Goal: Task Accomplishment & Management: Use online tool/utility

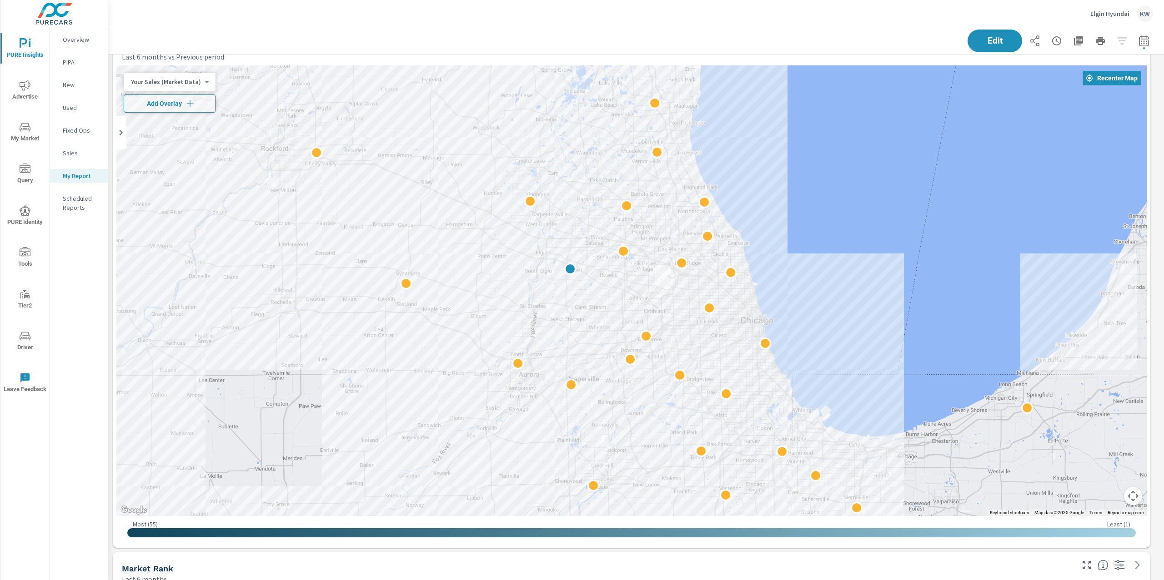
scroll to position [2115, 0]
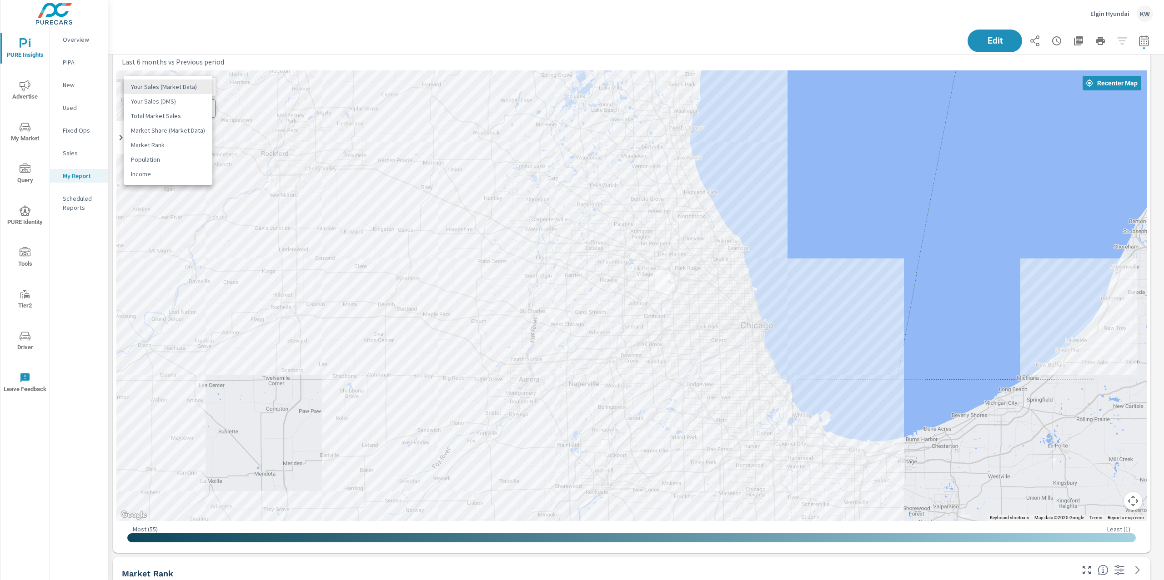
click at [171, 86] on body "PURE Insights Advertise My Market Query PURE Identity Tools Tier2 Driver Leave …" at bounding box center [582, 290] width 1164 height 580
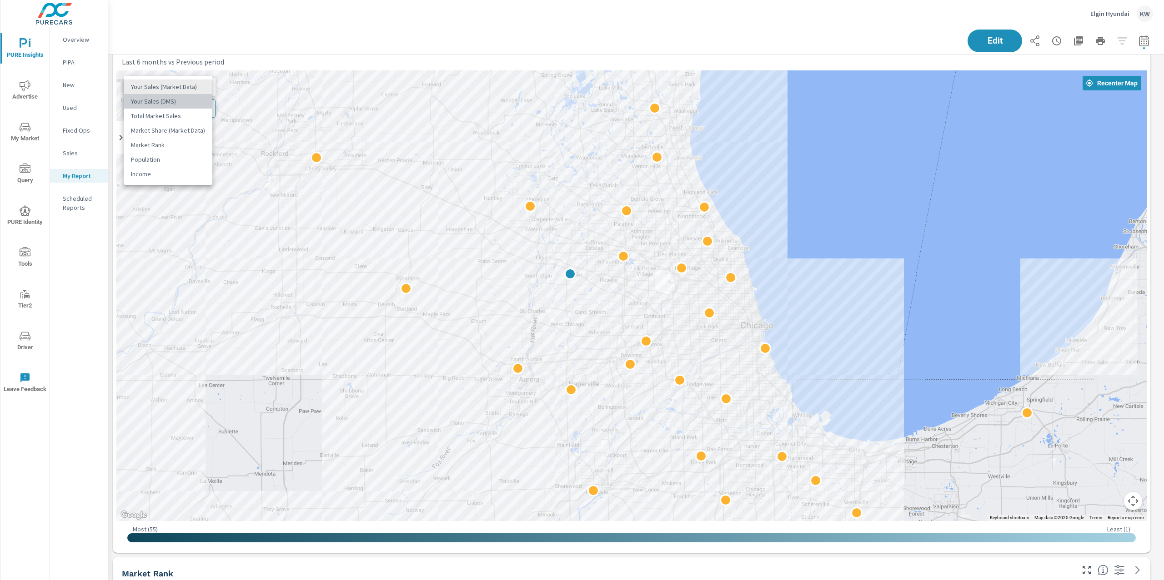
click at [175, 105] on li "Your Sales (DMS)" at bounding box center [168, 101] width 89 height 15
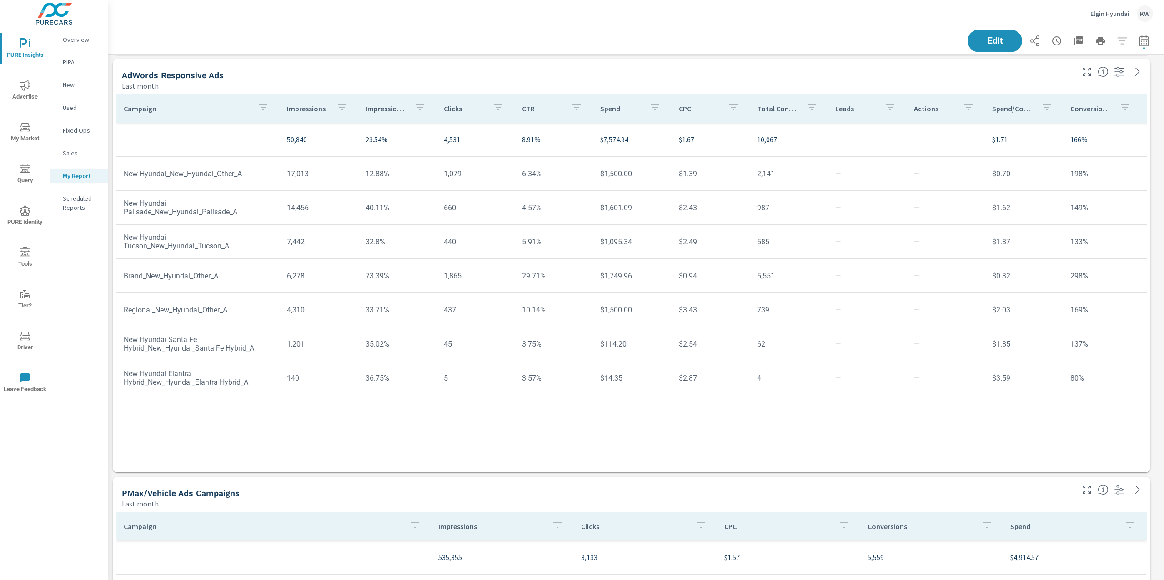
scroll to position [3030, 0]
click at [383, 114] on p "Impression Share" at bounding box center [386, 110] width 42 height 9
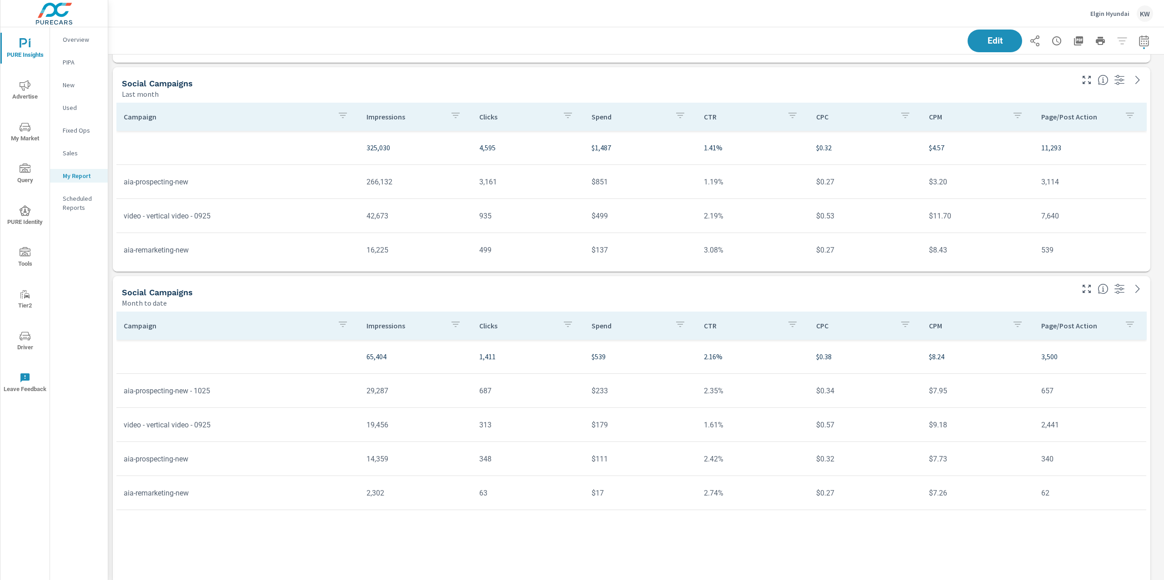
scroll to position [3660, 0]
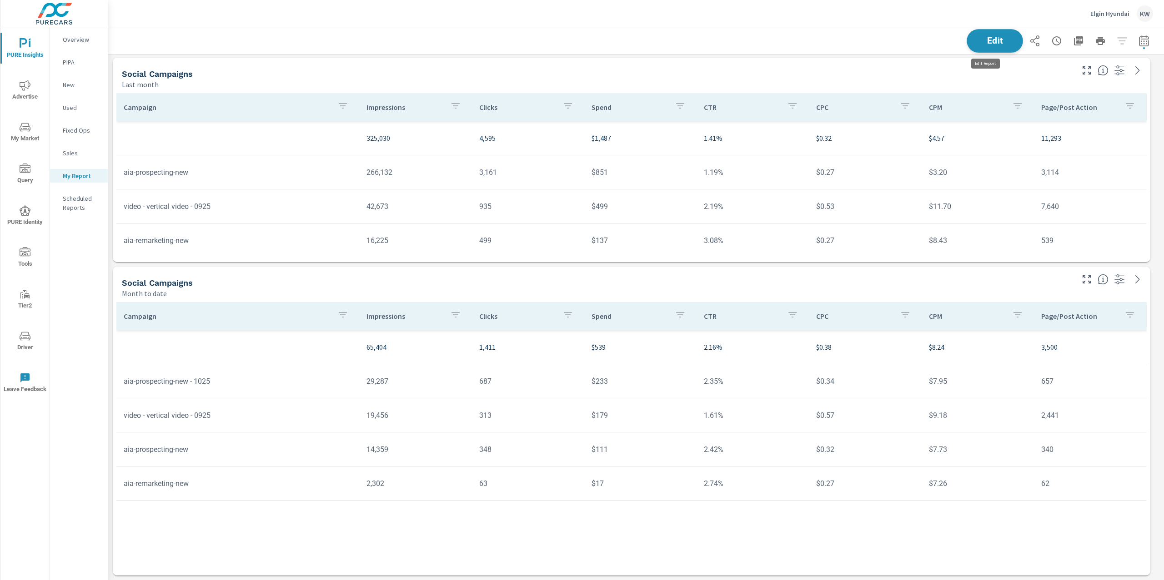
click at [993, 43] on span "Edit" at bounding box center [994, 40] width 37 height 9
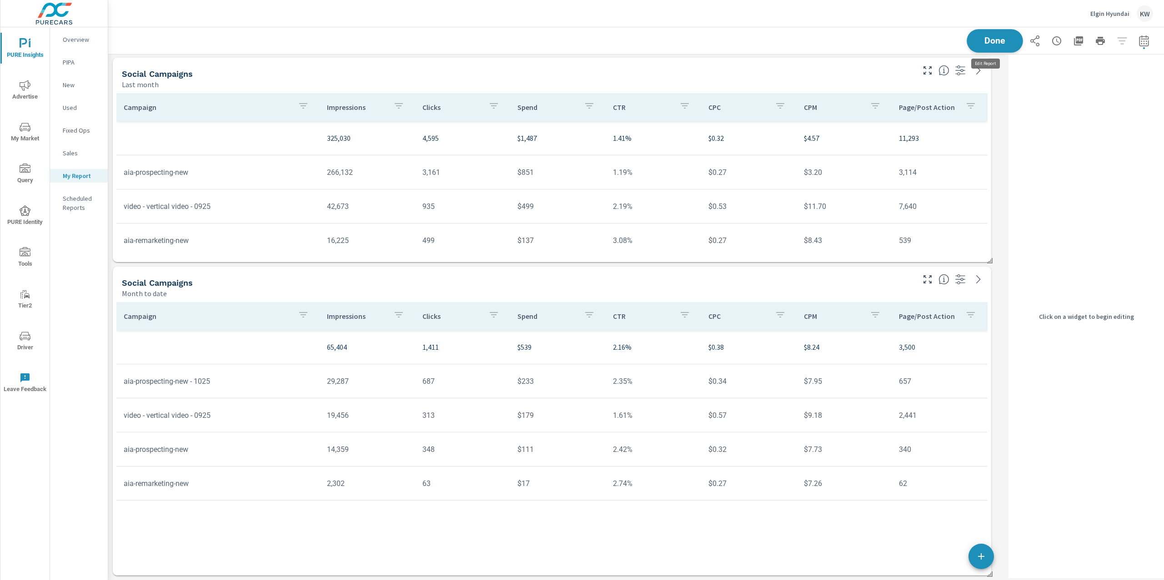
scroll to position [5, 4]
click at [820, 272] on div "Social Campaigns Month to date" at bounding box center [515, 283] width 804 height 32
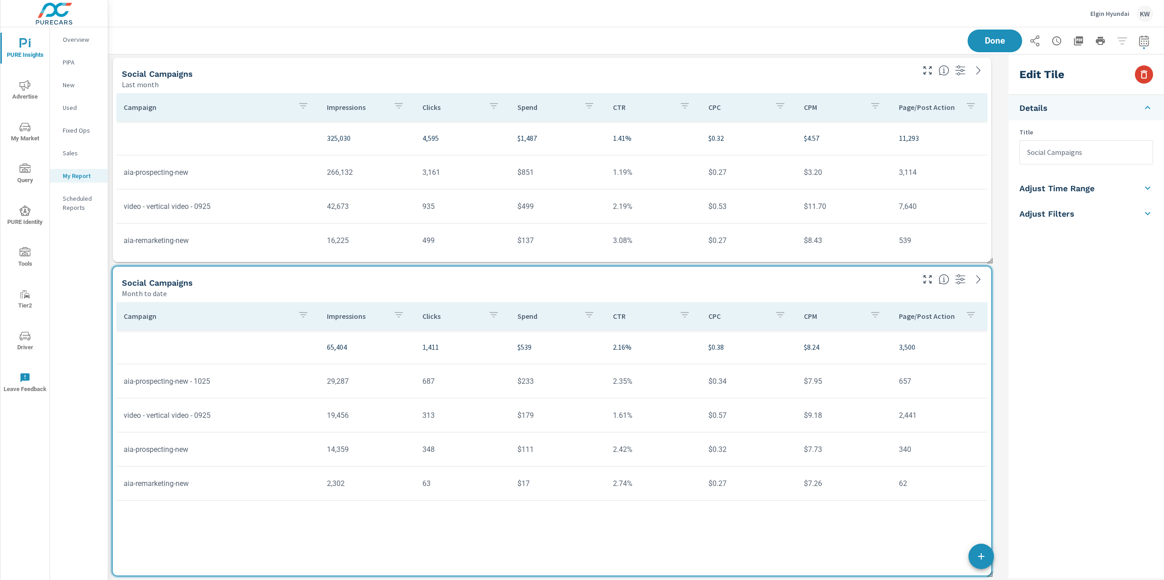
click at [1140, 75] on icon "button" at bounding box center [1143, 74] width 11 height 11
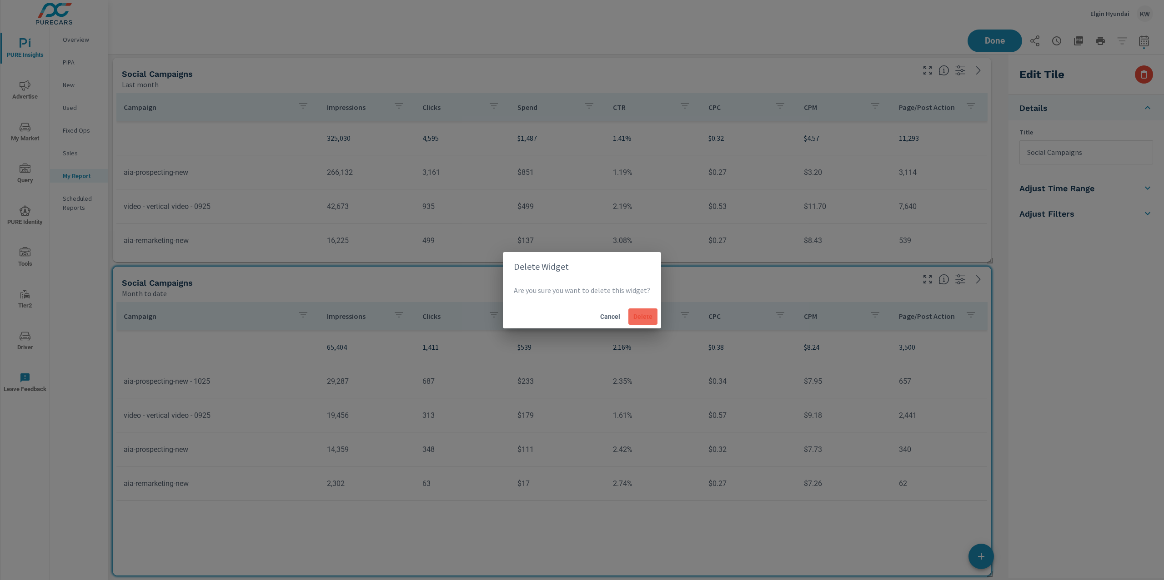
click at [643, 319] on span "Delete" at bounding box center [643, 317] width 22 height 8
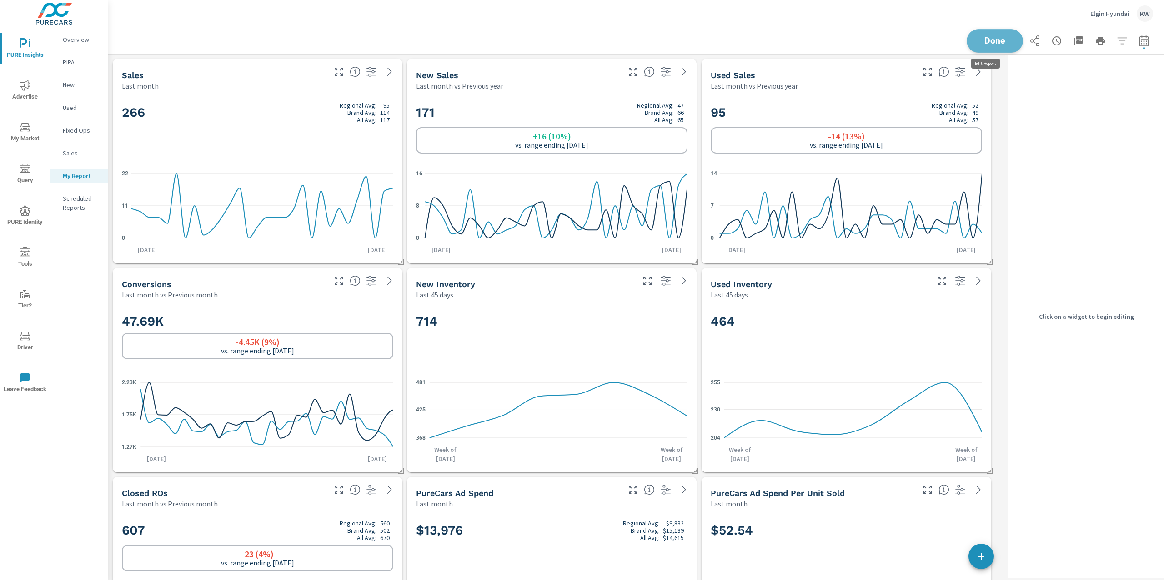
scroll to position [3891, 906]
click at [993, 41] on span "Done" at bounding box center [994, 40] width 37 height 9
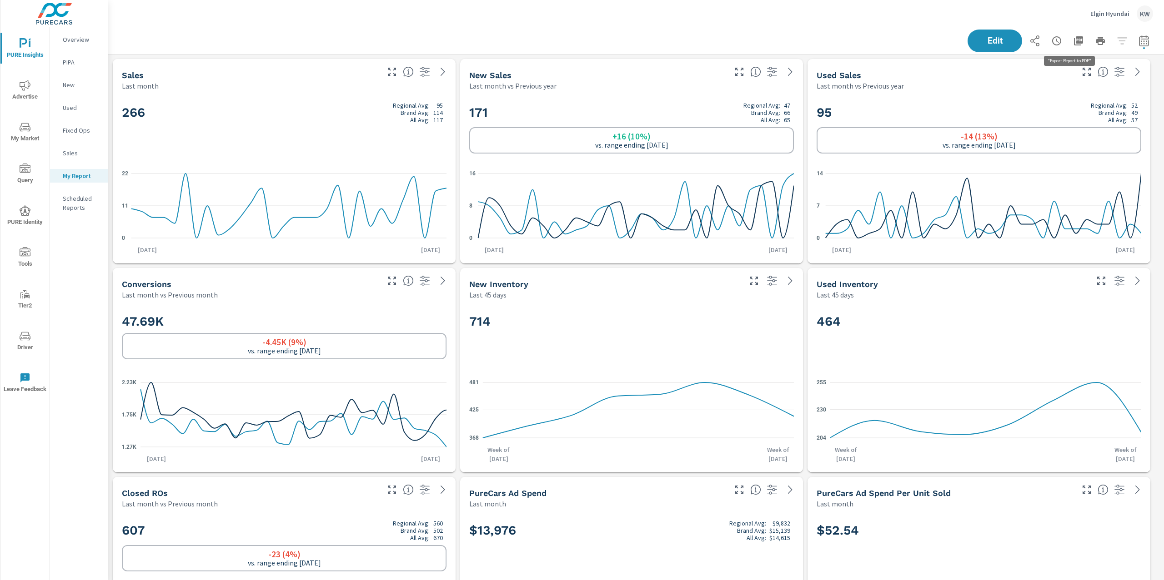
scroll to position [3891, 1065]
click at [1073, 40] on icon "button" at bounding box center [1078, 40] width 11 height 11
click at [1105, 12] on p "Elgin Hyundai" at bounding box center [1109, 14] width 39 height 8
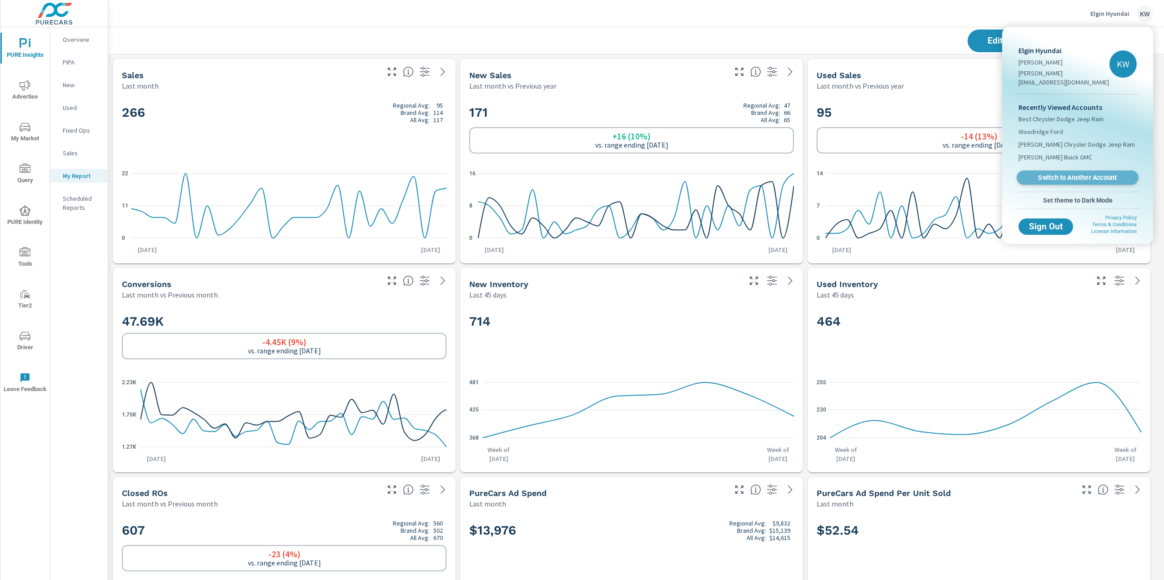
click at [1080, 174] on span "Switch to Another Account" at bounding box center [1076, 178] width 111 height 9
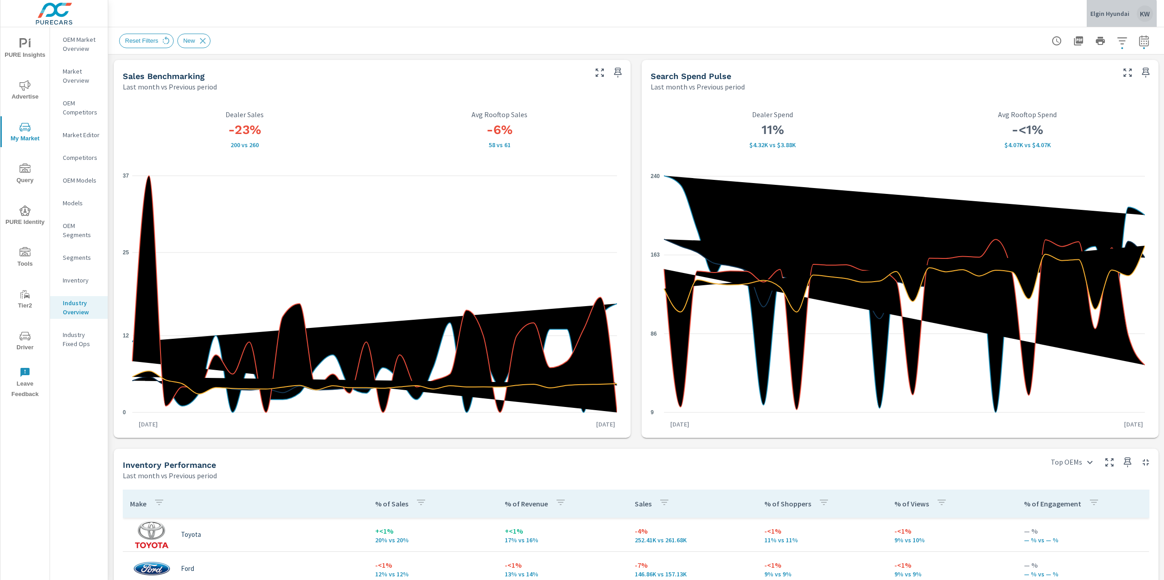
click at [1105, 18] on div "Elgin Hyundai KW" at bounding box center [1121, 13] width 63 height 16
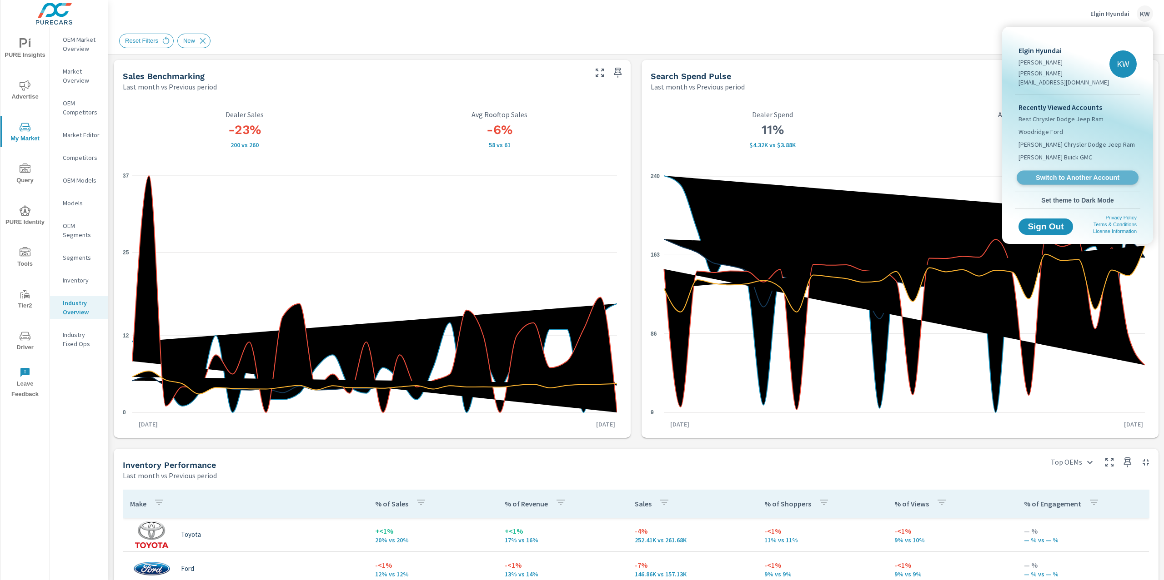
click at [1063, 174] on span "Switch to Another Account" at bounding box center [1076, 178] width 111 height 9
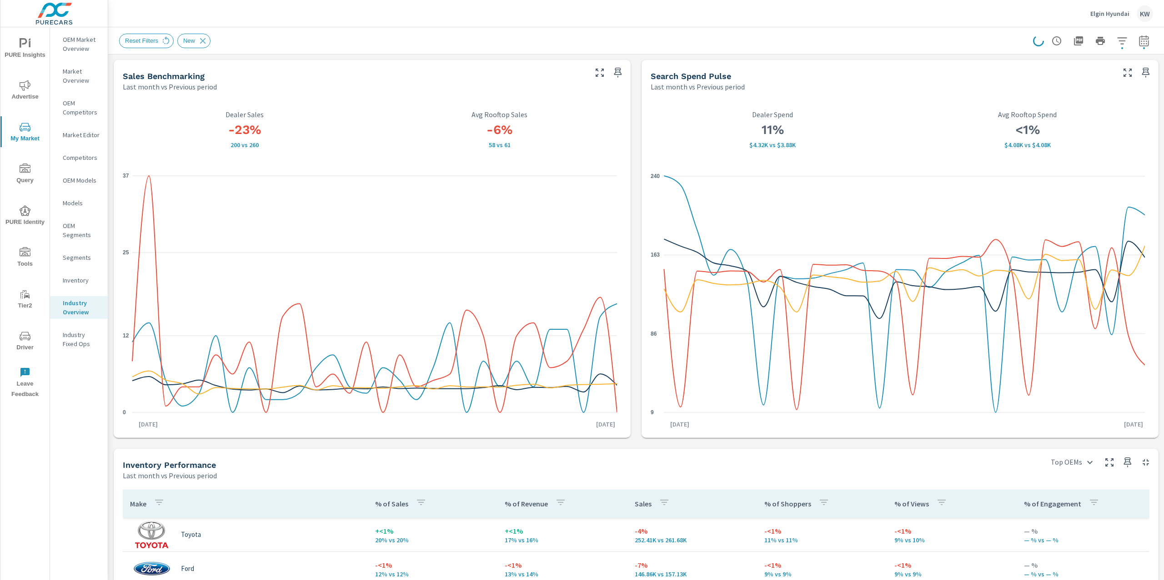
scroll to position [393, 0]
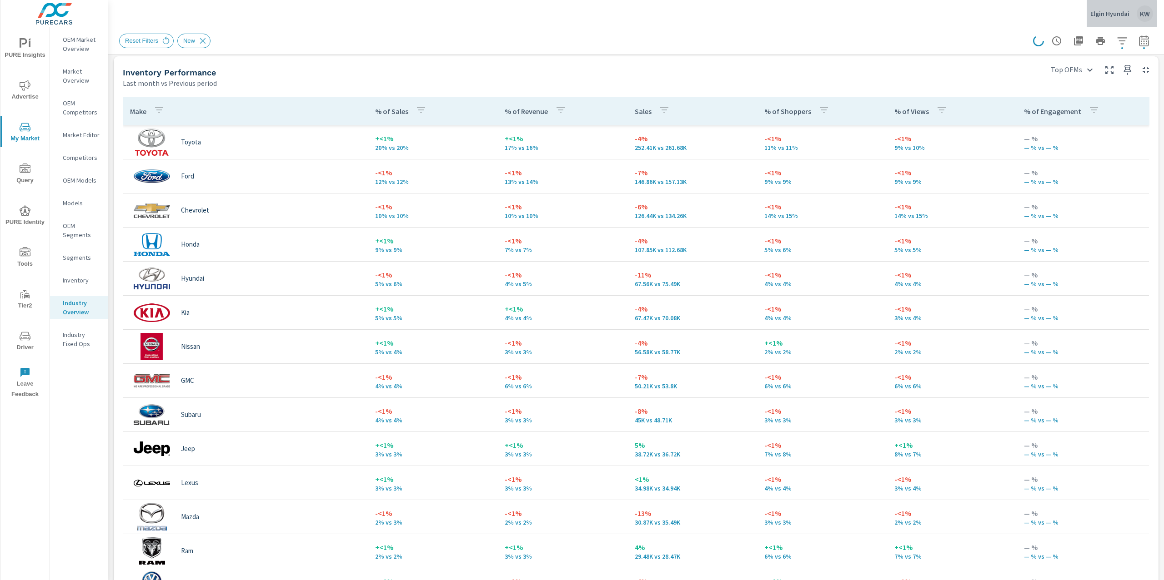
click at [1114, 17] on p "Elgin Hyundai" at bounding box center [1109, 14] width 39 height 8
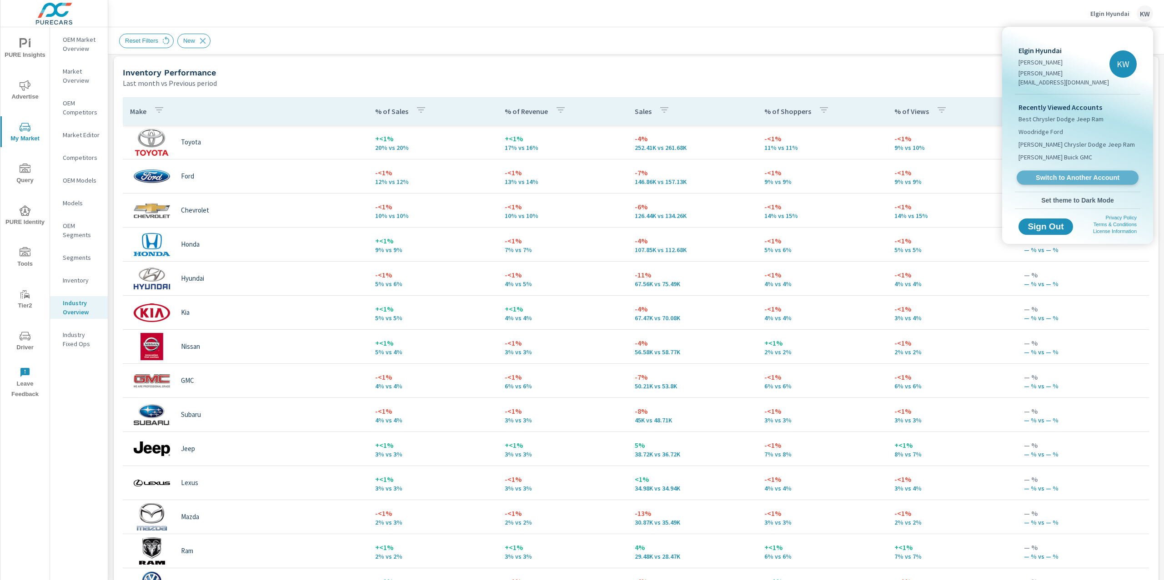
click at [1072, 174] on span "Switch to Another Account" at bounding box center [1076, 178] width 111 height 9
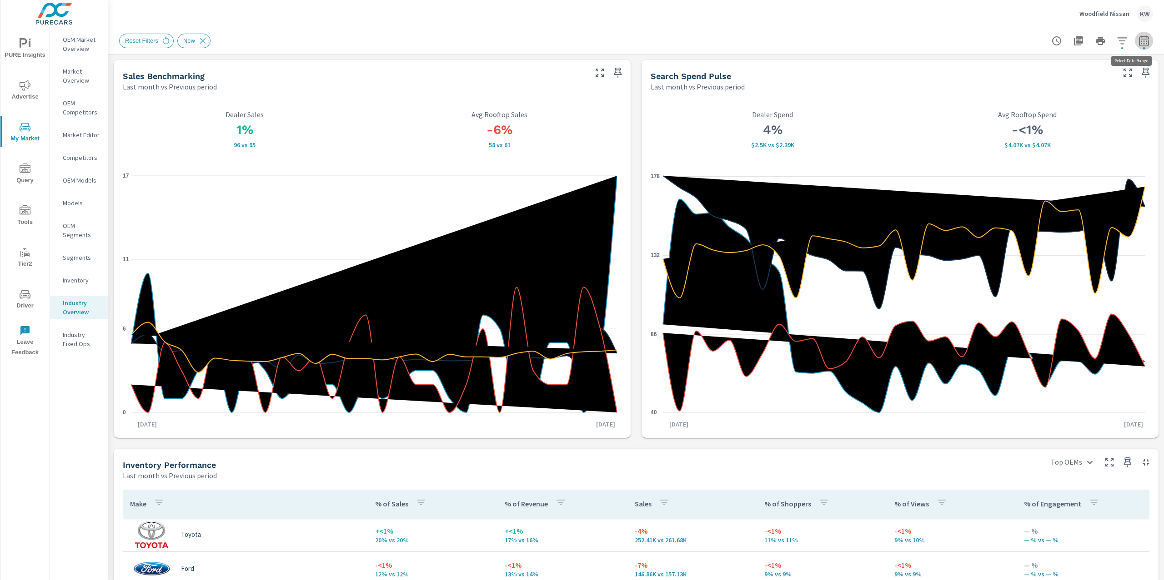
click at [1138, 44] on icon "button" at bounding box center [1143, 40] width 11 height 11
select select "Last month"
select select "Previous period"
click at [1052, 150] on span "Apply" at bounding box center [1041, 154] width 37 height 9
click at [1116, 45] on icon "button" at bounding box center [1121, 40] width 11 height 11
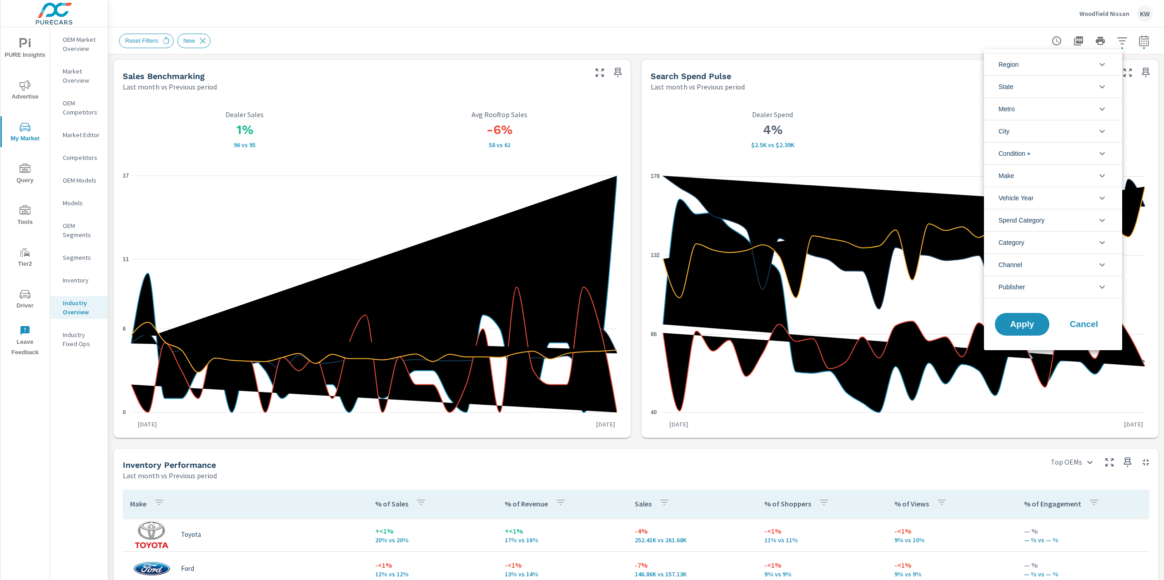
click at [1100, 155] on icon "filter options" at bounding box center [1101, 153] width 5 height 3
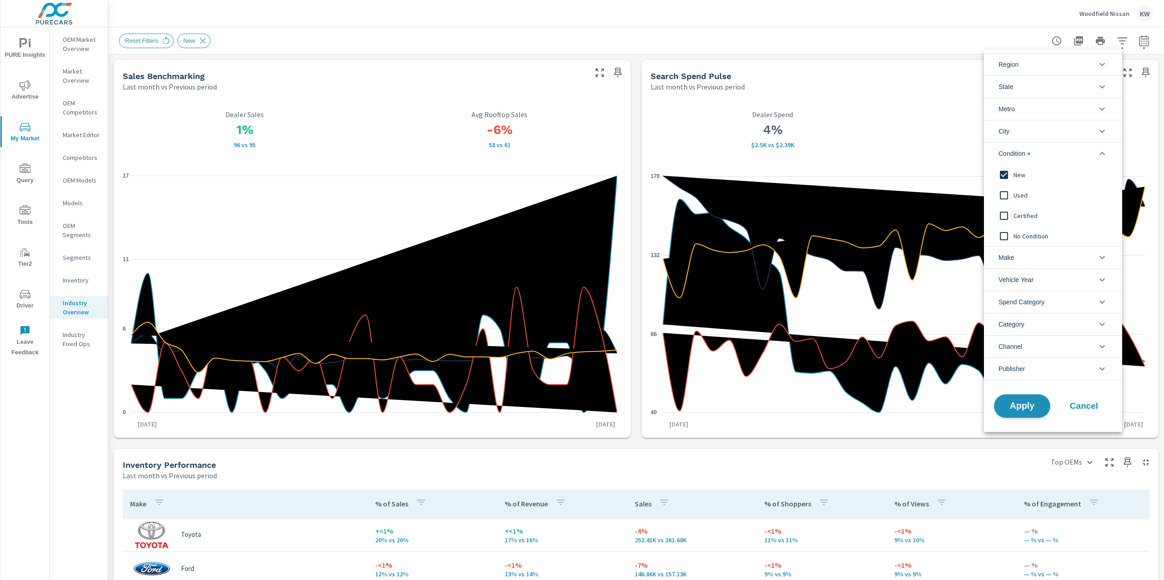
click at [1016, 406] on span "Apply" at bounding box center [1021, 406] width 37 height 9
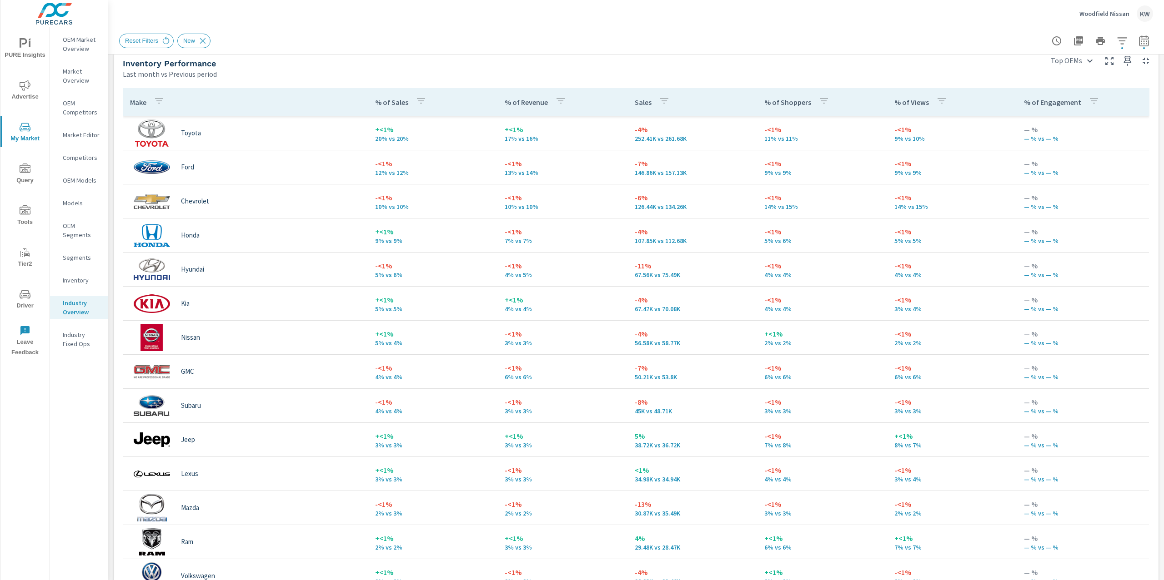
scroll to position [400, 0]
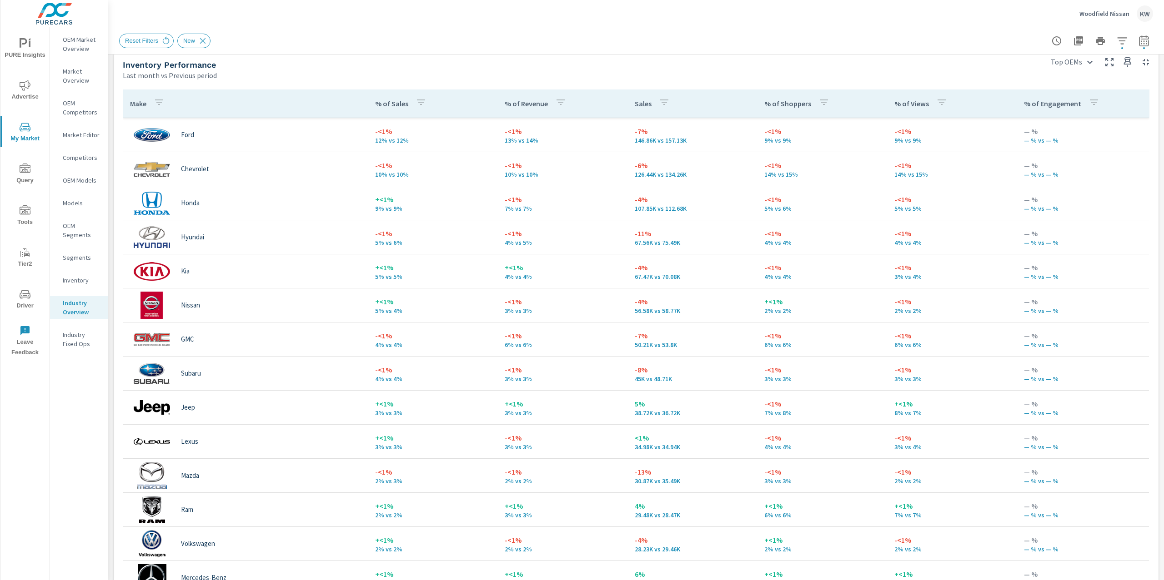
scroll to position [135, 0]
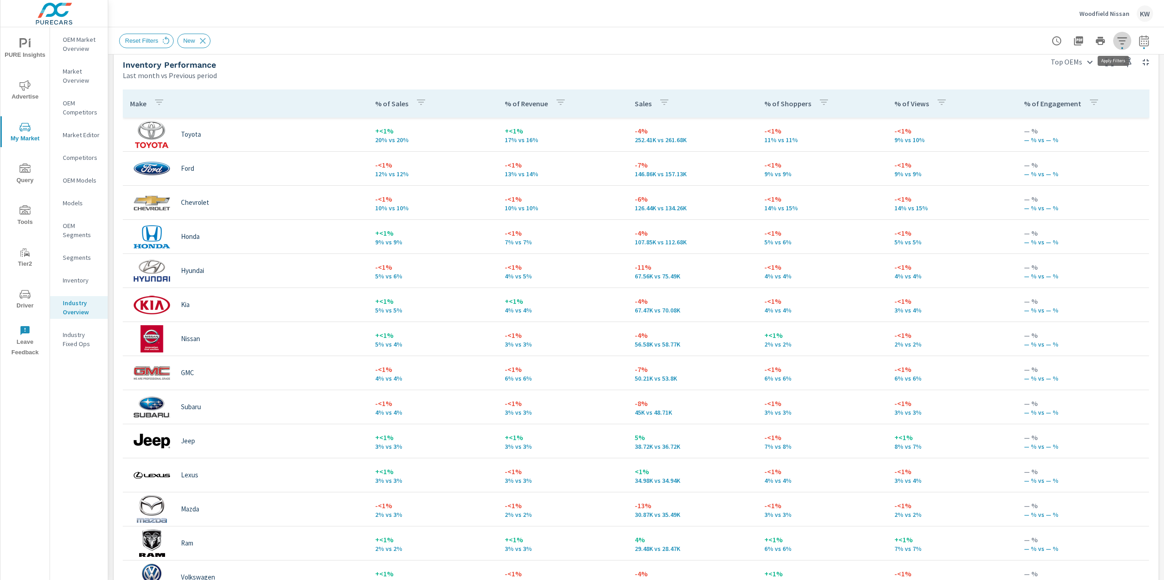
click at [1116, 42] on icon "button" at bounding box center [1121, 40] width 11 height 11
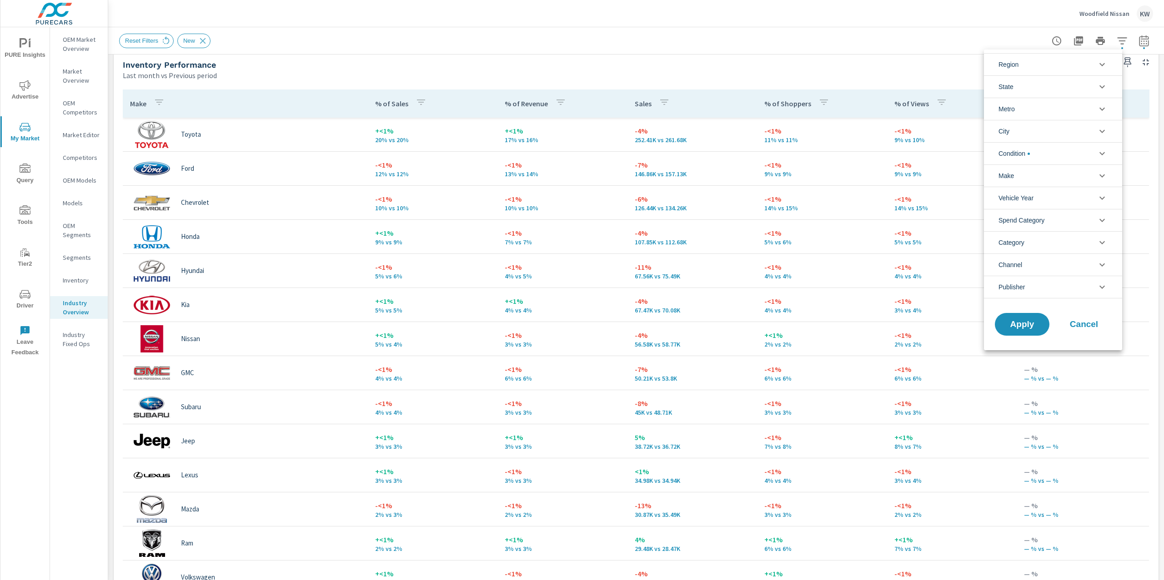
click at [1083, 114] on li "Metro" at bounding box center [1053, 109] width 138 height 22
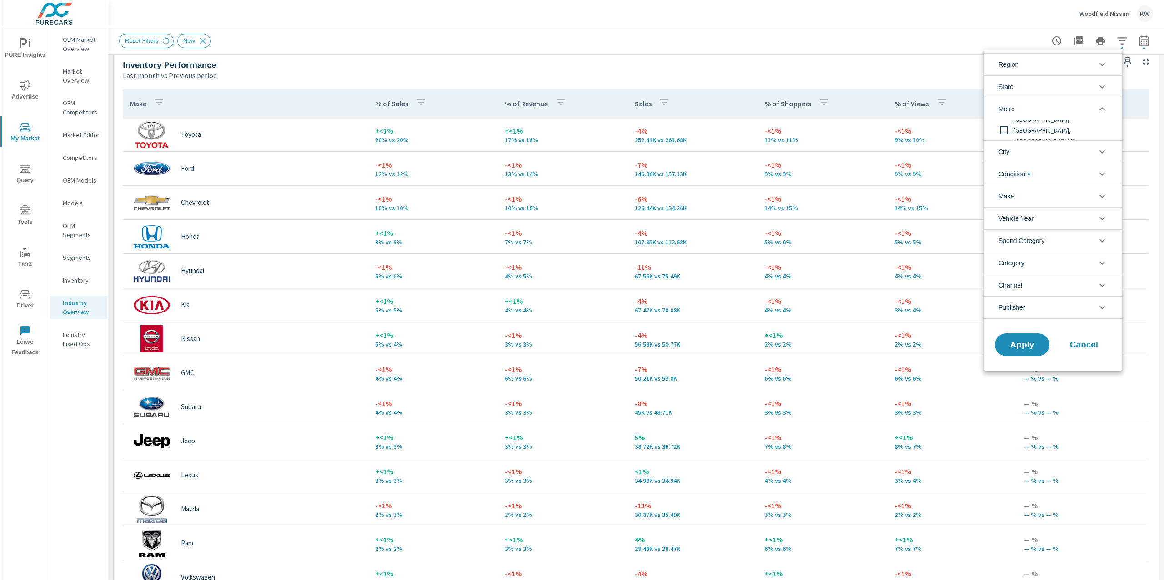
click at [1102, 108] on icon "filter options" at bounding box center [1101, 109] width 11 height 11
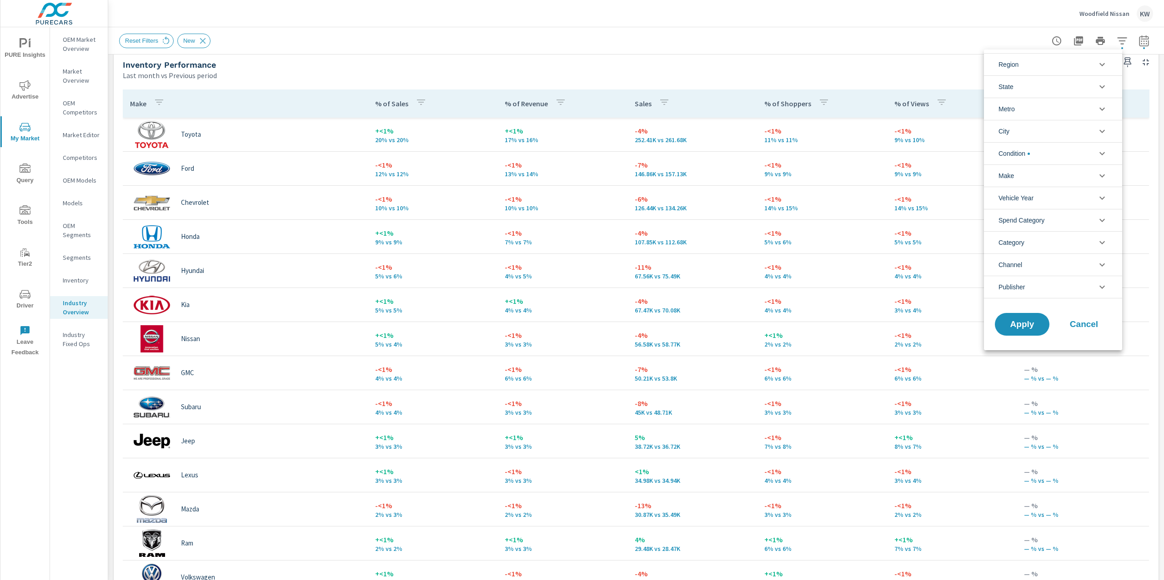
click at [1103, 85] on icon "filter options" at bounding box center [1101, 86] width 11 height 11
click at [1049, 329] on button "Apply" at bounding box center [1022, 325] width 56 height 24
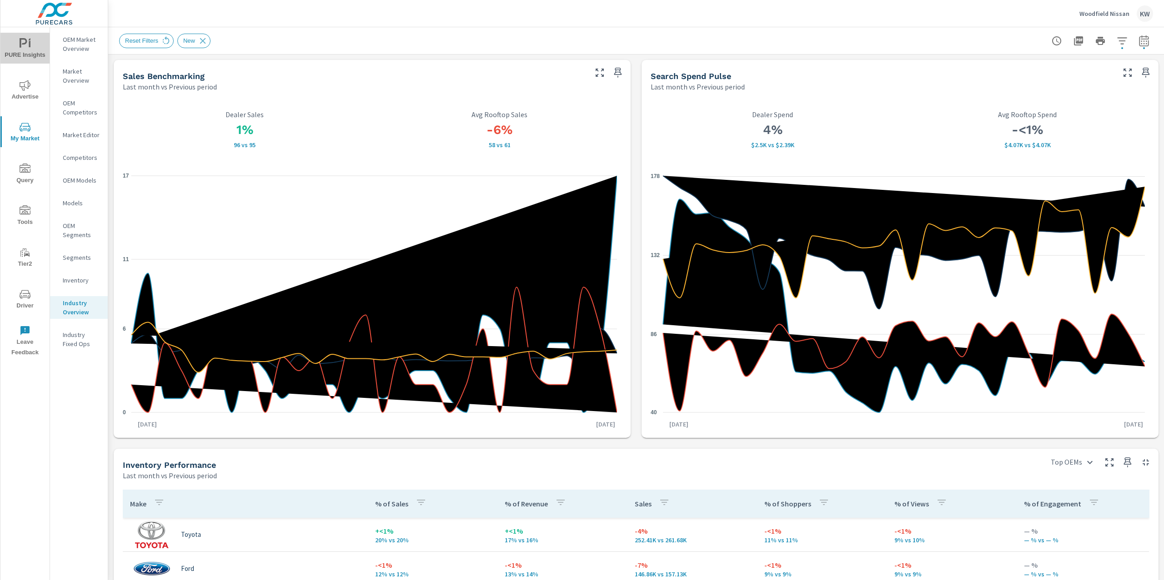
click at [23, 34] on button "PURE Insights" at bounding box center [24, 48] width 49 height 31
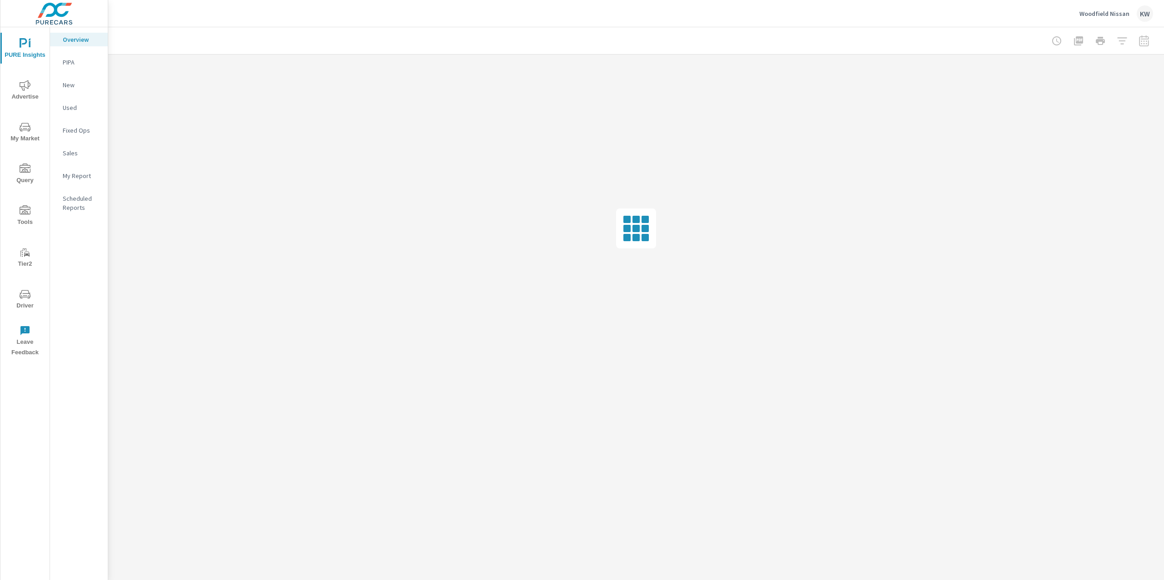
click at [73, 177] on p "My Report" at bounding box center [82, 175] width 38 height 9
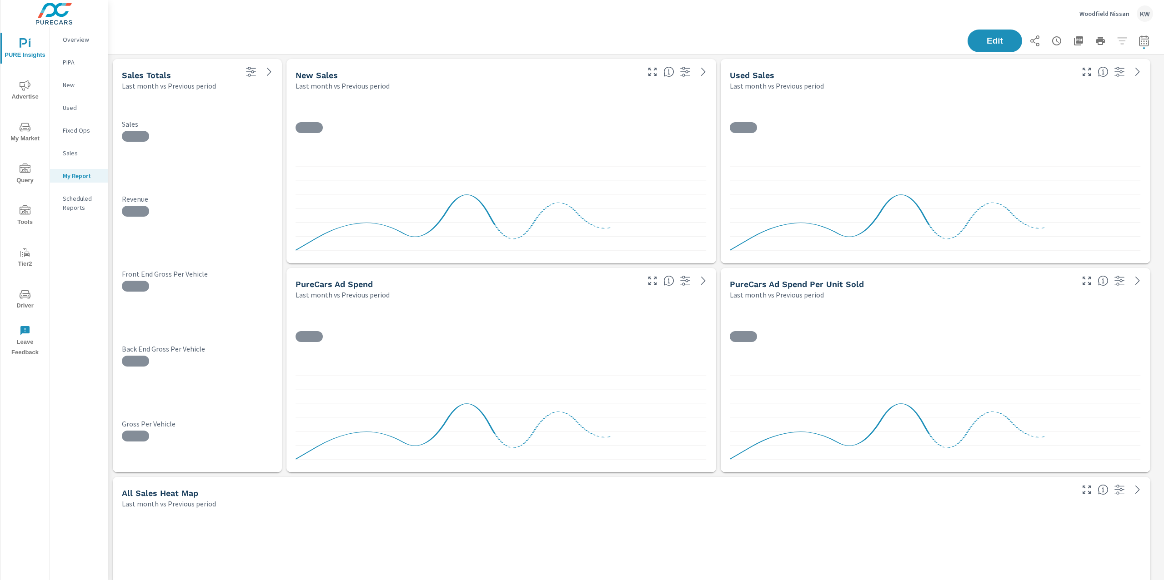
scroll to position [3891, 1065]
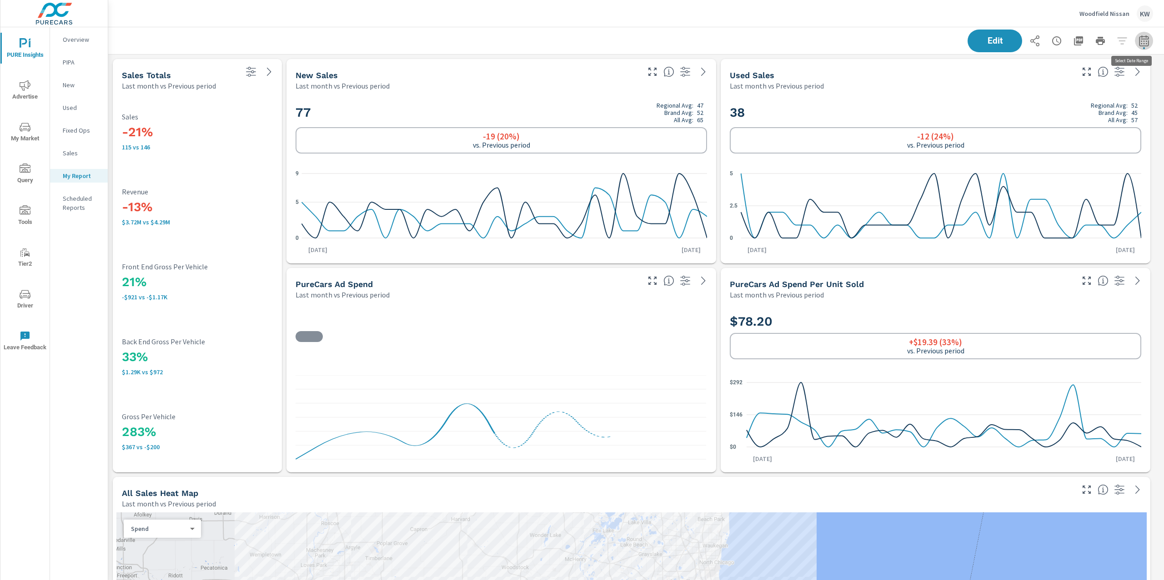
click at [1139, 41] on icon "button" at bounding box center [1144, 40] width 10 height 11
select select "Last month"
select select "Previous period"
click at [1122, 116] on icon "button" at bounding box center [1122, 118] width 6 height 8
click at [1048, 128] on span "Apply" at bounding box center [1041, 128] width 37 height 9
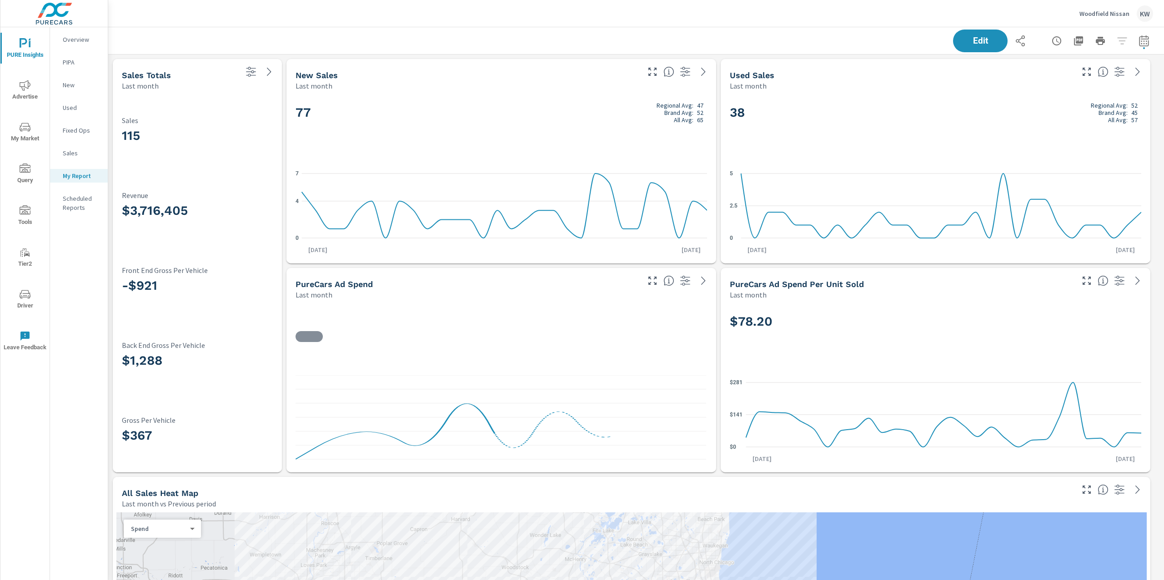
scroll to position [3891, 1065]
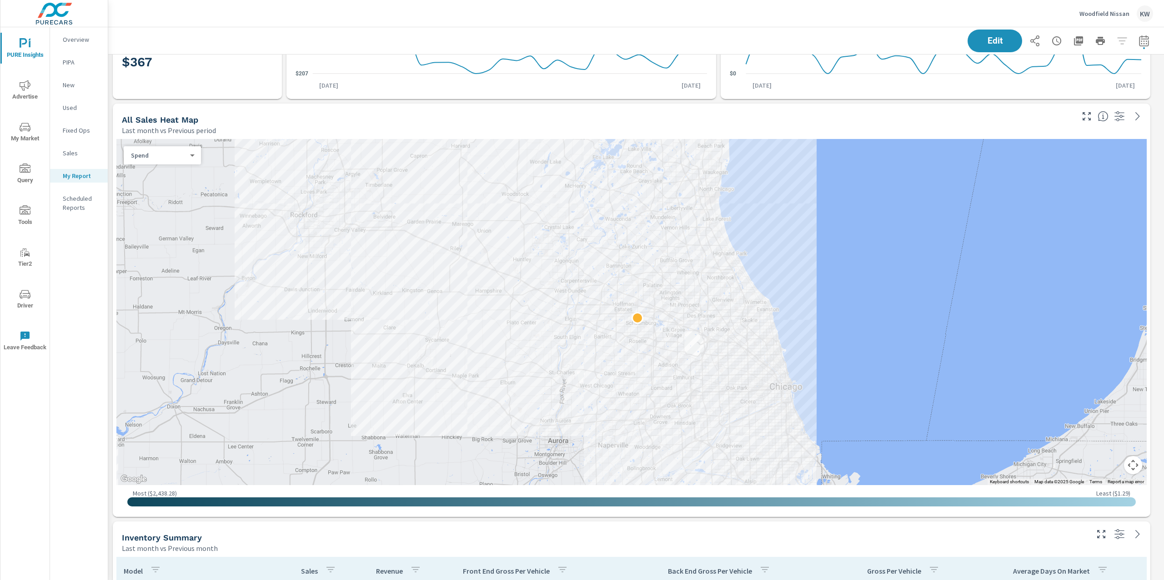
scroll to position [375, 0]
click at [172, 163] on div "Spend 0 ​" at bounding box center [162, 154] width 77 height 18
click at [178, 154] on body "PURE Insights Advertise My Market Query Tools Tier2 Driver Leave Feedback Overv…" at bounding box center [582, 290] width 1164 height 580
click at [175, 170] on li "Sales" at bounding box center [159, 168] width 70 height 15
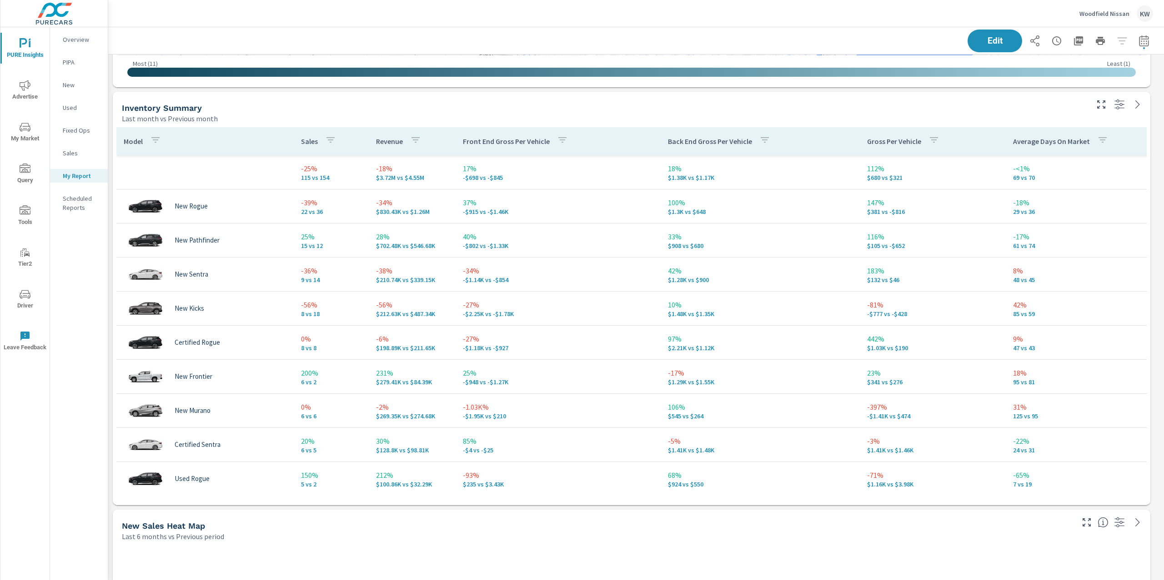
scroll to position [818, 0]
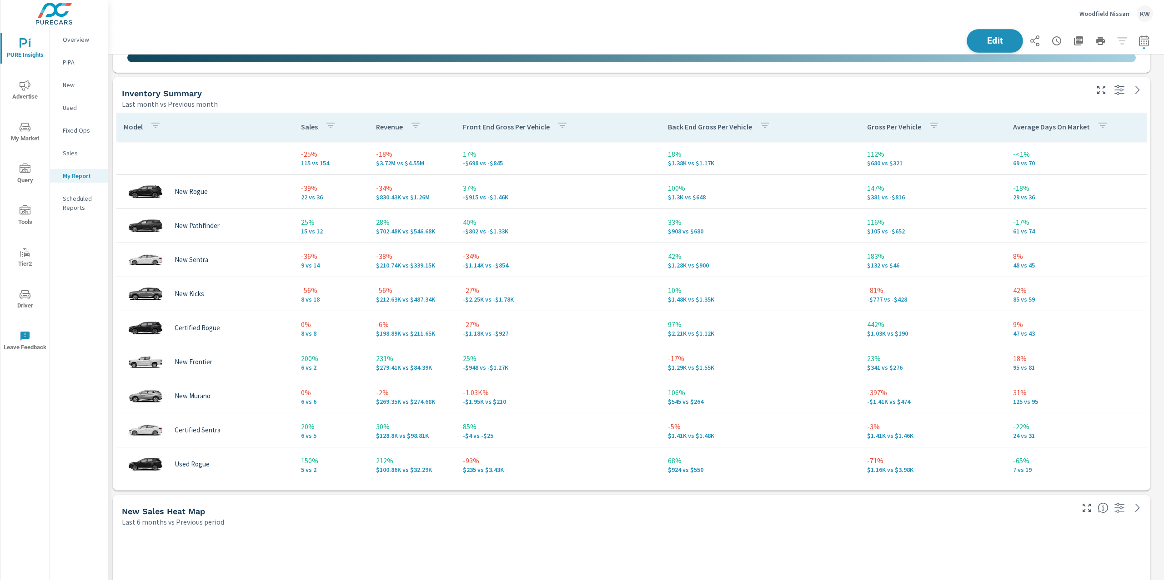
drag, startPoint x: 992, startPoint y: 43, endPoint x: 1004, endPoint y: 117, distance: 75.0
click at [993, 43] on span "Edit" at bounding box center [994, 40] width 37 height 9
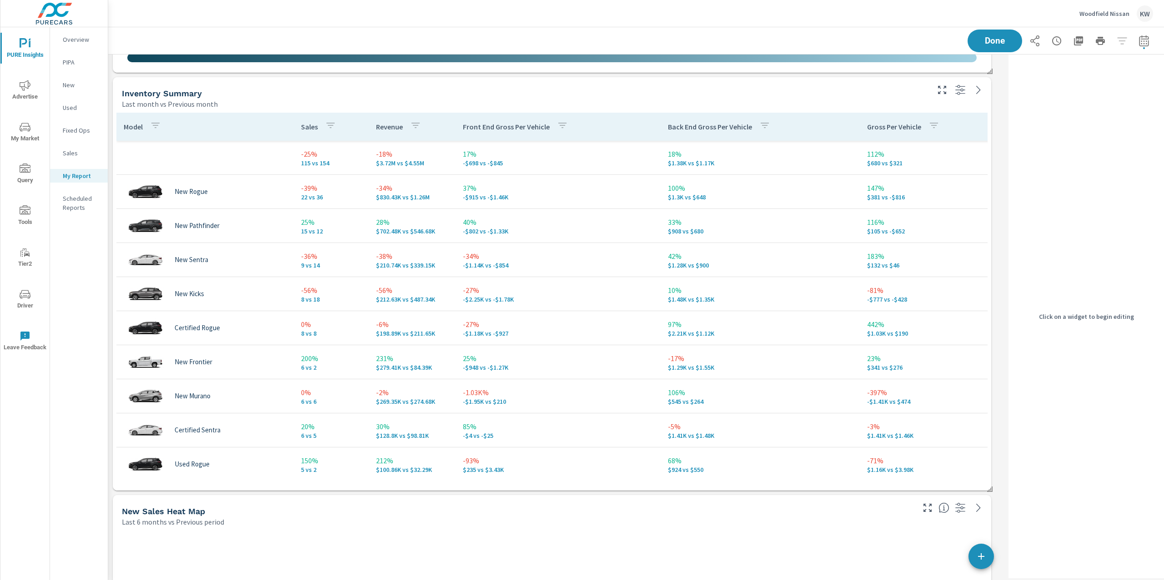
scroll to position [4, 4]
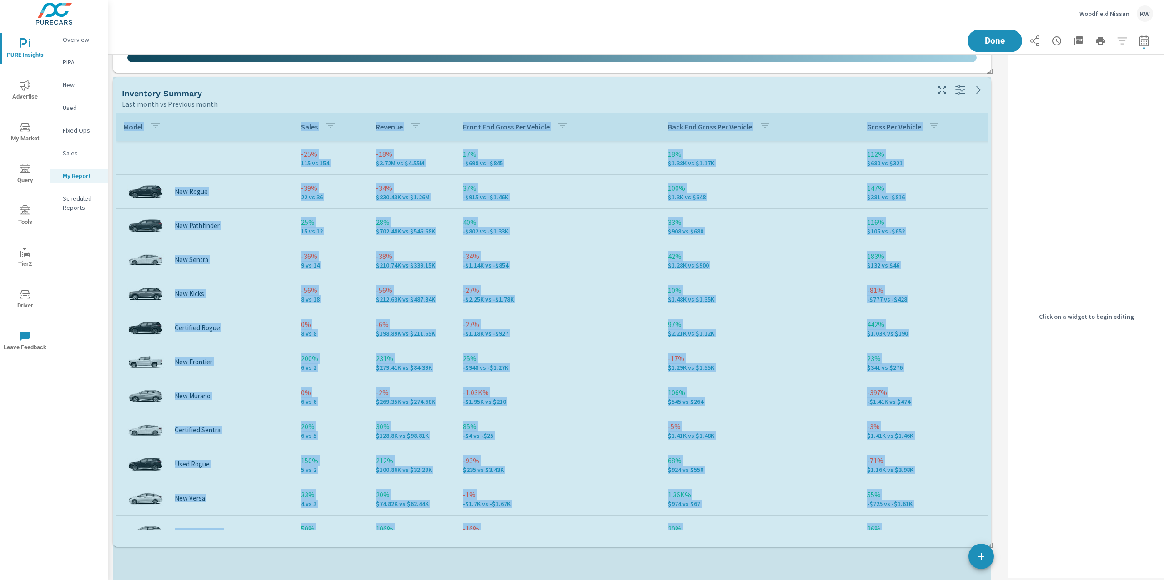
scroll to position [3996, 906]
drag, startPoint x: 991, startPoint y: 487, endPoint x: 998, endPoint y: 544, distance: 56.8
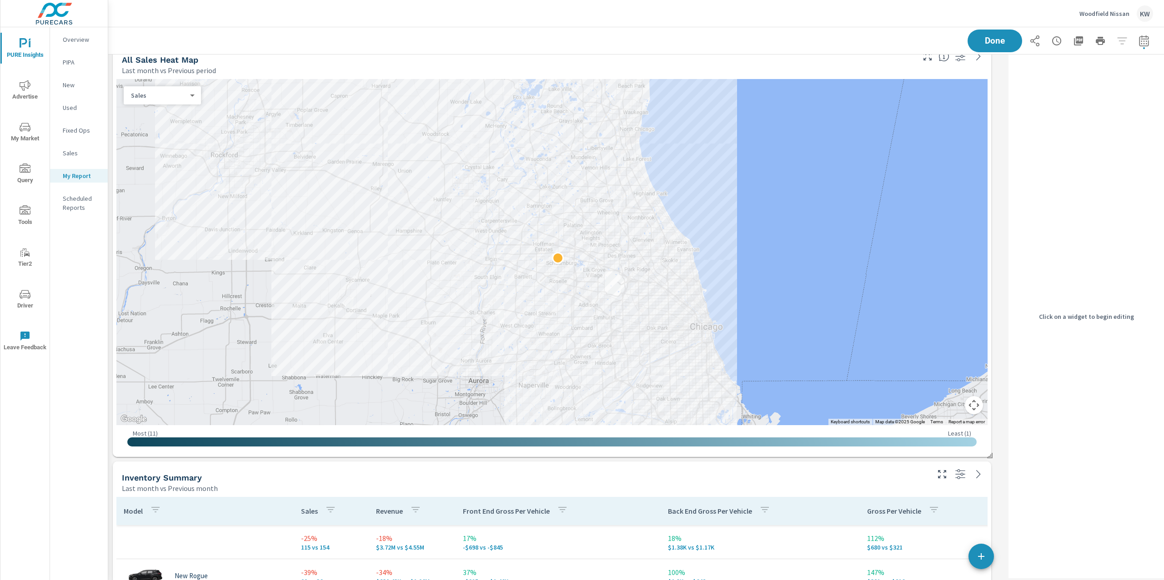
scroll to position [433, 0]
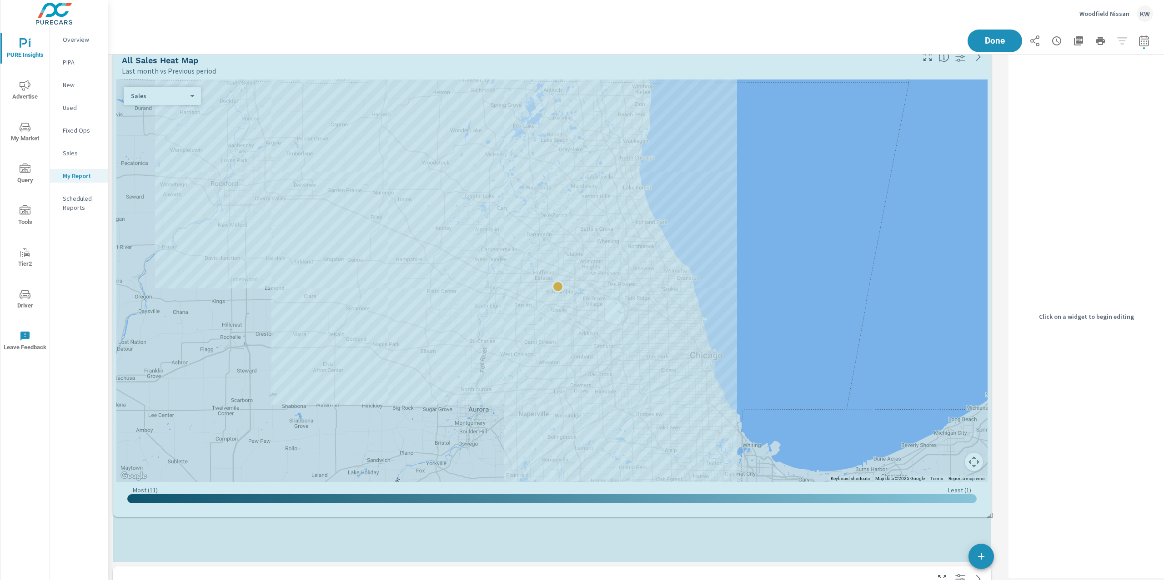
drag, startPoint x: 990, startPoint y: 458, endPoint x: 996, endPoint y: 529, distance: 71.6
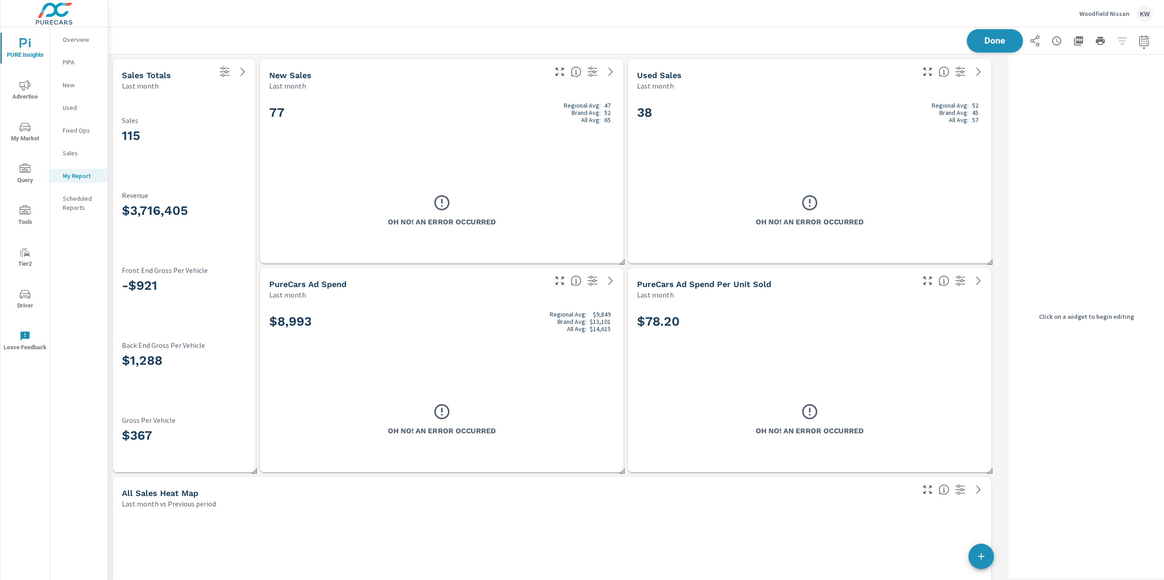
scroll to position [4100, 906]
click at [1005, 45] on button "Done" at bounding box center [994, 41] width 56 height 24
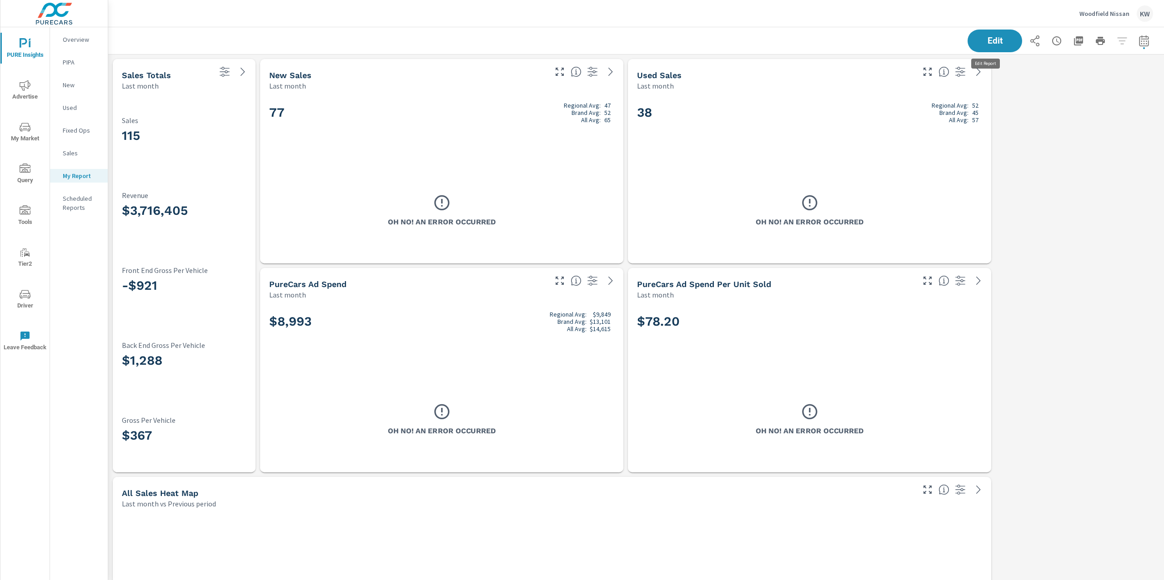
scroll to position [4100, 1065]
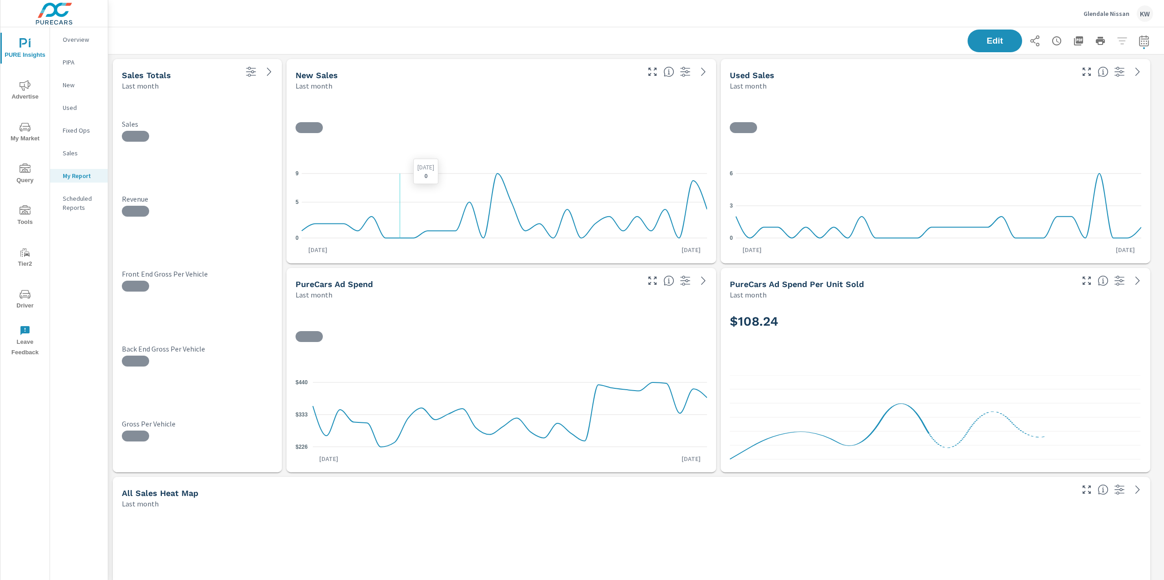
scroll to position [3787, 1065]
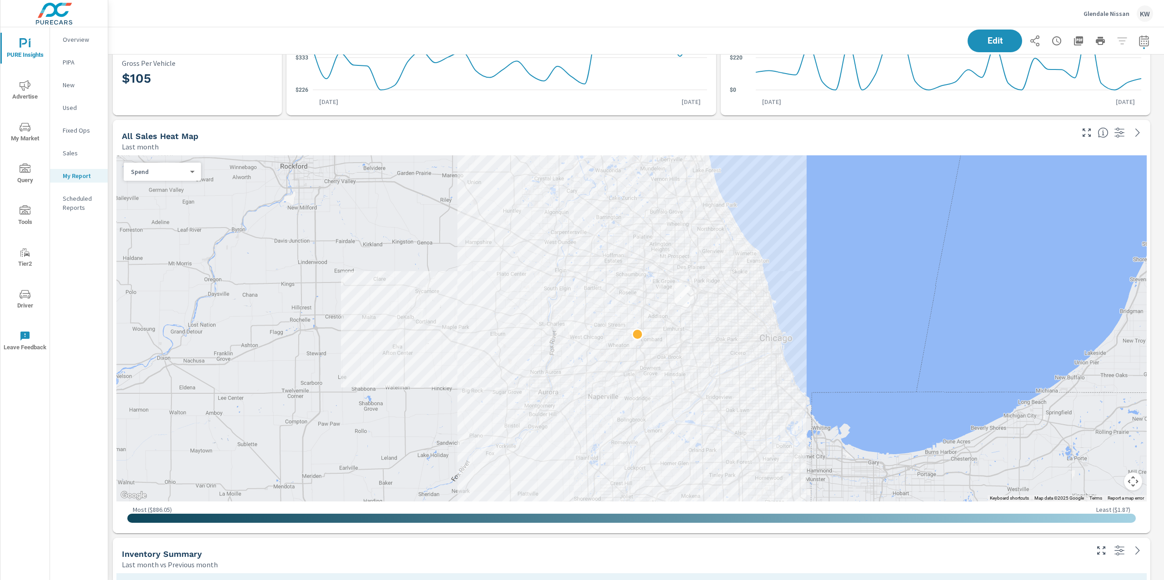
scroll to position [359, 0]
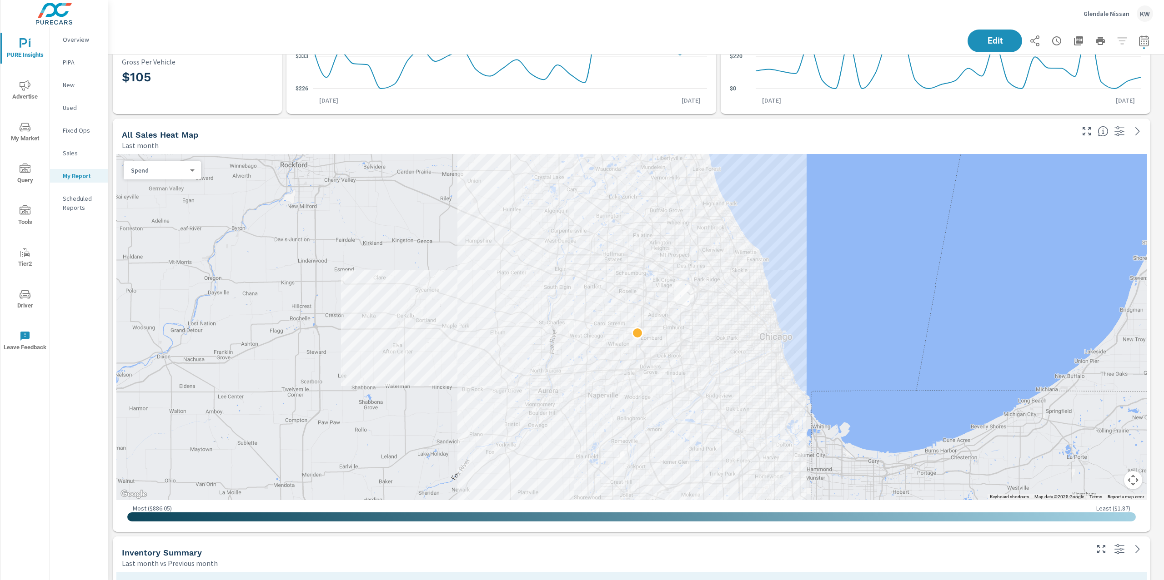
click at [190, 175] on div "Spend 0 ​" at bounding box center [162, 170] width 77 height 18
click at [192, 171] on body "PURE Insights Advertise My Market Query Tools Tier2 Driver Leave Feedback Overv…" at bounding box center [582, 290] width 1164 height 580
click at [185, 182] on li "Sales" at bounding box center [159, 185] width 70 height 15
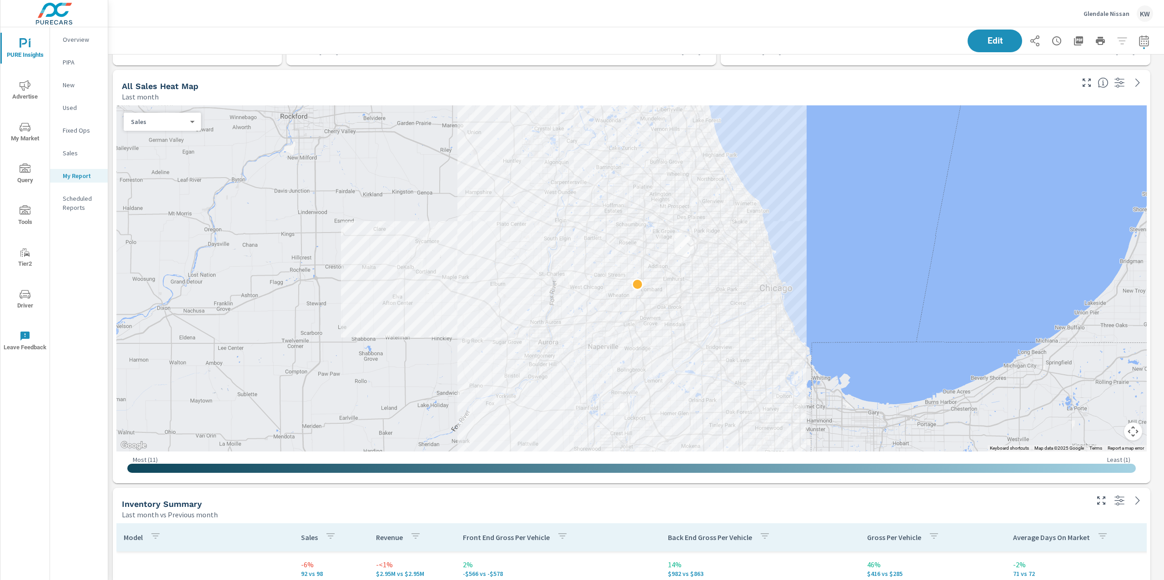
scroll to position [403, 0]
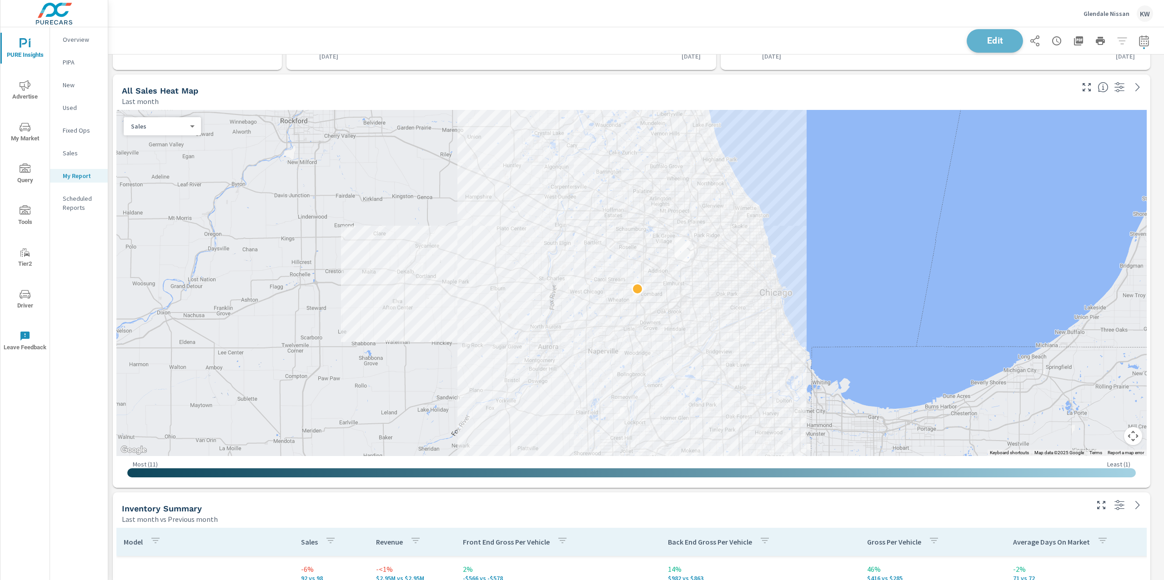
click at [979, 43] on span "Edit" at bounding box center [994, 40] width 37 height 9
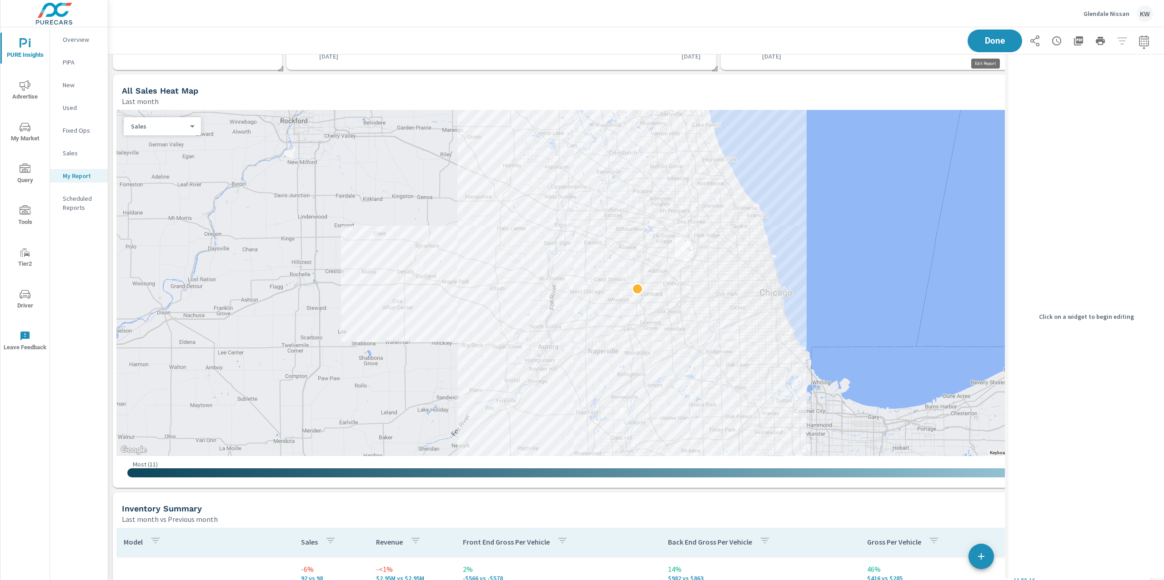
scroll to position [5, 4]
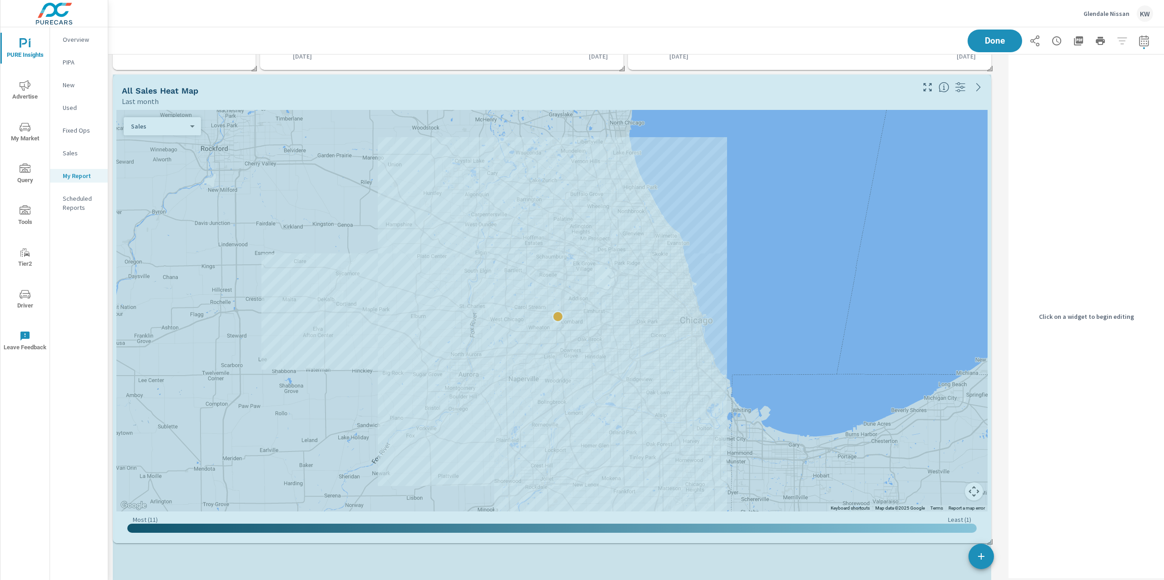
scroll to position [3891, 906]
drag, startPoint x: 990, startPoint y: 486, endPoint x: 996, endPoint y: 541, distance: 55.8
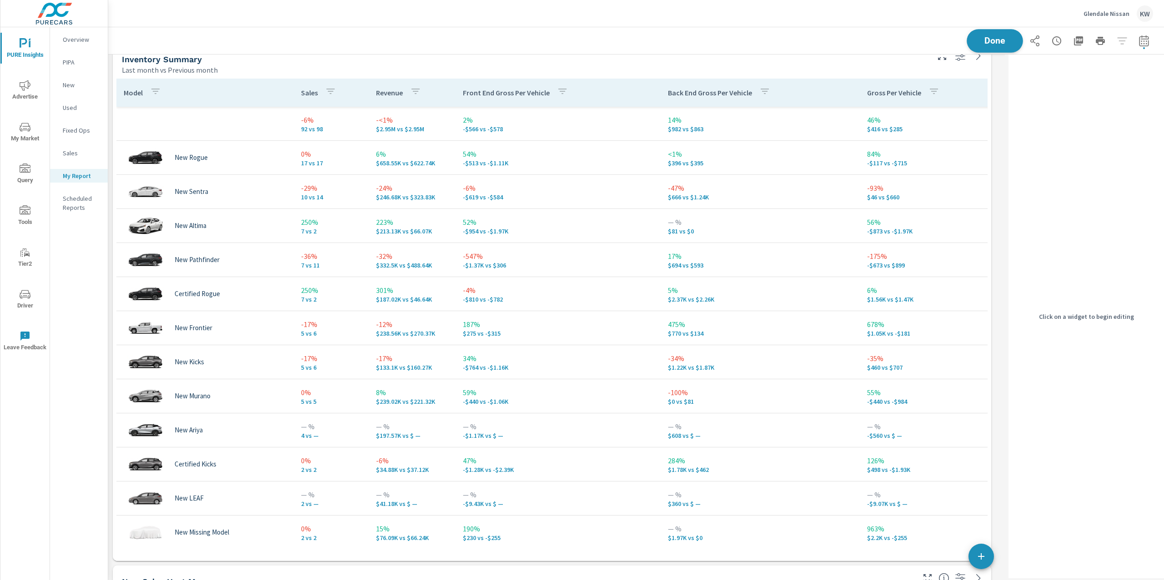
click at [982, 33] on button "Done" at bounding box center [994, 41] width 56 height 24
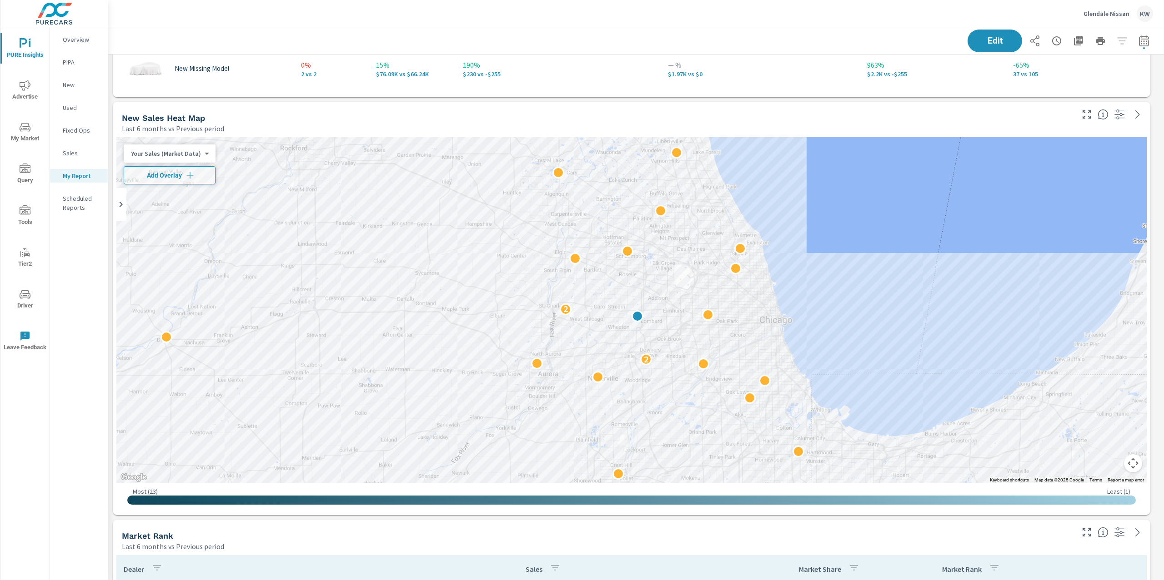
scroll to position [1464, 0]
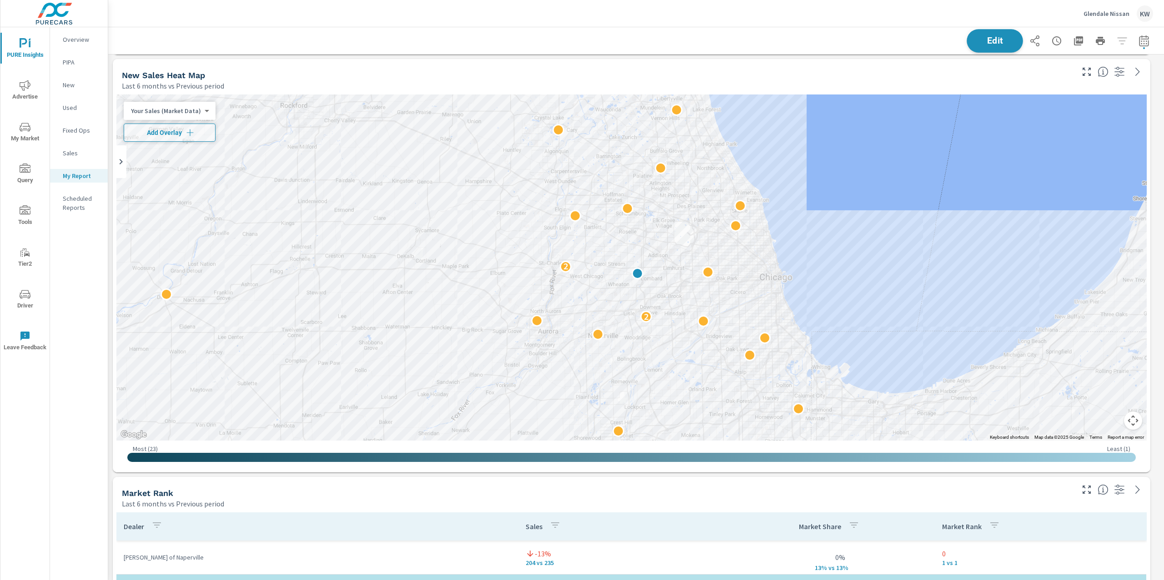
click at [992, 36] on span "Edit" at bounding box center [994, 40] width 37 height 9
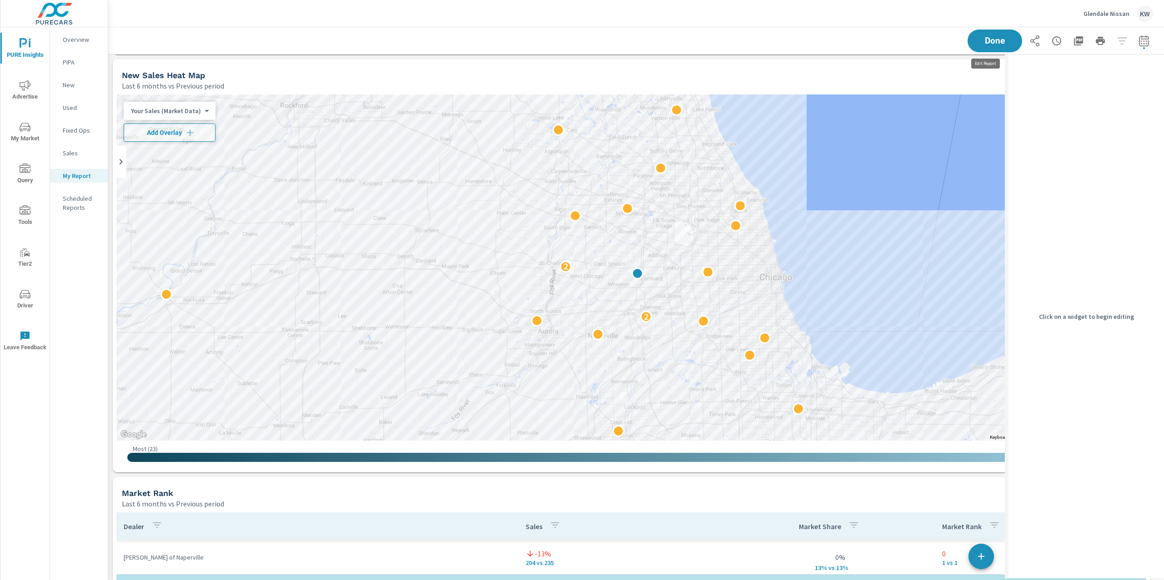
scroll to position [4, 4]
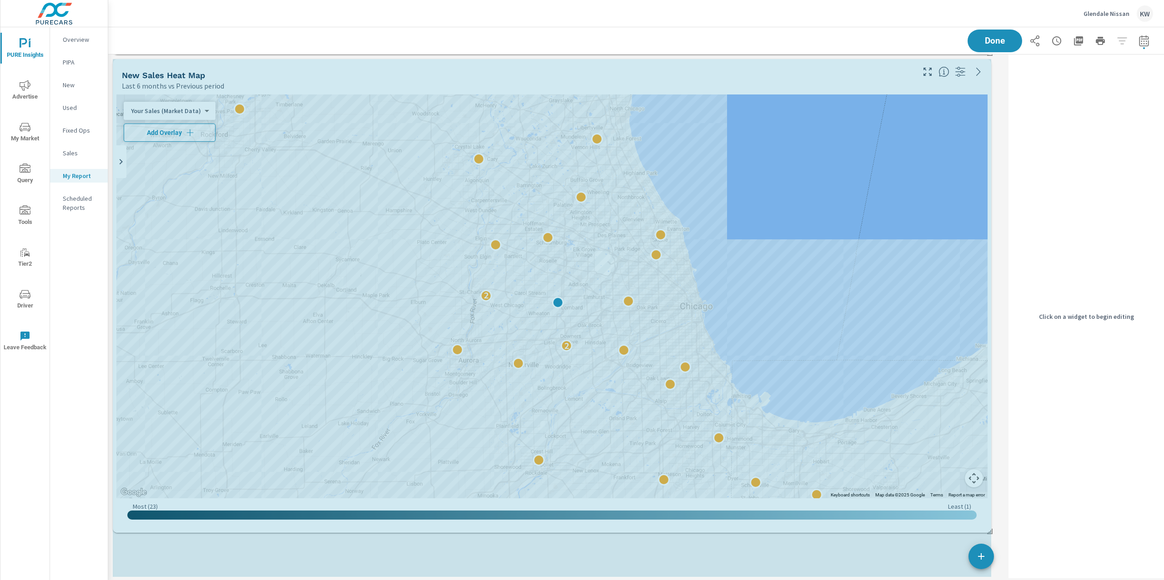
scroll to position [3996, 906]
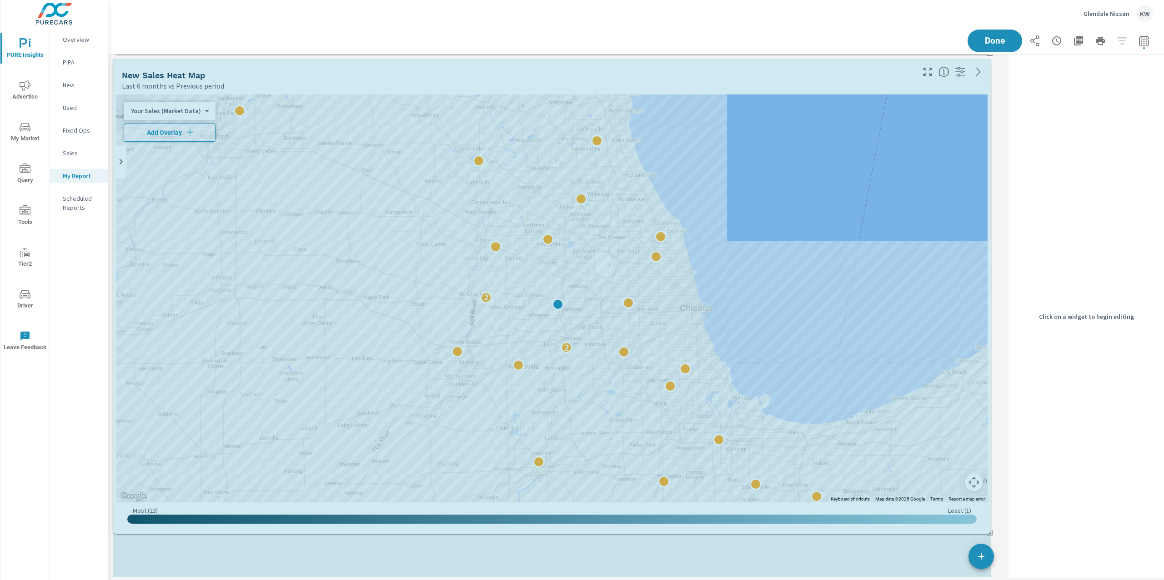
drag, startPoint x: 989, startPoint y: 469, endPoint x: 996, endPoint y: 531, distance: 62.2
click at [996, 531] on div "Search Campaigns Last month Campaign Impressions Impression Share Clicks CTR Sp…" at bounding box center [635, 579] width 1055 height 3977
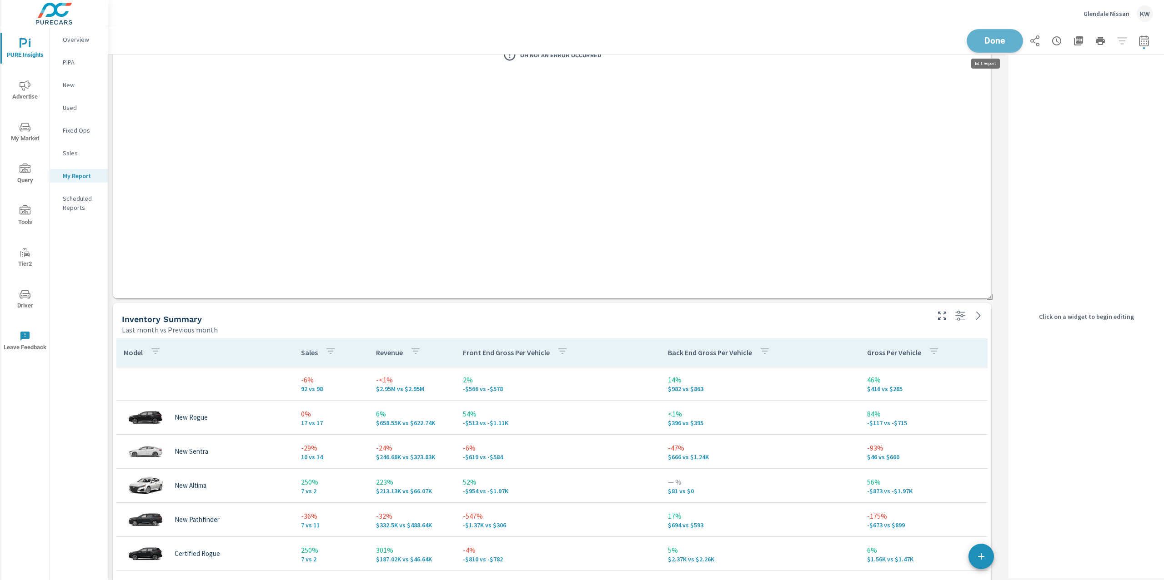
click at [999, 42] on span "Done" at bounding box center [994, 40] width 37 height 9
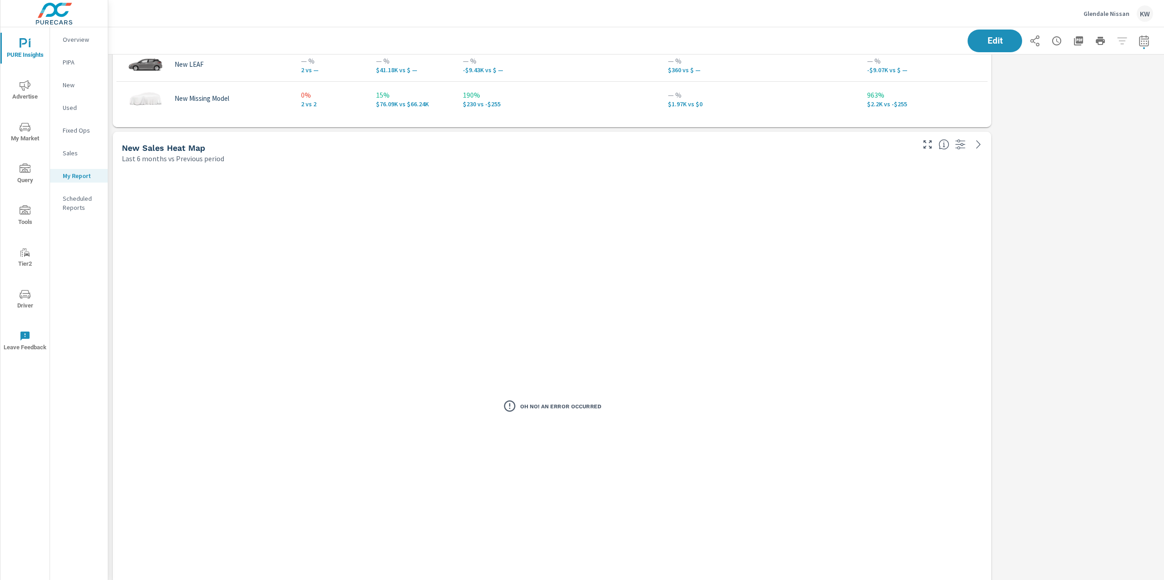
scroll to position [0, 0]
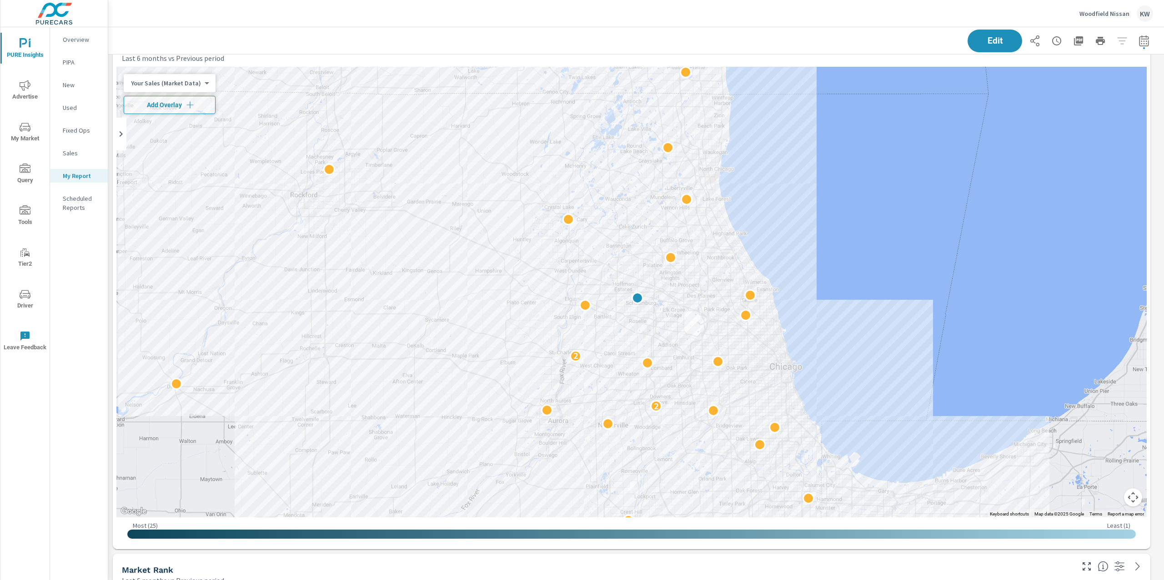
scroll to position [1489, 0]
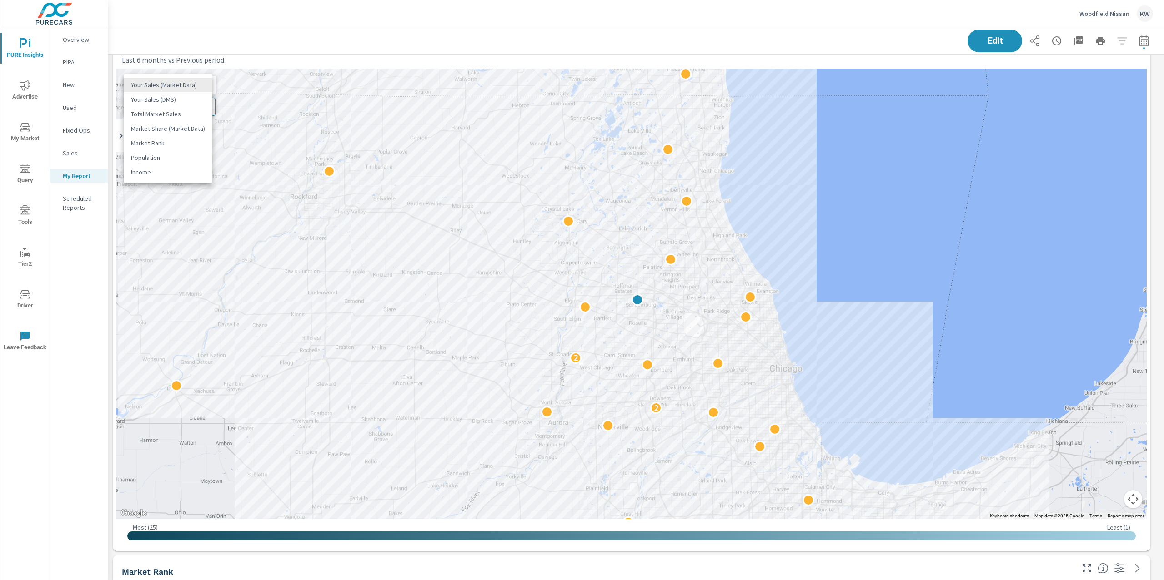
click at [200, 82] on body "PURE Insights Advertise My Market Query Tools Tier2 Driver Leave Feedback Overv…" at bounding box center [582, 290] width 1164 height 580
click at [195, 102] on li "Your Sales (DMS)" at bounding box center [168, 99] width 89 height 15
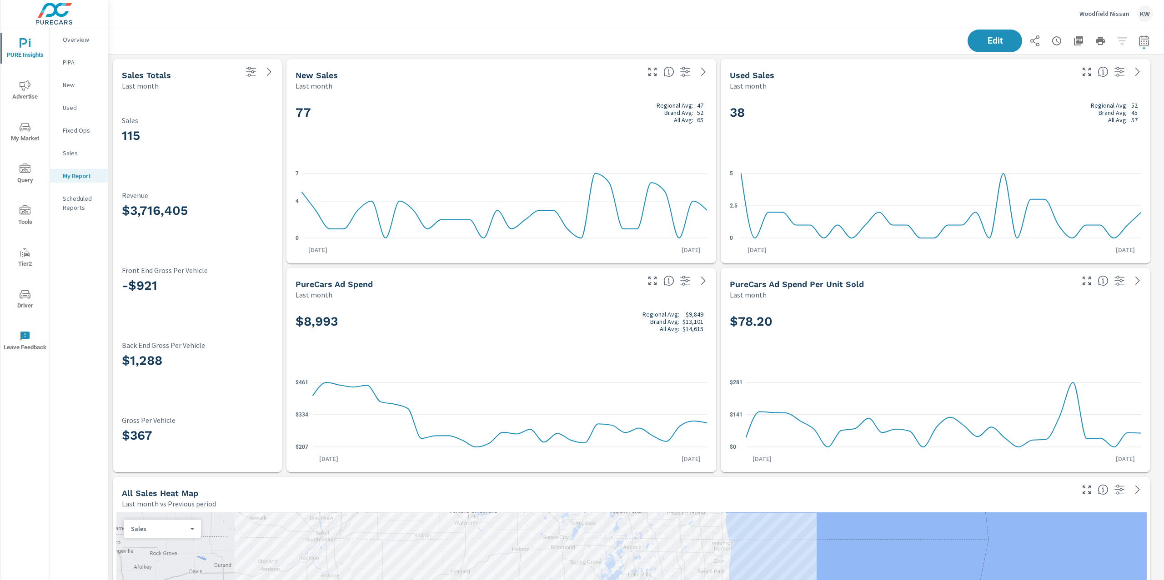
scroll to position [4100, 1065]
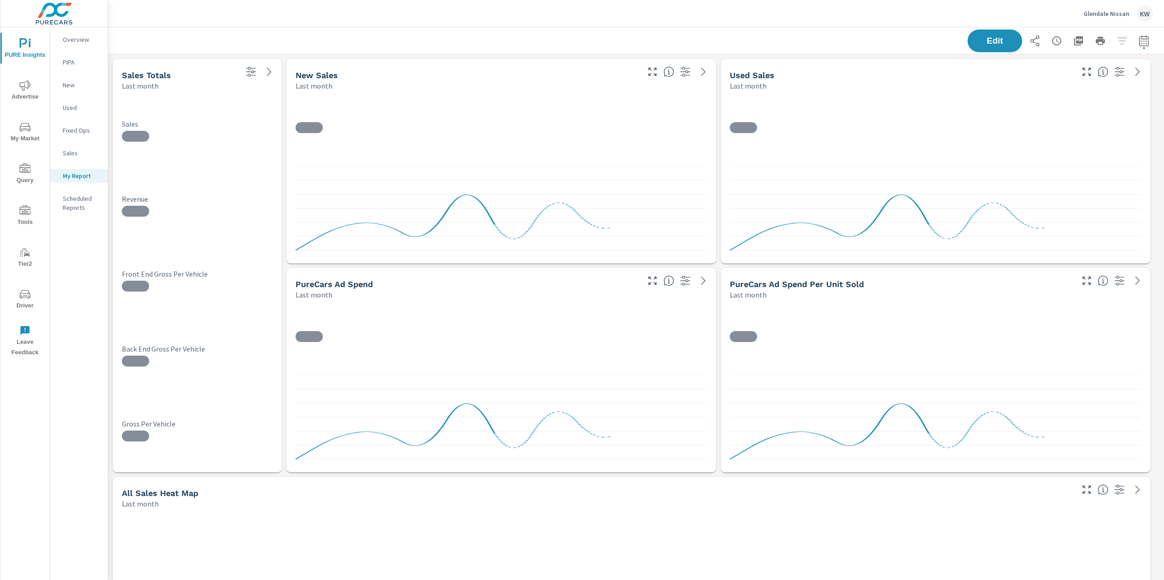
scroll to position [3996, 1065]
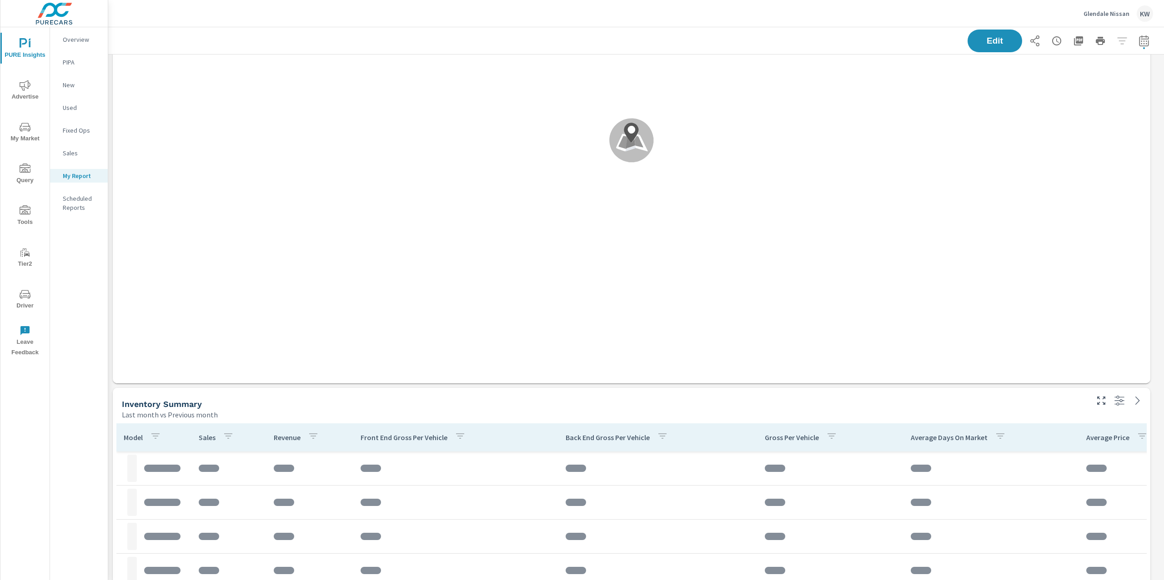
scroll to position [651, 0]
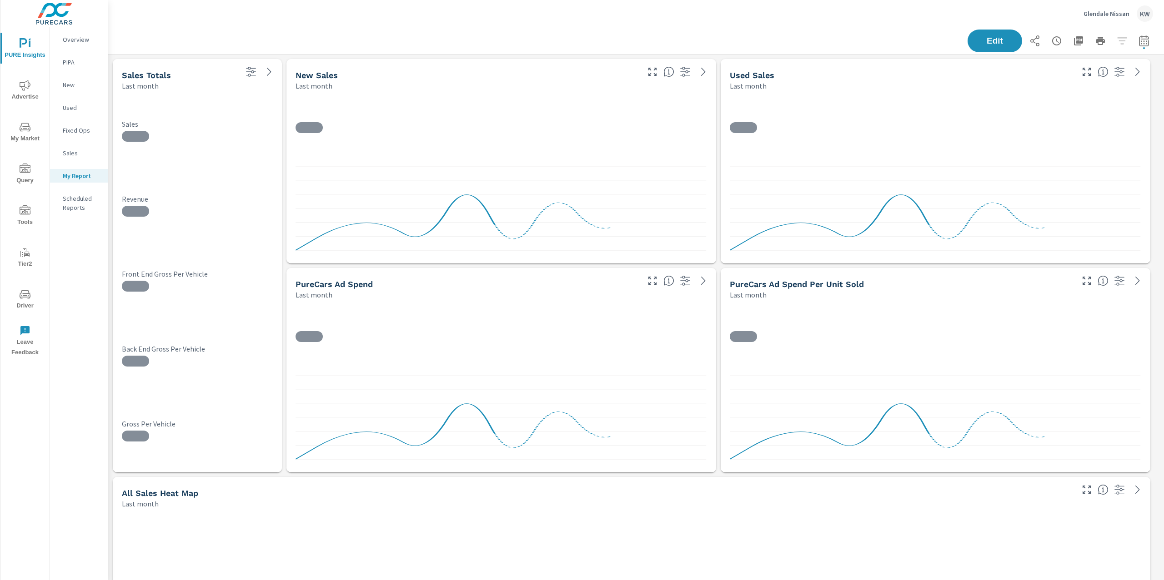
scroll to position [3996, 1065]
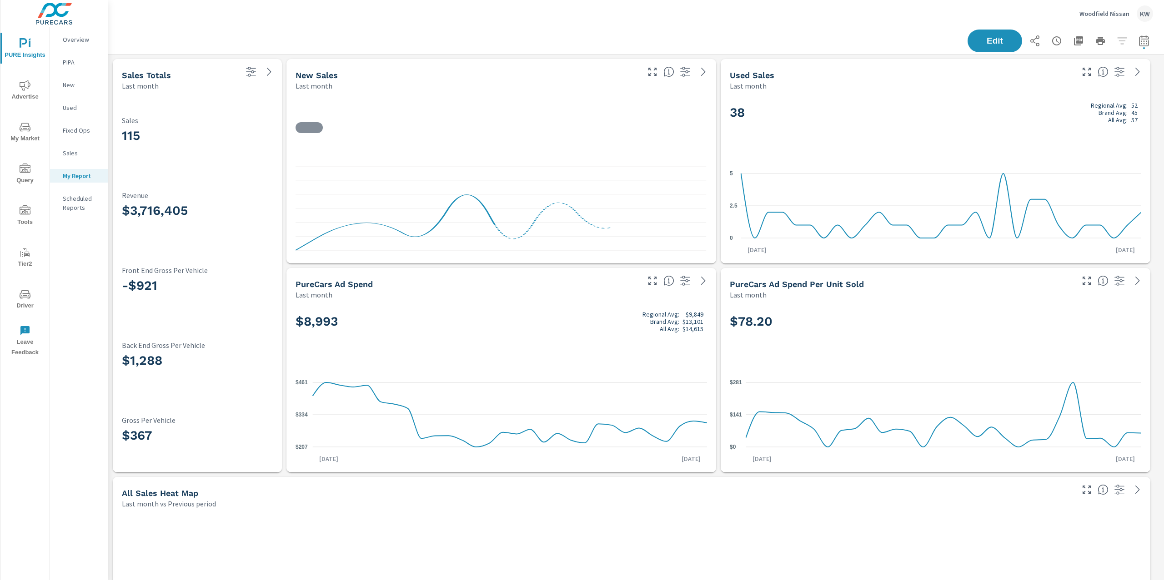
scroll to position [4100, 1065]
click at [22, 219] on span "Tools" at bounding box center [25, 216] width 44 height 22
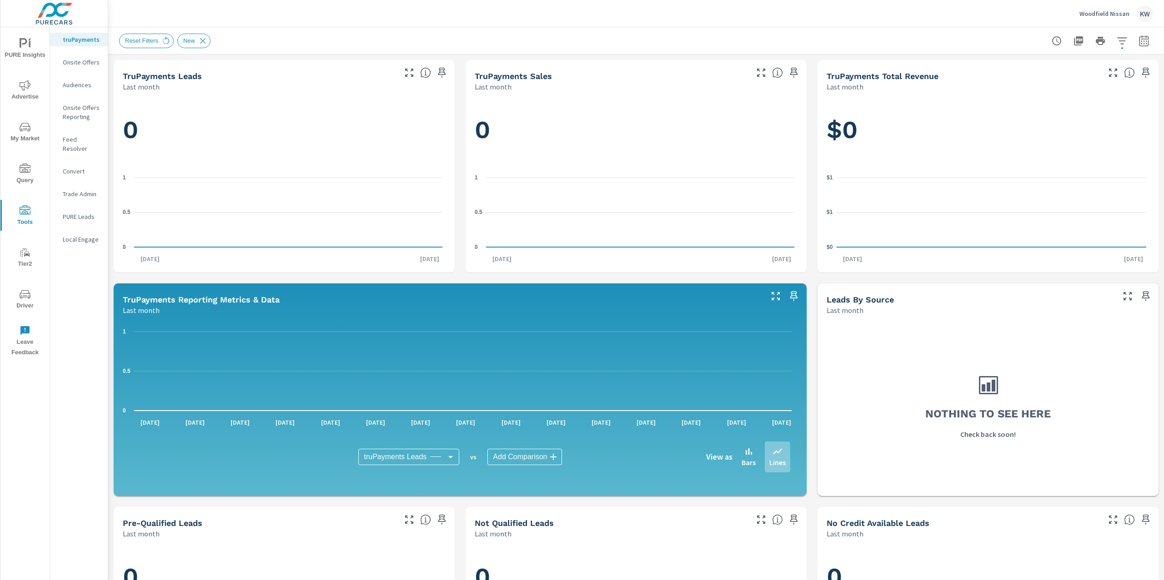
click at [87, 65] on p "Onsite Offers" at bounding box center [82, 62] width 38 height 9
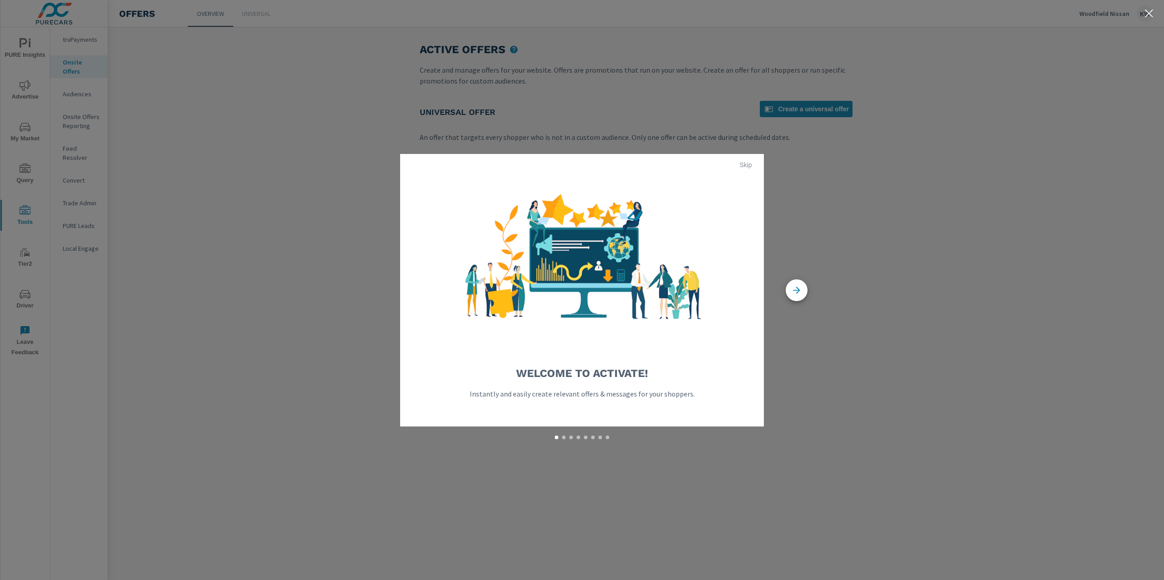
click at [732, 164] on button "Skip" at bounding box center [745, 165] width 29 height 15
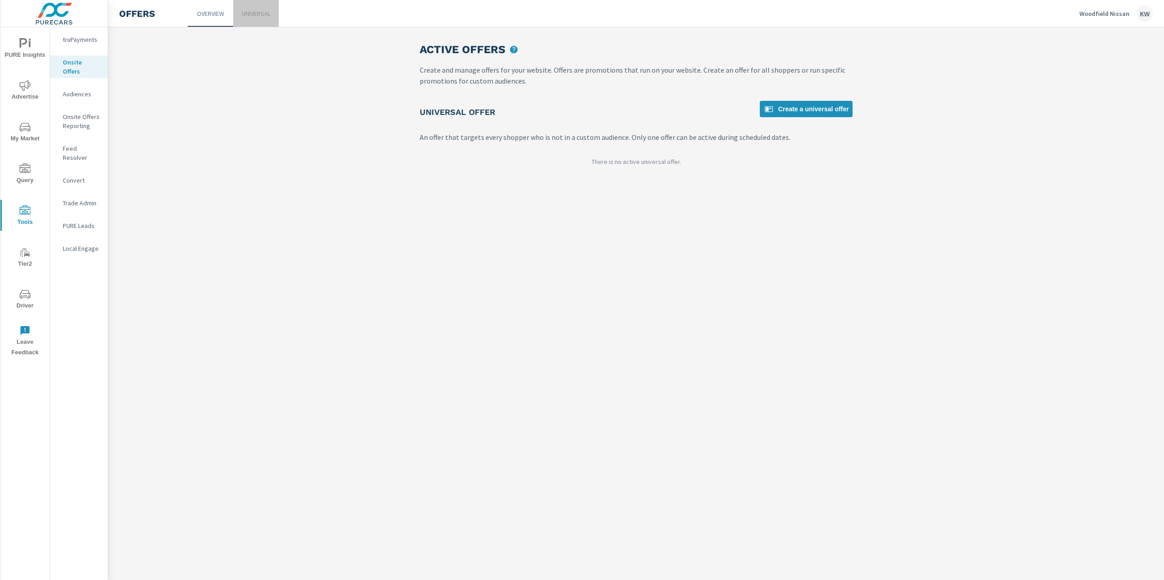
click at [253, 15] on p "Universal" at bounding box center [256, 13] width 29 height 9
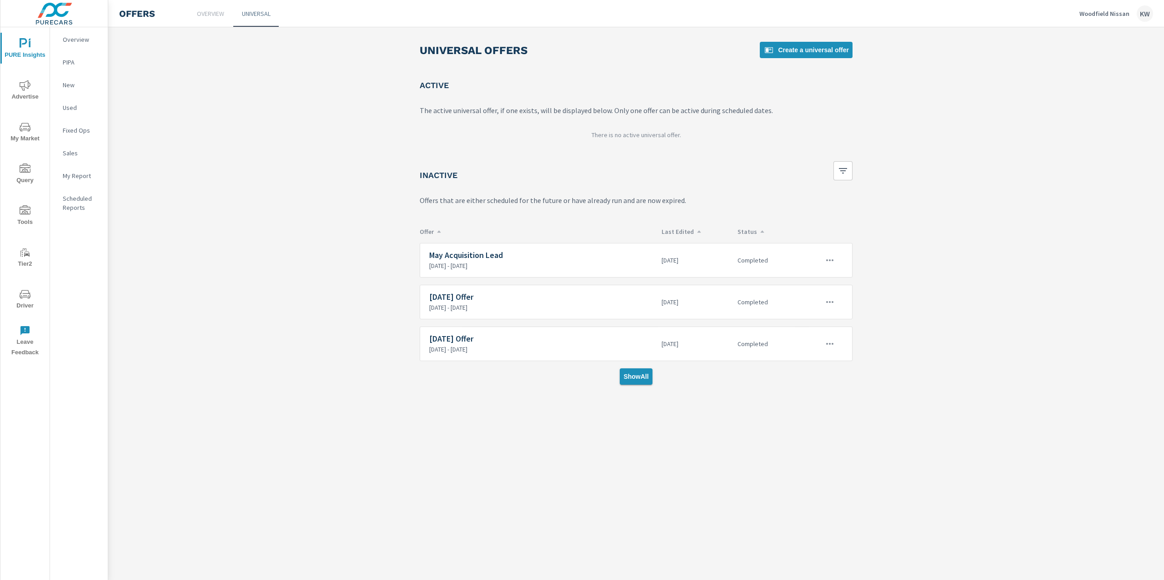
click at [640, 384] on button "Show All" at bounding box center [636, 377] width 32 height 16
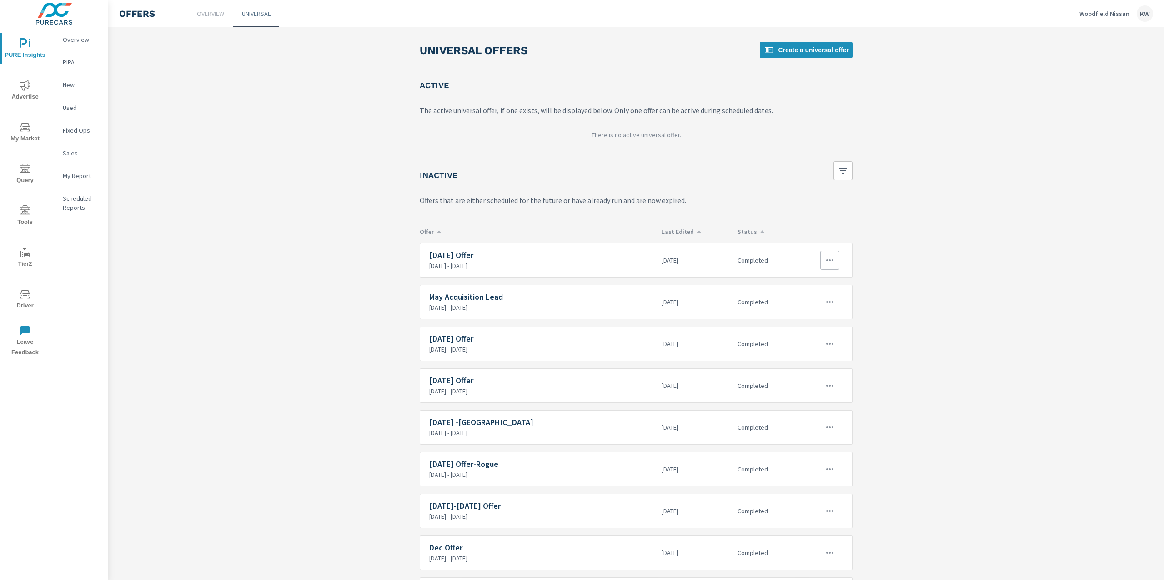
click at [831, 260] on button "button" at bounding box center [829, 260] width 19 height 19
click at [820, 302] on div "View Report" at bounding box center [808, 304] width 40 height 11
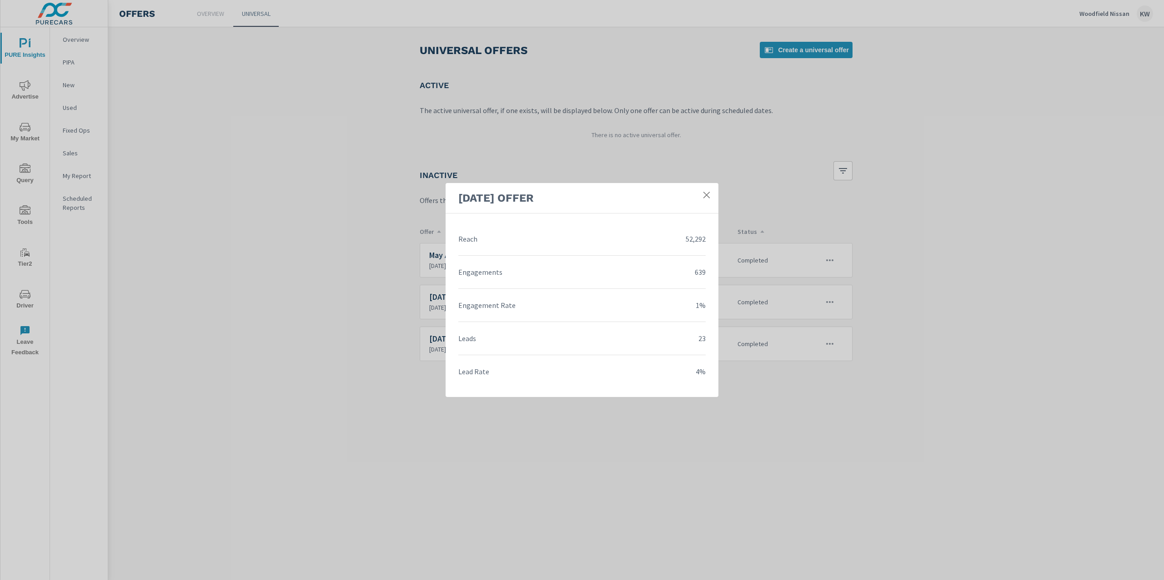
click at [708, 192] on icon at bounding box center [706, 194] width 9 height 9
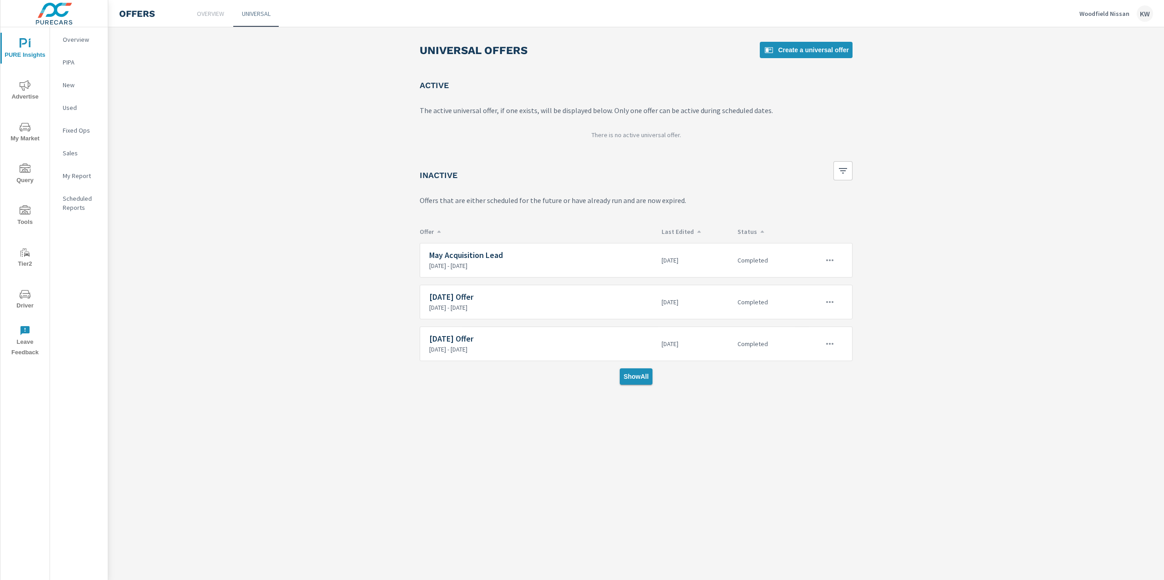
click at [652, 372] on button "Show All" at bounding box center [636, 377] width 32 height 16
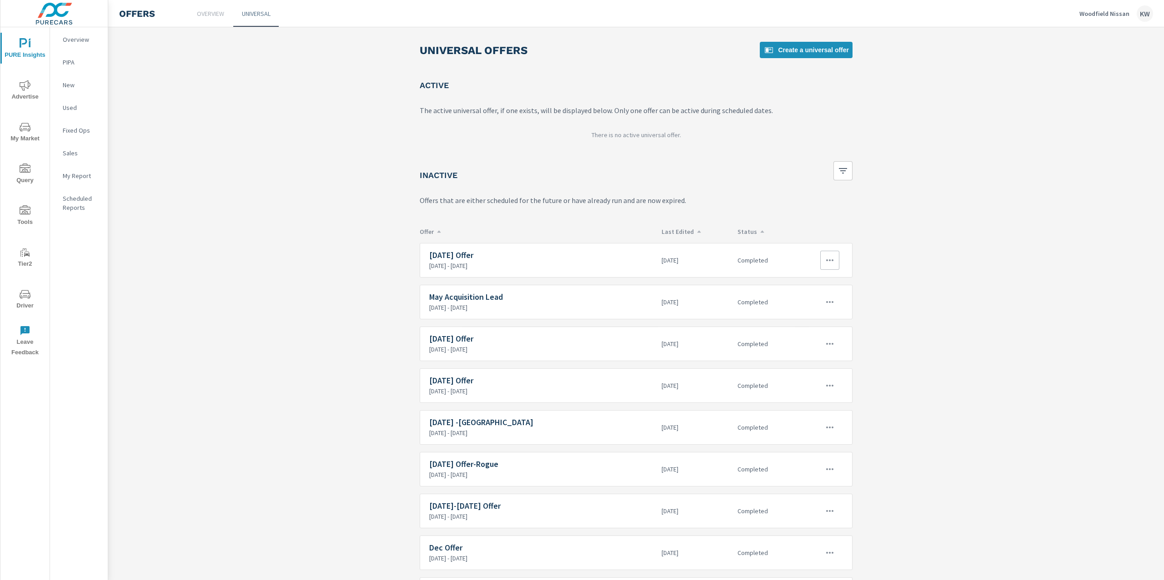
click at [830, 261] on button "button" at bounding box center [829, 260] width 19 height 19
click at [801, 281] on link "Edit" at bounding box center [808, 282] width 50 height 22
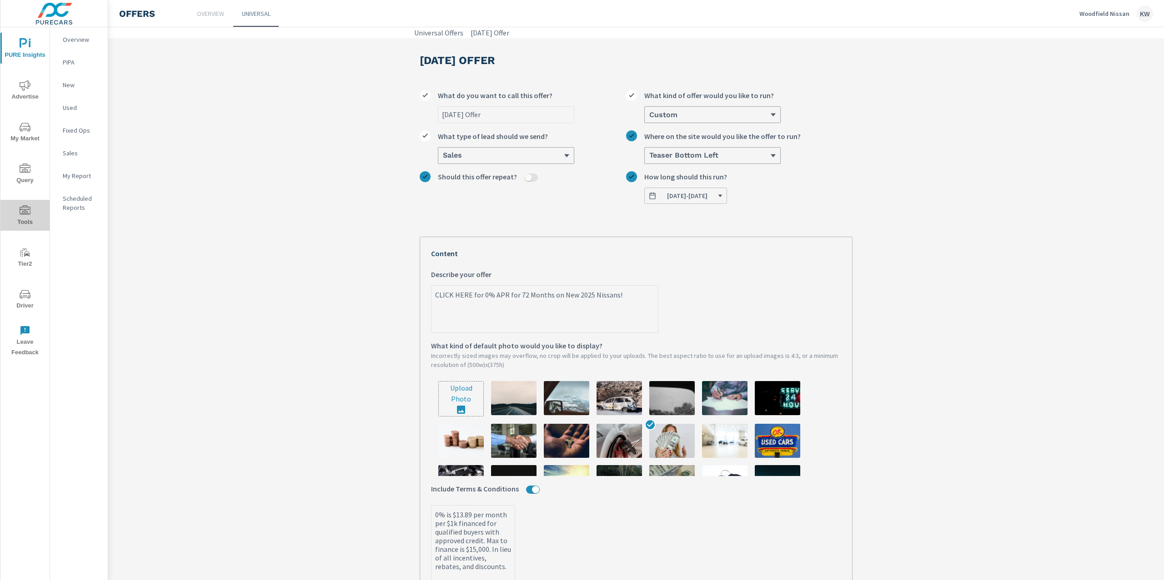
click at [25, 208] on icon "nav menu" at bounding box center [25, 210] width 11 height 11
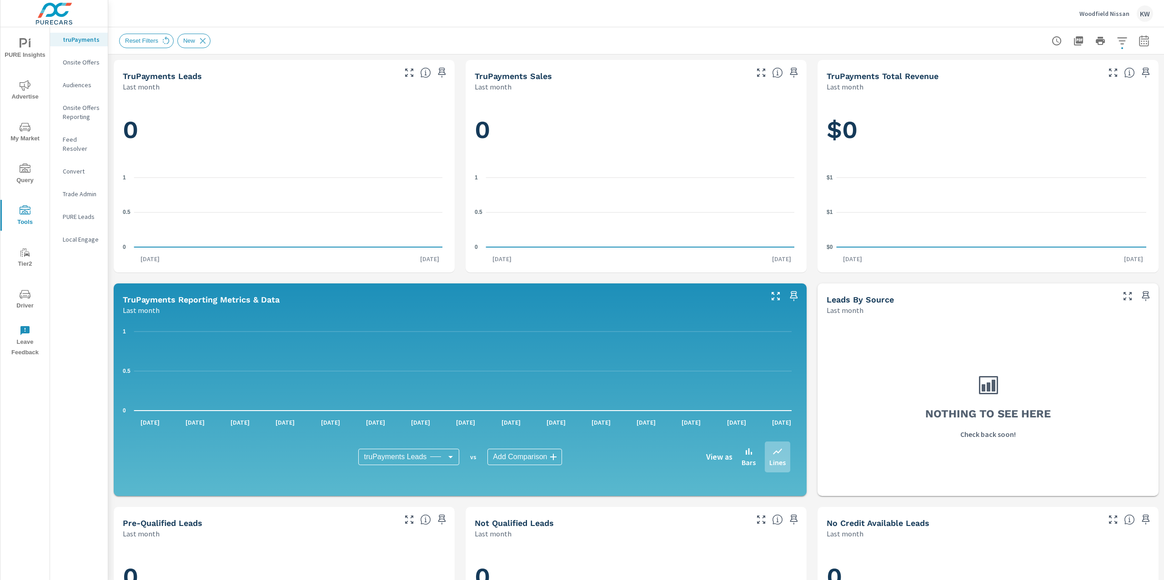
click at [88, 109] on p "Onsite Offers Reporting" at bounding box center [82, 112] width 38 height 18
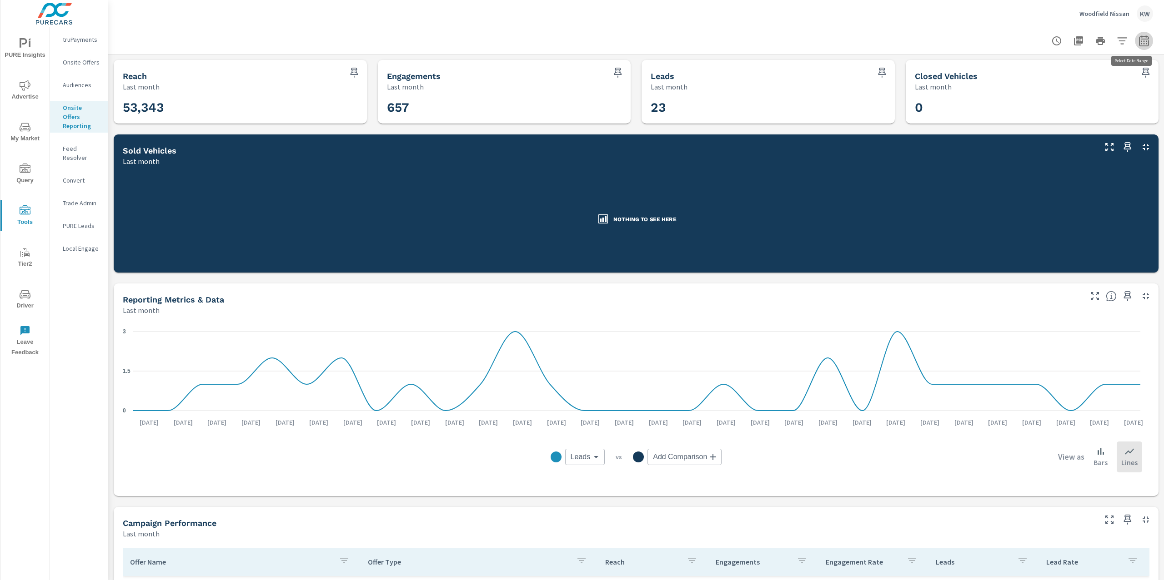
click at [1139, 46] on button "button" at bounding box center [1143, 41] width 18 height 18
select select "Last month"
click at [1060, 98] on p "+ Add comparison" at bounding box center [1071, 102] width 116 height 11
select select "Previous period"
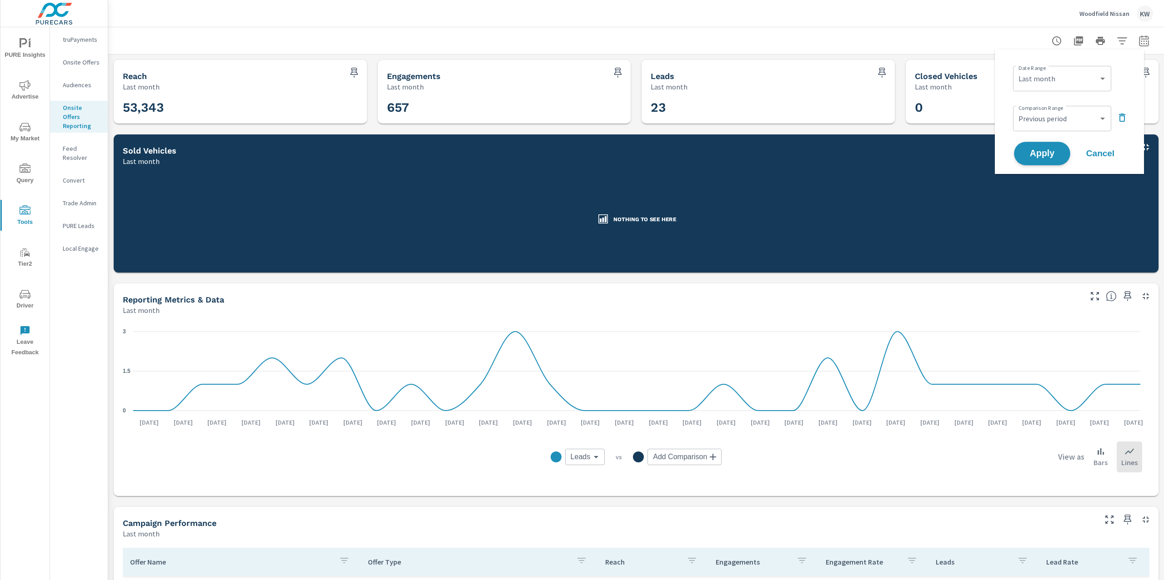
click at [1050, 146] on button "Apply" at bounding box center [1042, 154] width 56 height 24
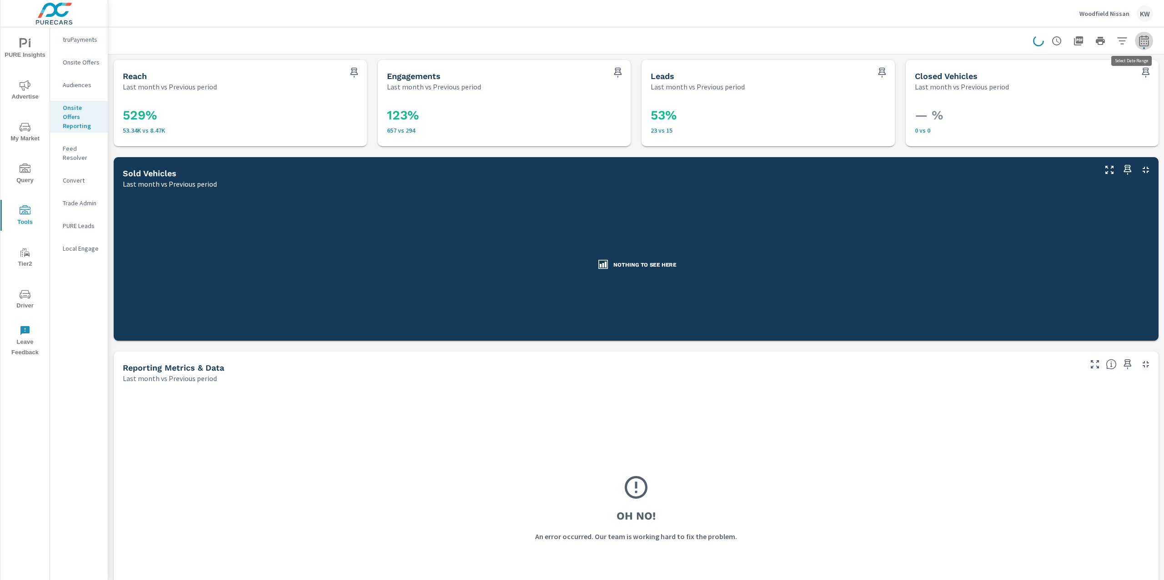
click at [1140, 45] on button "button" at bounding box center [1143, 41] width 18 height 18
select select "Last month"
select select "Previous period"
click at [1118, 119] on icon "button" at bounding box center [1121, 117] width 11 height 11
click at [93, 66] on p "Onsite Offers" at bounding box center [82, 62] width 38 height 9
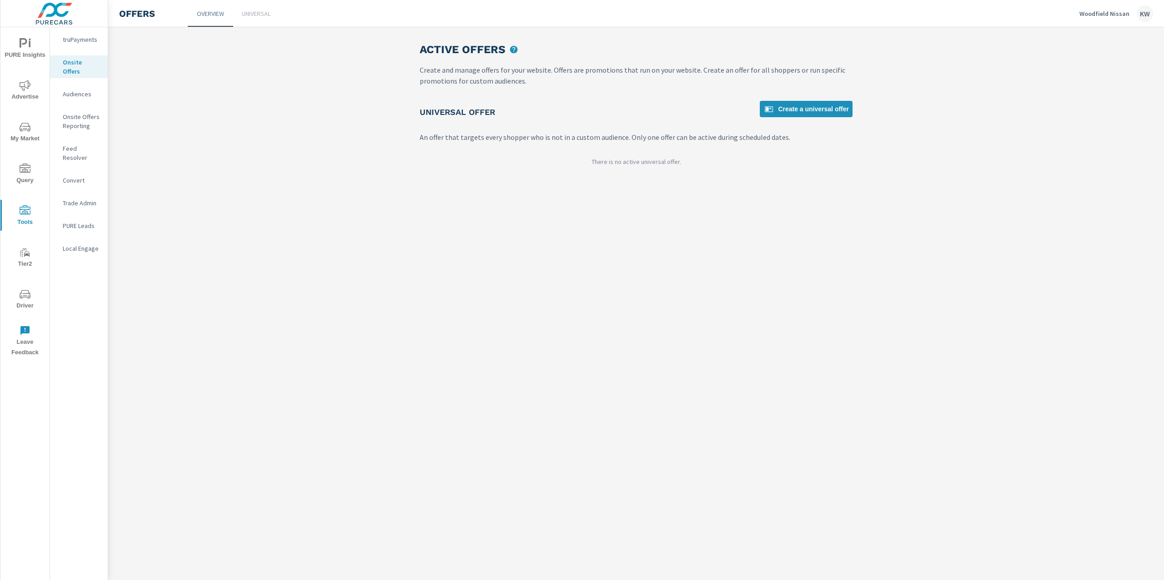
click at [261, 17] on p "Universal" at bounding box center [256, 13] width 29 height 9
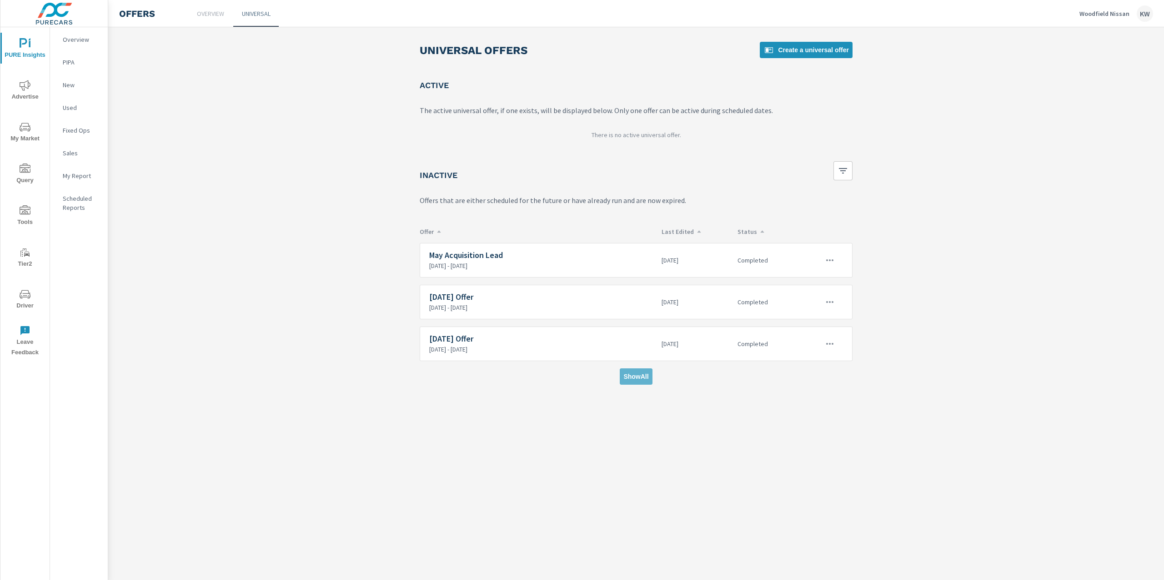
drag, startPoint x: 637, startPoint y: 376, endPoint x: 634, endPoint y: 367, distance: 9.9
click at [636, 376] on span "Show All" at bounding box center [635, 377] width 25 height 8
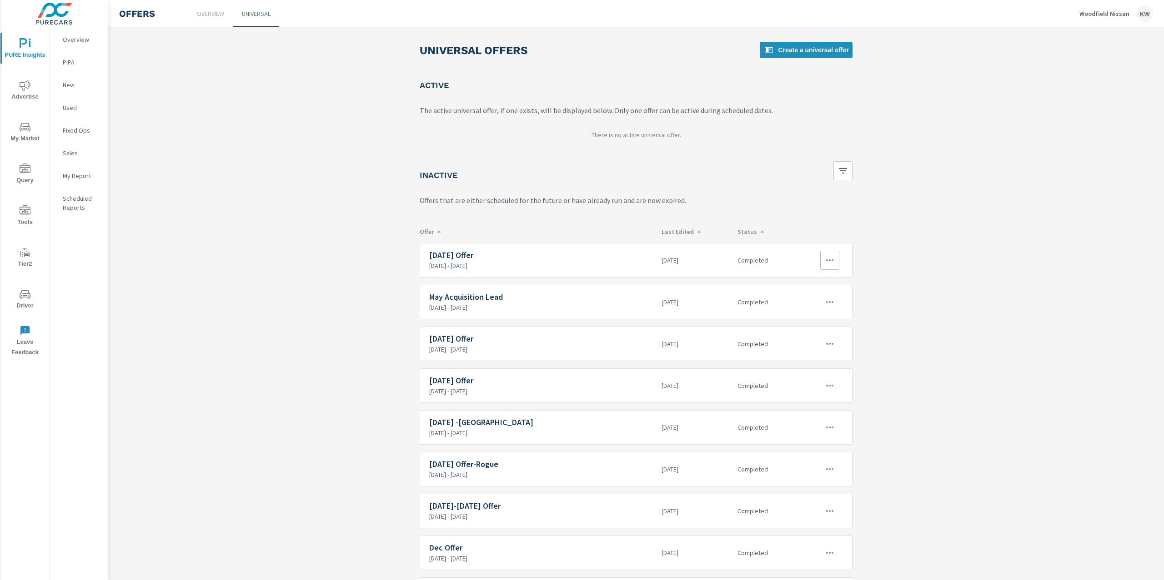
click at [824, 264] on icon "button" at bounding box center [829, 260] width 11 height 11
click at [815, 279] on link "Edit" at bounding box center [808, 282] width 50 height 22
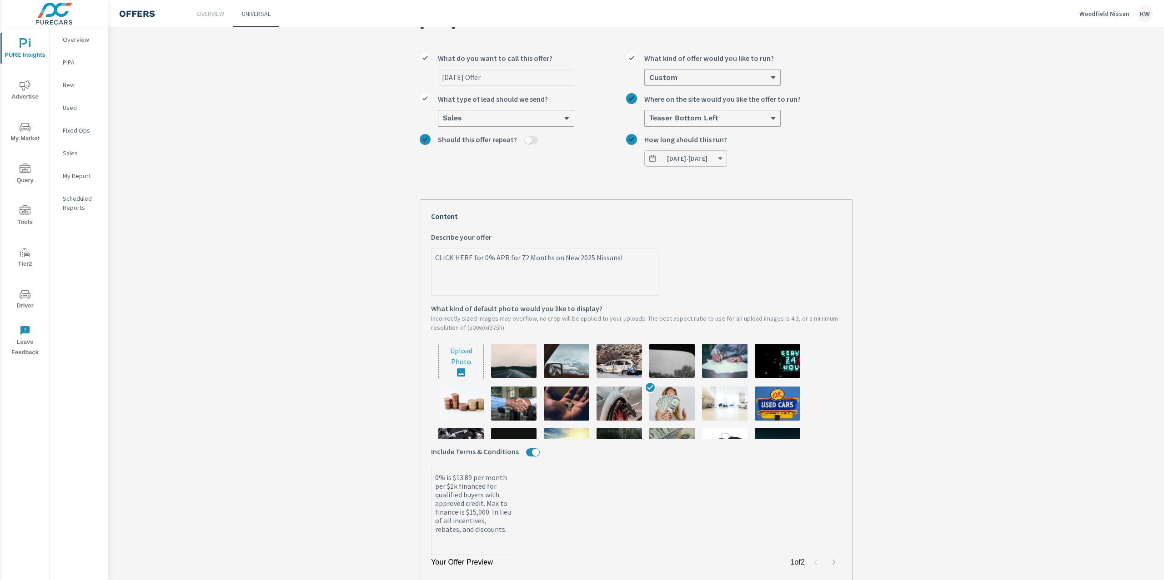
scroll to position [38, 0]
drag, startPoint x: 503, startPoint y: 79, endPoint x: 378, endPoint y: 75, distance: 124.6
click at [378, 75] on section "Aug 2025 Offer Aug 2025 Offer What do you want to call this offer? Custom What …" at bounding box center [635, 364] width 1055 height 729
type textarea "x"
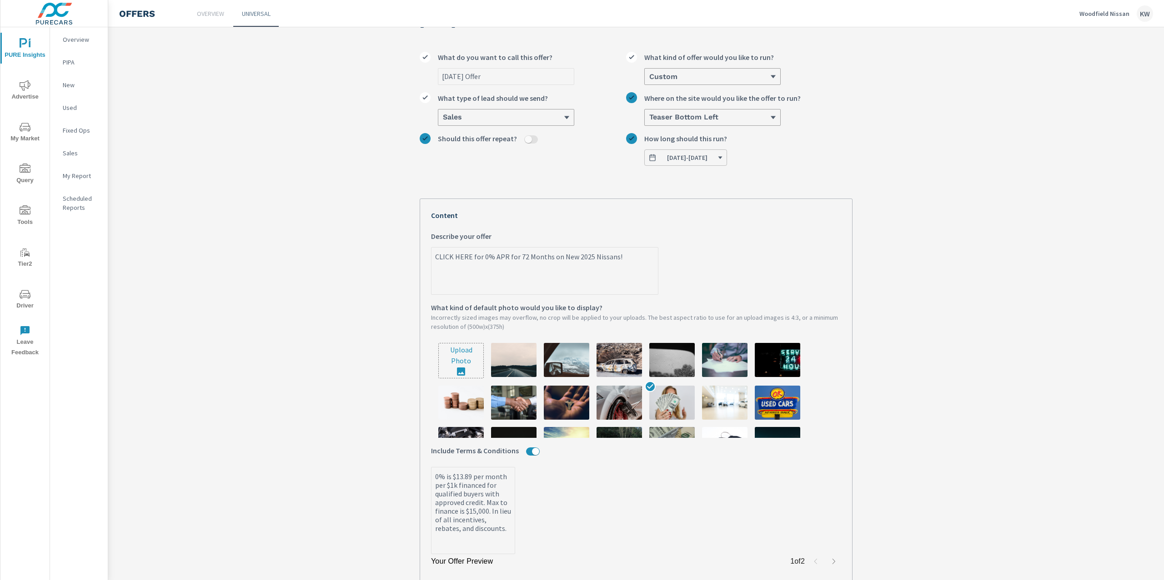
click at [362, 142] on section "Aug 2025 Offer Aug 2025 Offer What do you want to call this offer? Custom What …" at bounding box center [635, 364] width 1055 height 729
click at [487, 77] on input "Aug 2025 Offer" at bounding box center [505, 77] width 135 height 16
type input "Aug 2025 Offer-"
type textarea "x"
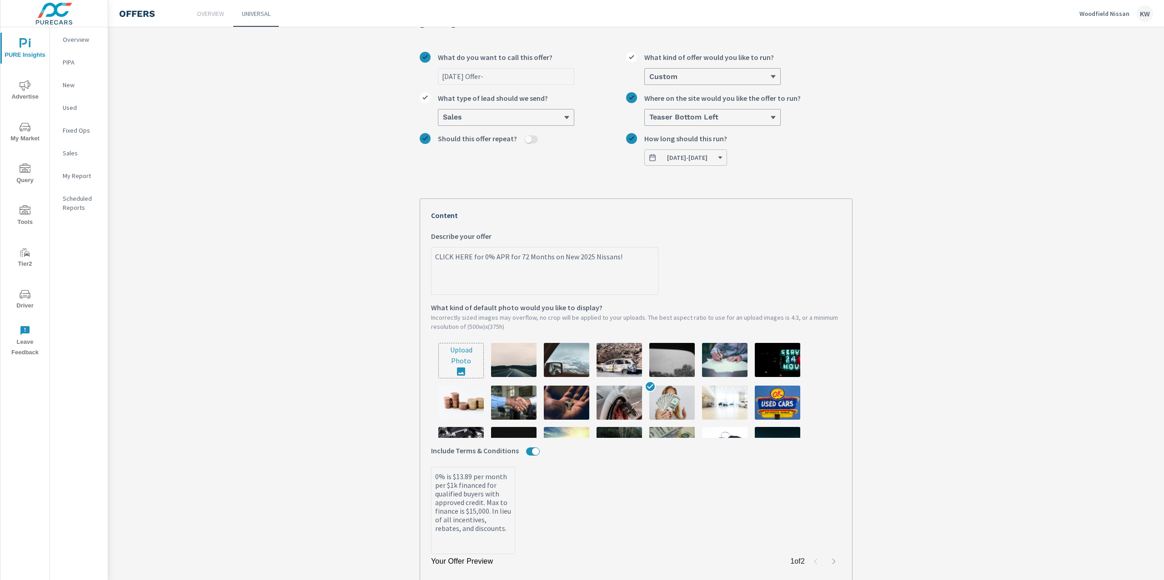
type input "Aug 2025 Offer-U"
type textarea "x"
type input "Aug 2025 Offer-Up"
type textarea "x"
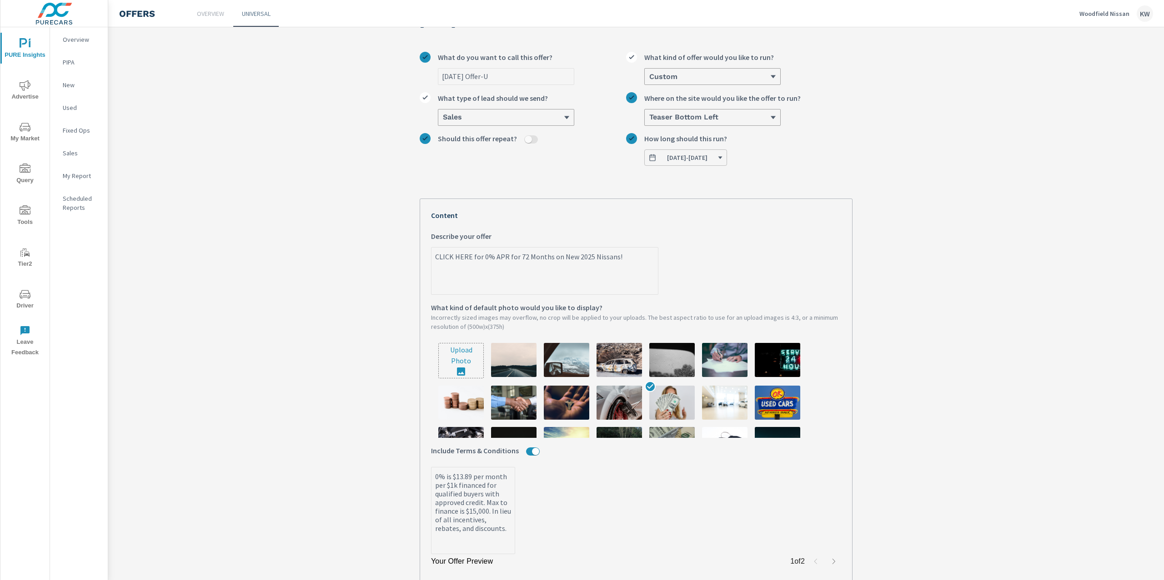
type textarea "x"
type input "Aug 2025 Offer-Upd"
type textarea "x"
type input "Aug 2025 Offer-Upda"
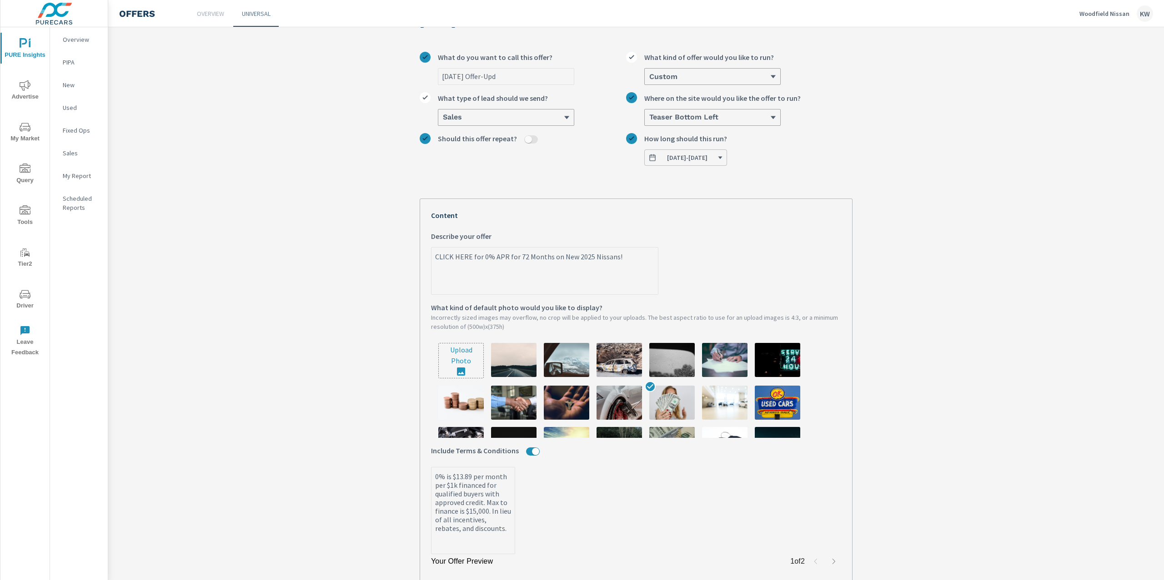
type textarea "x"
type input "Aug 2025 Offer-Updat"
type textarea "x"
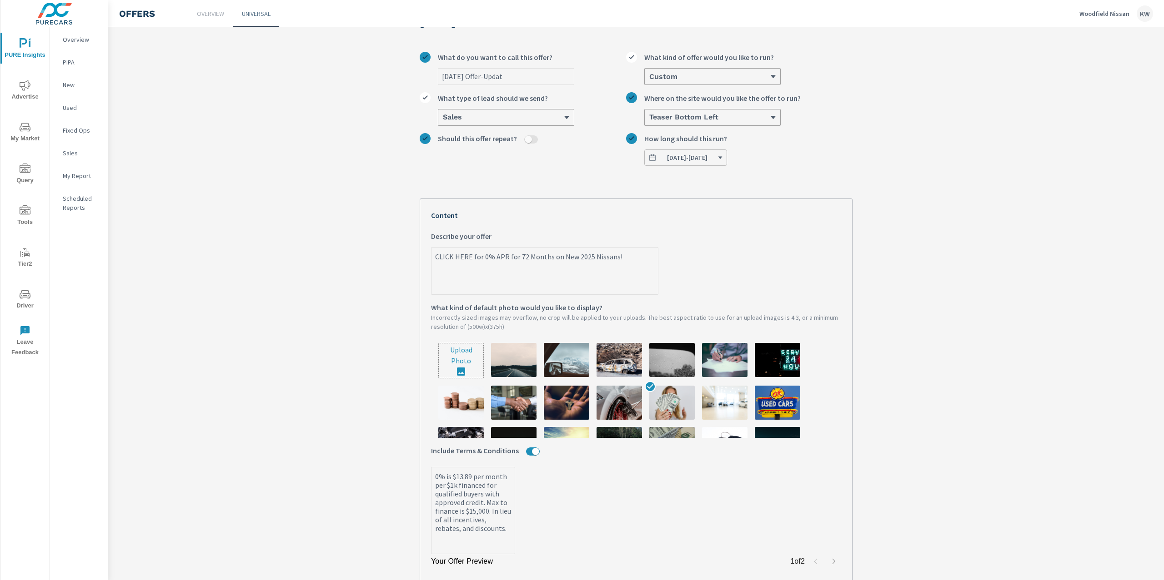
type input "Aug 2025 Offer-Update"
type textarea "x"
type input "Aug 2025 Offer-Update"
type textarea "x"
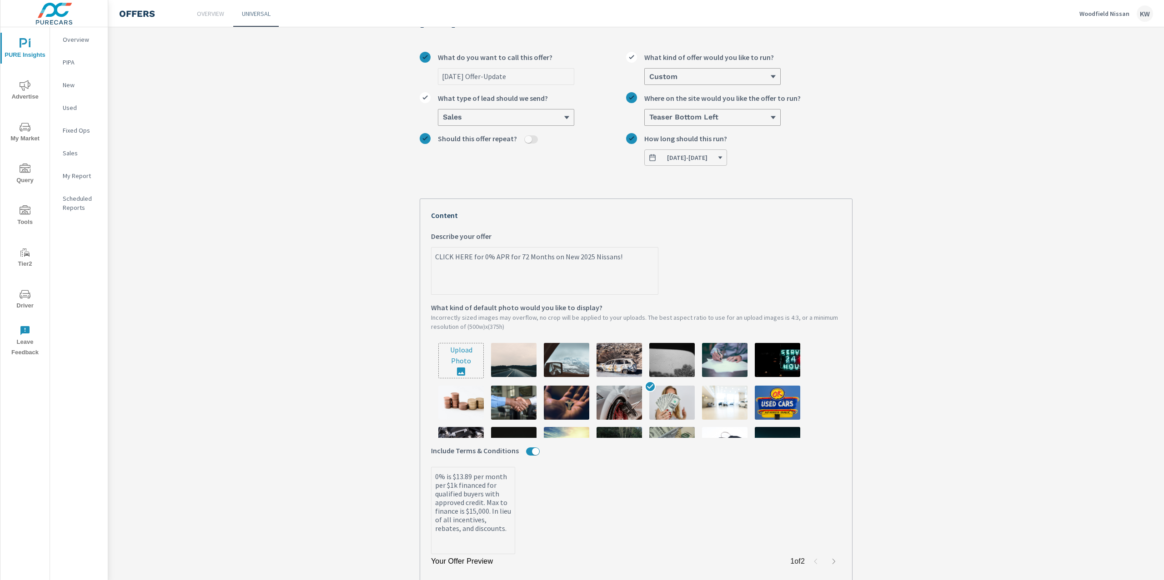
type textarea "x"
type input "Aug 2025 Offer-Update O"
type textarea "x"
type input "Aug 2025 Offer-Update Oc"
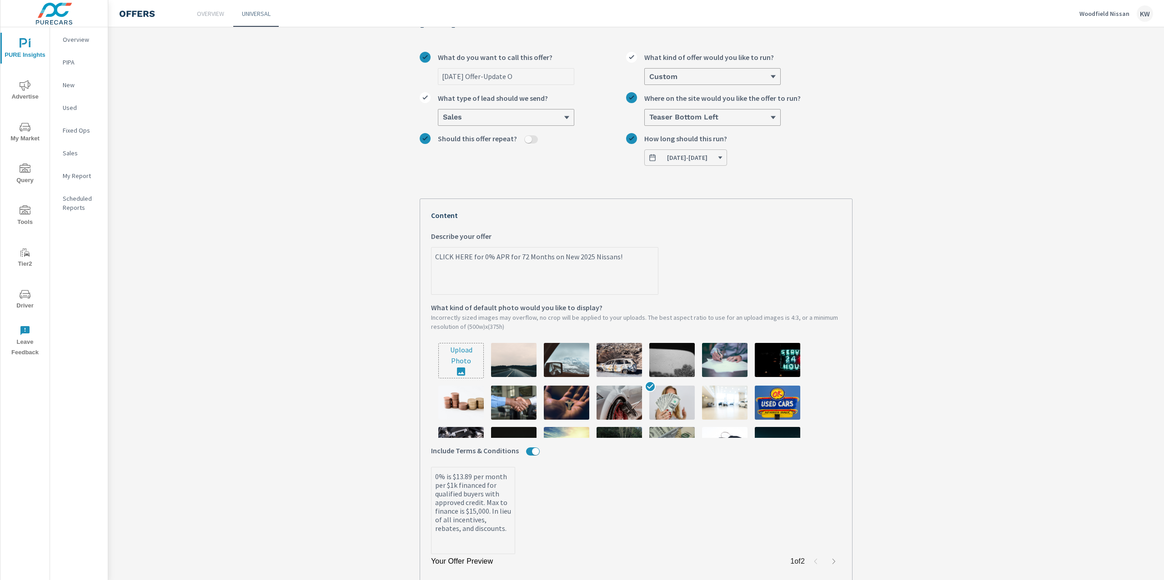
type textarea "x"
type input "Aug 2025 Offer-Update Oct"
type textarea "x"
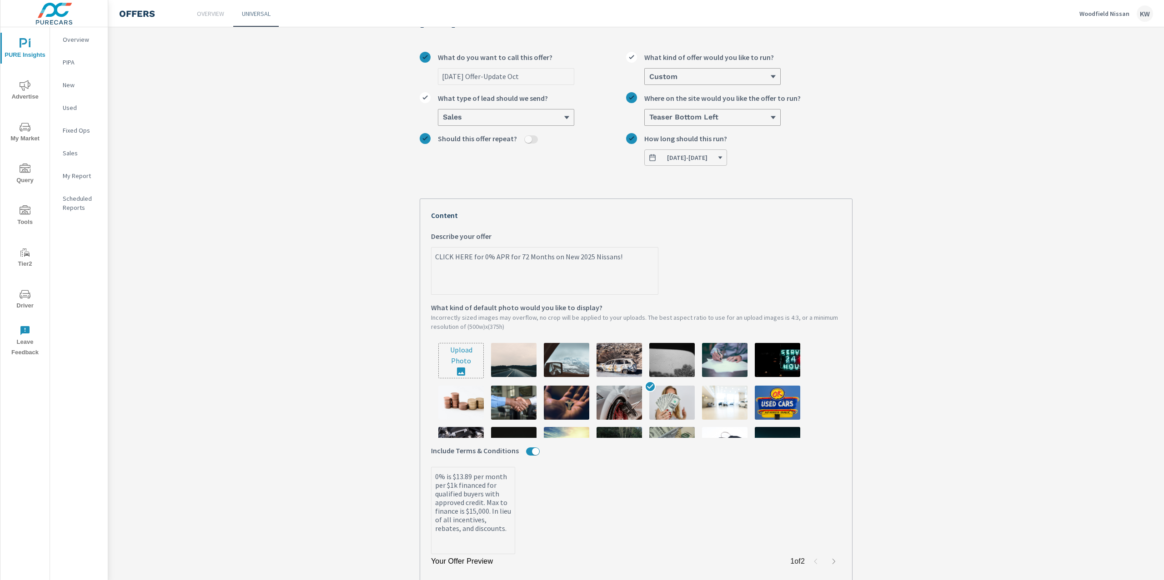
type input "Aug 2025 Offer-Update Oct"
click at [722, 159] on icon "button" at bounding box center [720, 158] width 4 height 2
click at [727, 160] on button "09/03/2025 - 10/01/2025" at bounding box center [685, 158] width 83 height 16
type textarea "x"
click at [616, 259] on textarea "CLICK HERE for 0% APR for 72 Months on New 2025 Nissans!" at bounding box center [544, 271] width 226 height 45
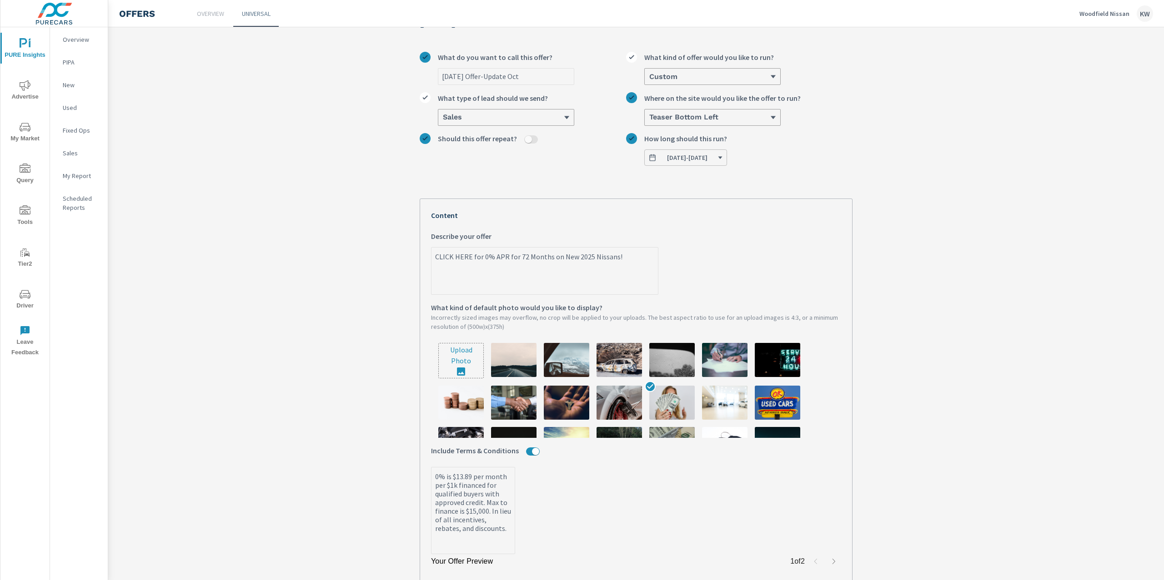
type textarea "CLICK HERE for 0% APR for 72 Months on New 2025 Nissans"
type textarea "x"
type textarea "CLICK HERE for 0% APR for 72 Months on New 2025 Nissan"
type textarea "x"
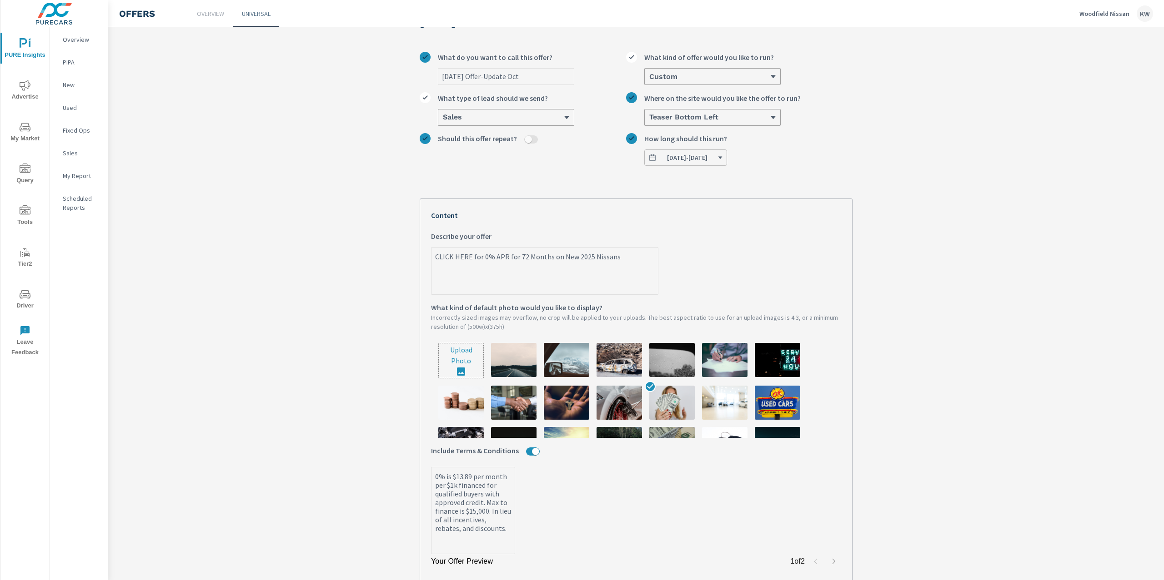
type textarea "x"
type textarea "CLICK HERE for 0% APR for 72 Months on New 2025 Nissa"
type textarea "x"
type textarea "CLICK HERE for 0% APR for 72 Months on New 2025 Niss"
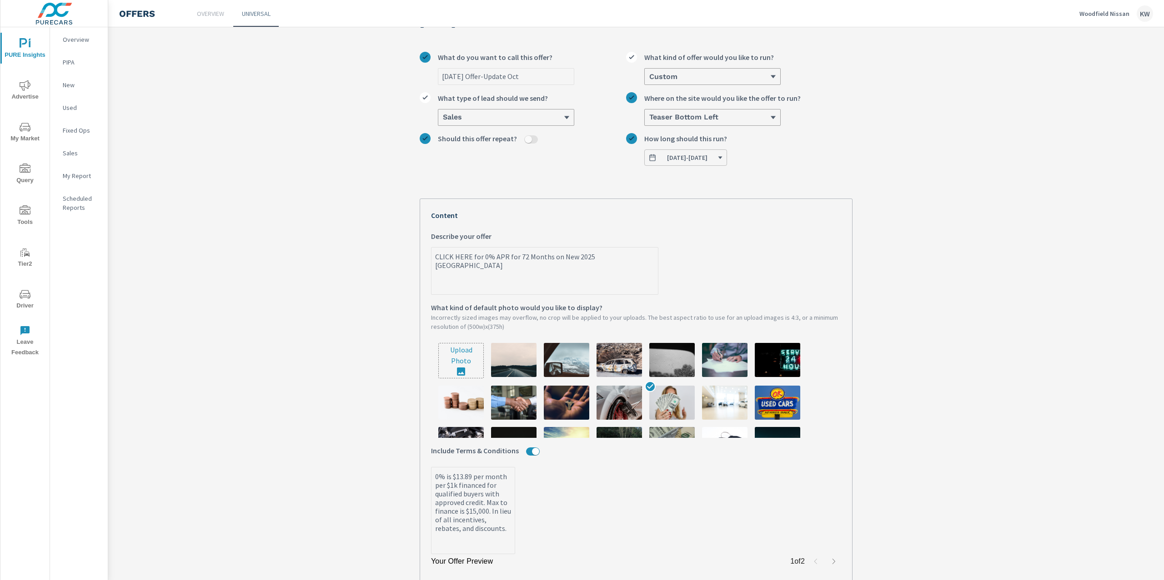
type textarea "x"
type textarea "CLICK HERE for 0% APR for 72 Months on New 2025 Nis"
type textarea "x"
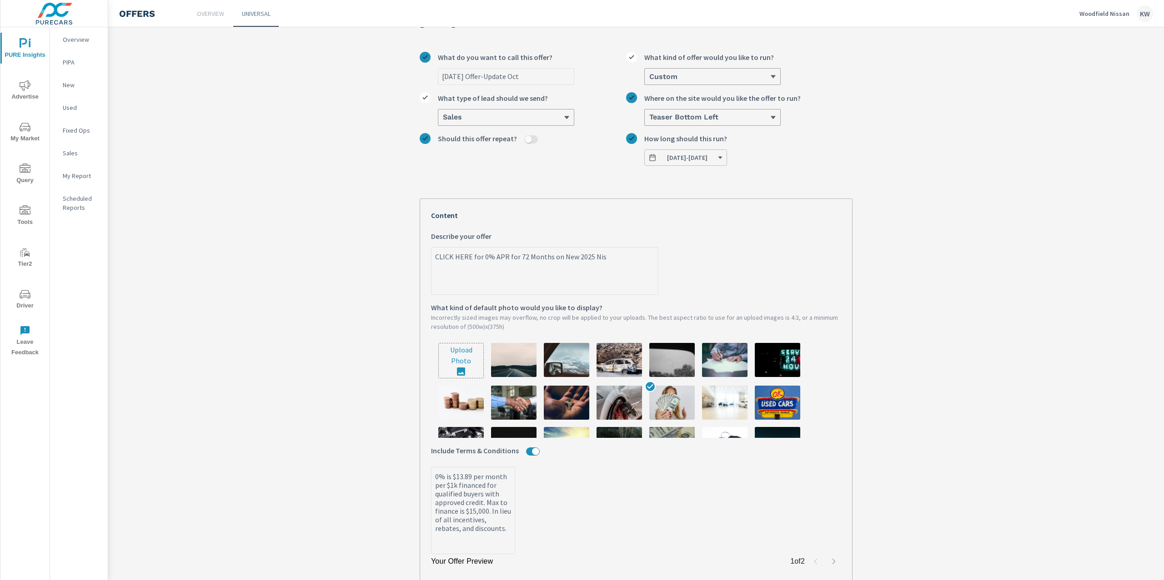
type textarea "CLICK HERE for 0% APR for 72 Months on New 2025 Ni"
type textarea "x"
type textarea "CLICK HERE for 0% APR for 72 Months on New 2025 N"
type textarea "x"
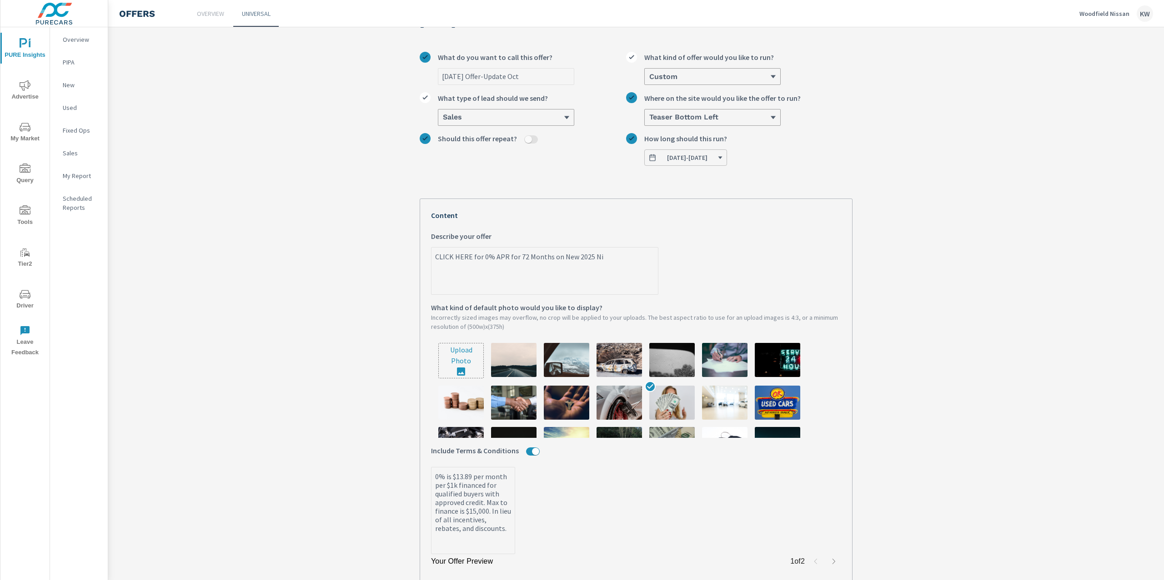
type textarea "x"
type textarea "CLICK HERE for 0% APR for 72 Months on New 2025"
type textarea "x"
type textarea "CLICK HERE for 0% APR for 72 Months on New 2025"
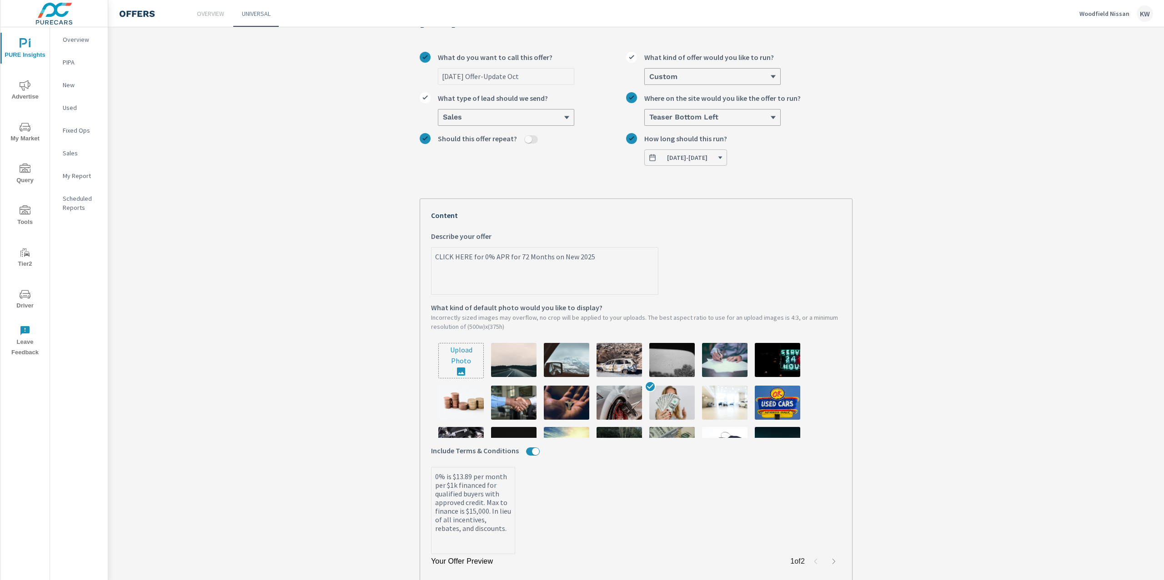
type textarea "x"
type textarea "CLICK HERE for 0% APR for 72 Months on New 202"
type textarea "x"
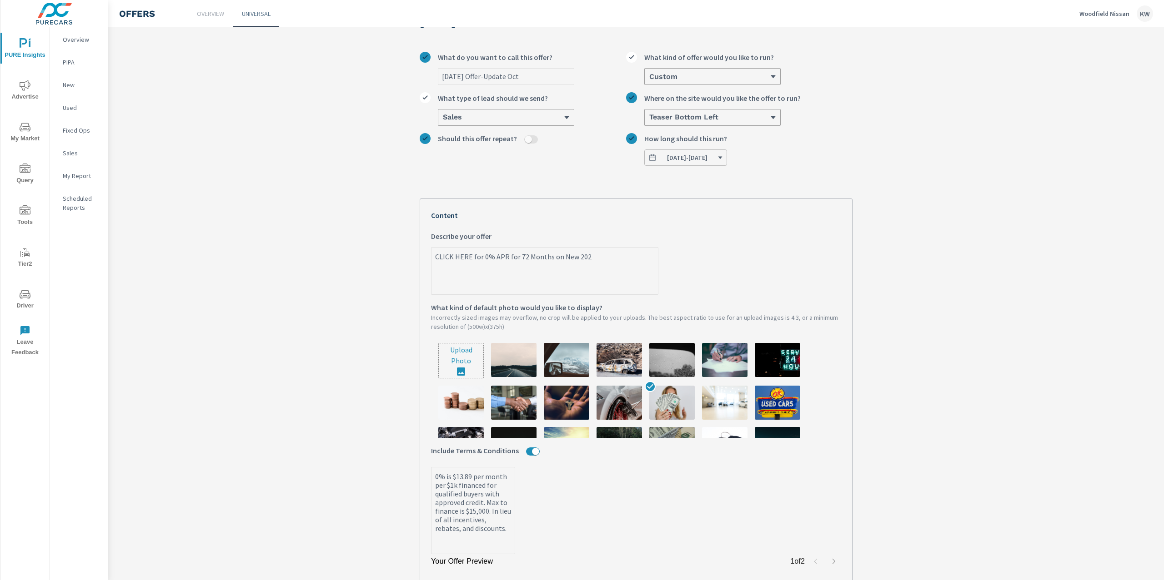
type textarea "CLICK HERE for 0% APR for 72 Months on New 20"
type textarea "x"
type textarea "CLICK HERE for 0% APR for 72 Months on New 2"
type textarea "x"
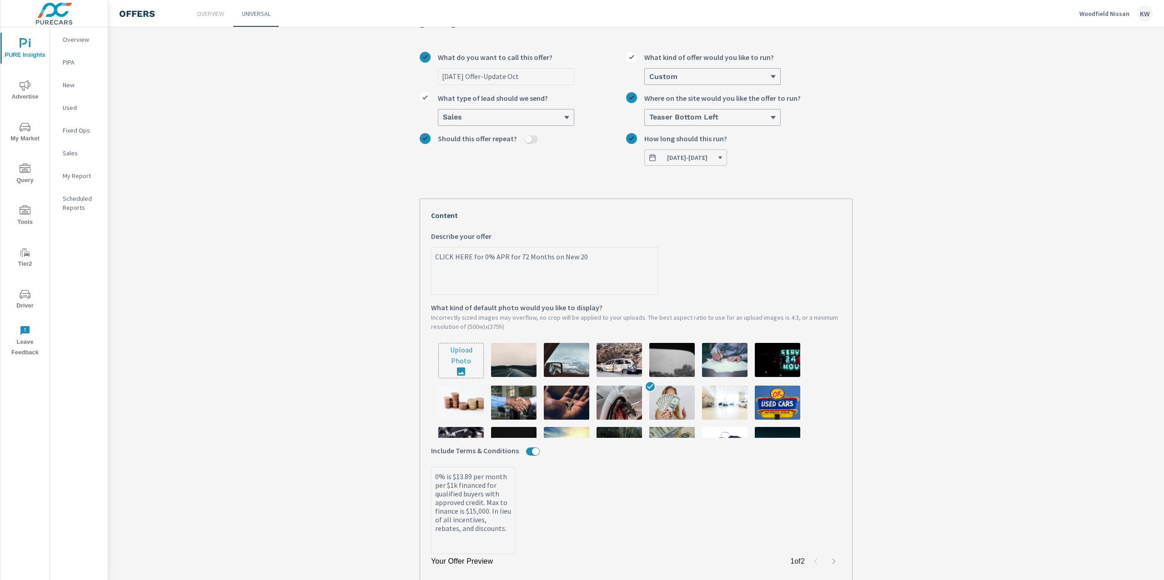
type textarea "x"
type textarea "CLICK HERE for 0% APR for 72 Months on New"
type textarea "x"
type textarea "CLICK HERE for 0% APR for 72 Months on New"
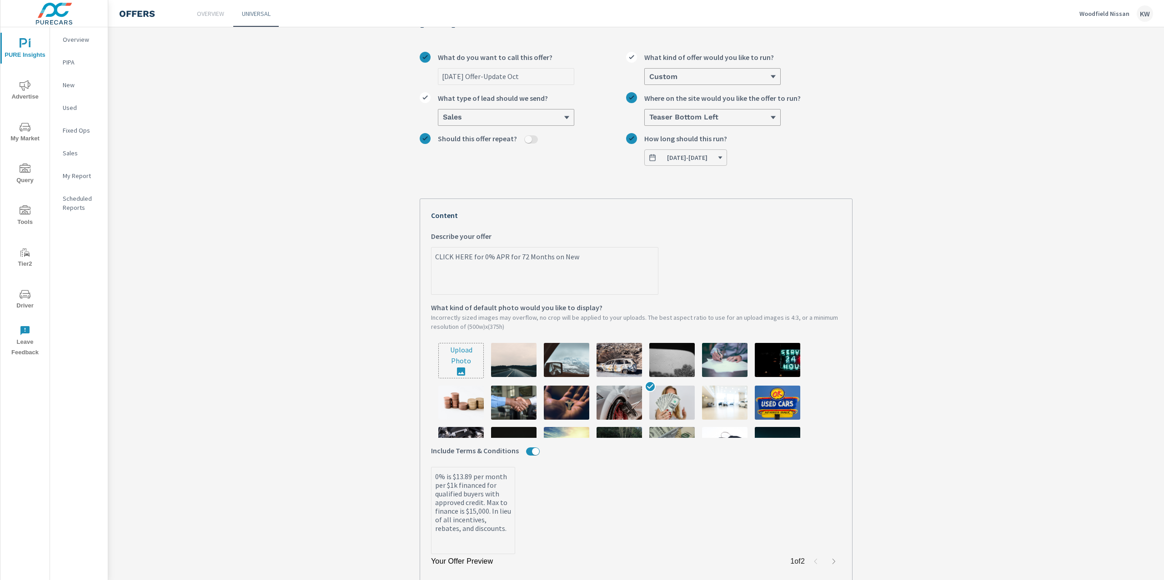
type textarea "x"
type textarea "CLICK HERE for 0% APR for 72 Months on Ne"
type textarea "x"
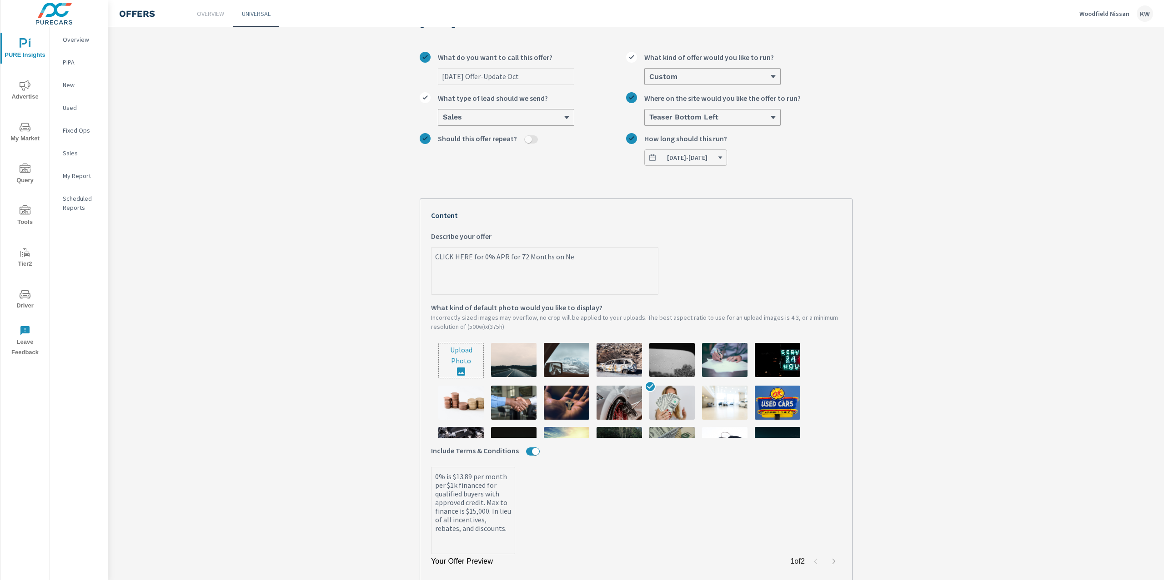
type textarea "CLICK HERE for 0% APR for 72 Months on N"
type textarea "x"
type textarea "CLICK HERE for 0% APR for 72 Months on"
type textarea "x"
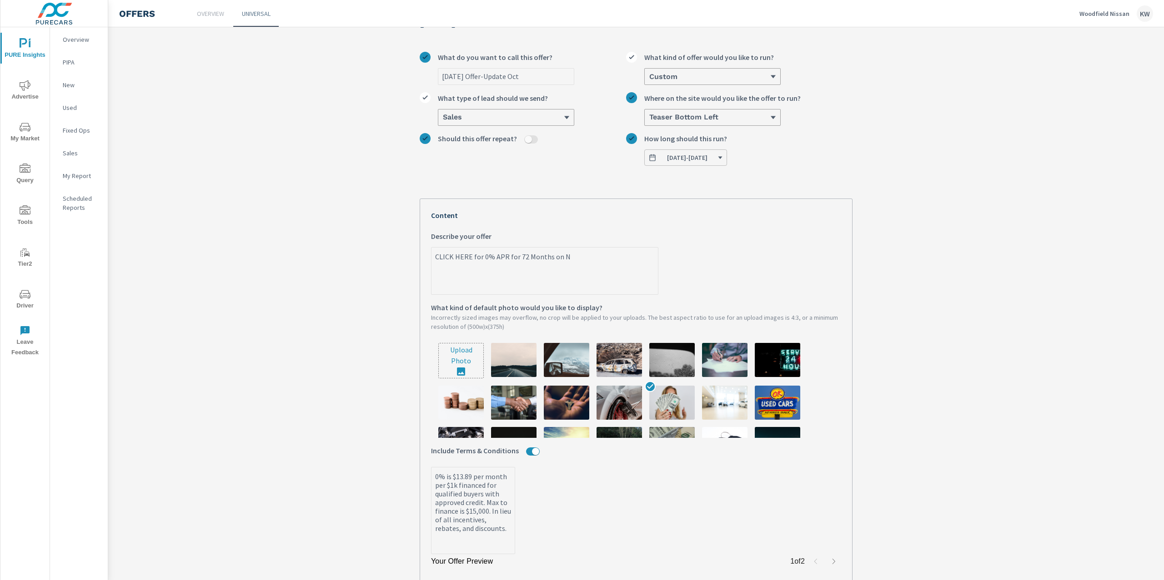
type textarea "x"
type textarea "CLICK HERE for 0% APR for 72 Months on"
type textarea "x"
type textarea "CLICK HERE for 0% APR for 72 Months o"
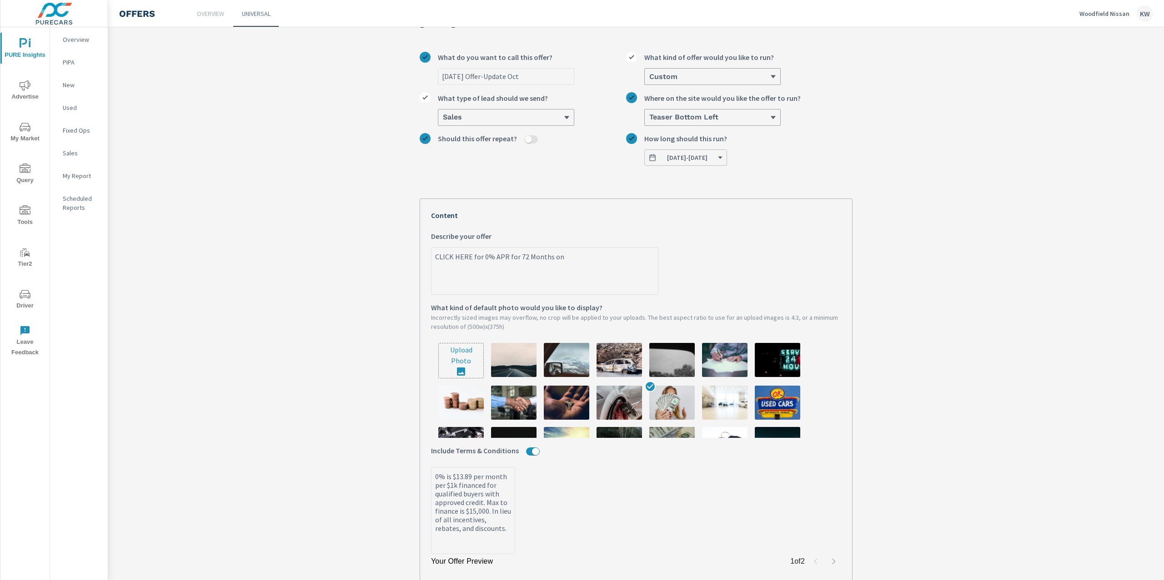
type textarea "x"
type textarea "CLICK HERE for 0% APR for 72 Months"
type textarea "x"
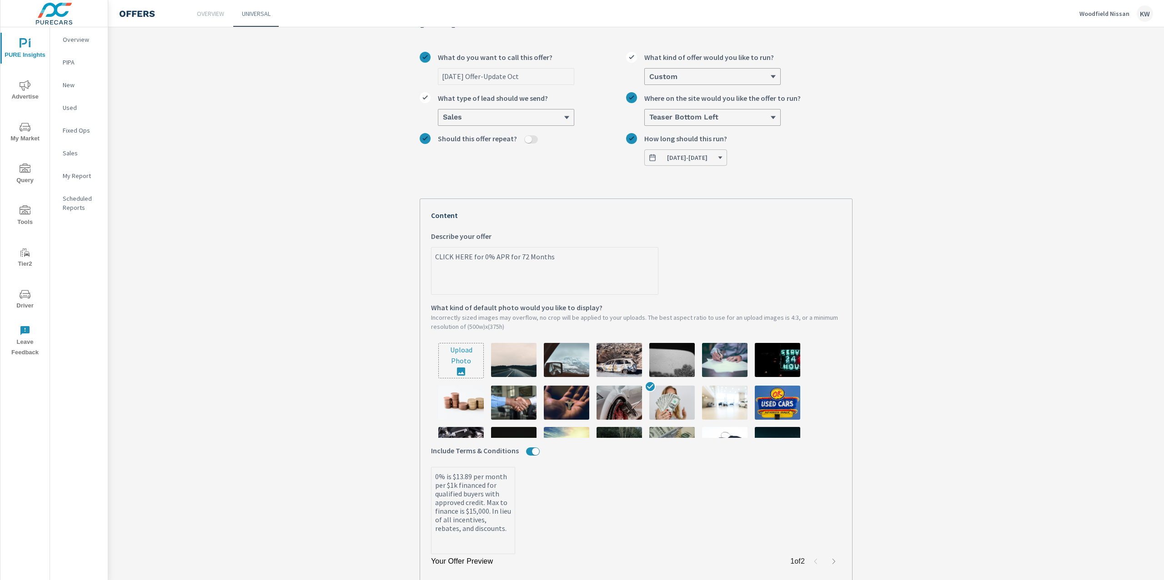
type textarea "CLICK HERE for 0% APR for 72 Months"
type textarea "x"
type textarea "CLICK HERE for 0% APR for 72 Month"
type textarea "x"
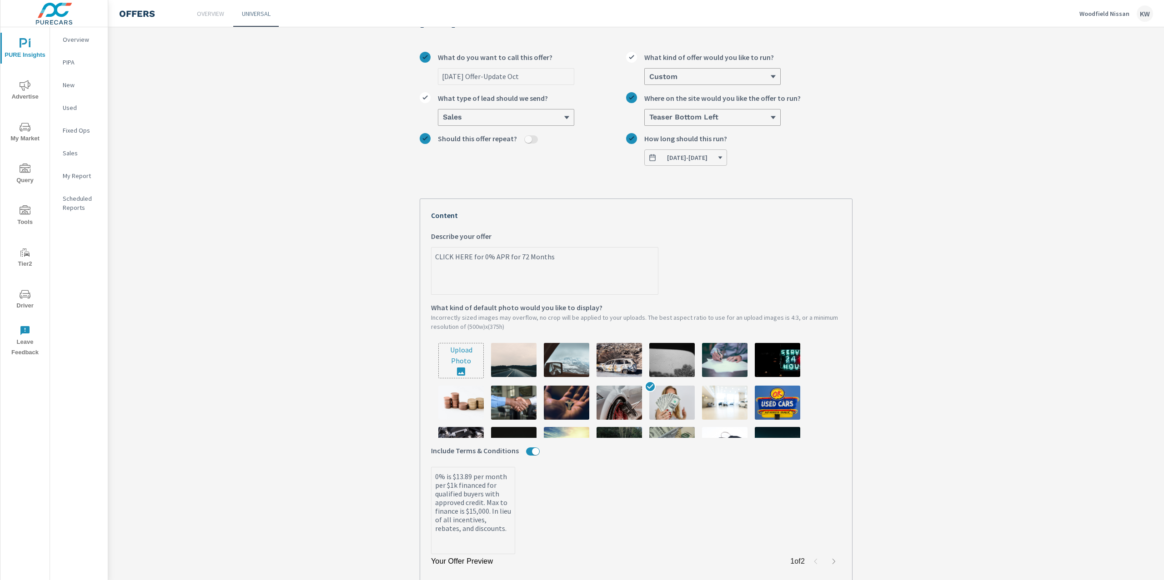
type textarea "x"
type textarea "CLICK HERE for 0% APR for 72 Mont"
type textarea "x"
type textarea "CLICK HERE for 0% APR for 72 Mon"
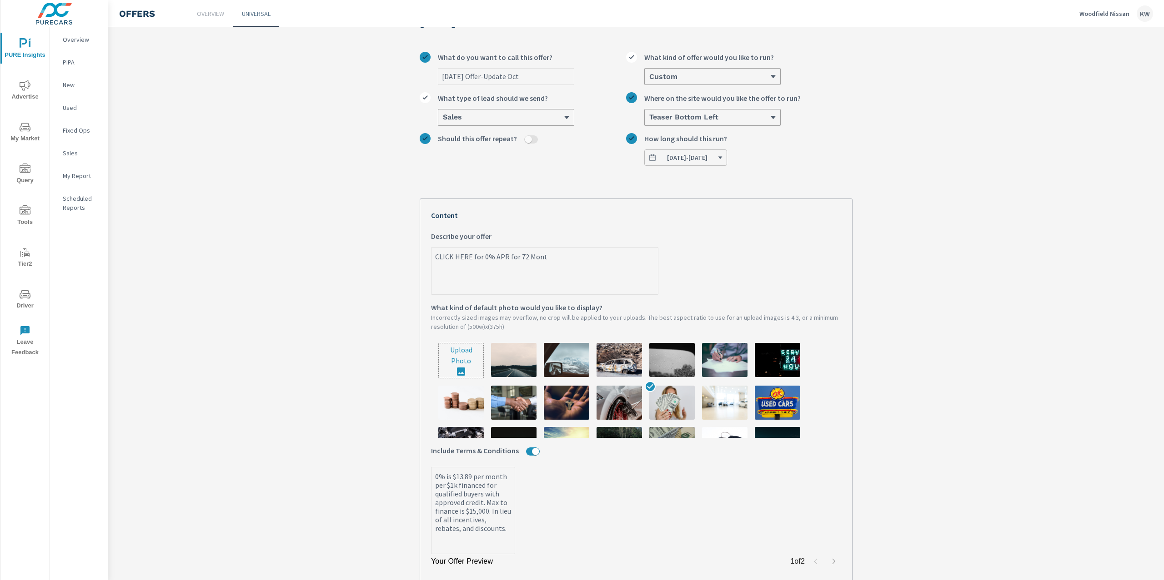
type textarea "x"
type textarea "CLICK HERE for 0% APR for 72 Mo"
type textarea "x"
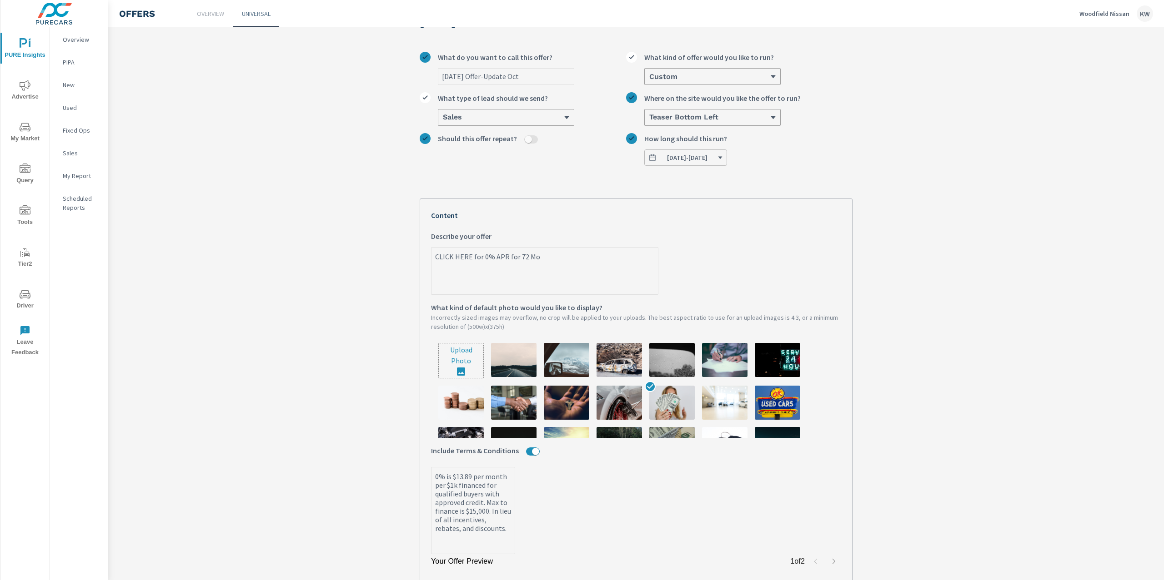
type textarea "CLICK HERE for 0% APR for 72 M"
type textarea "x"
type textarea "CLICK HERE for 0% APR for 72"
type textarea "x"
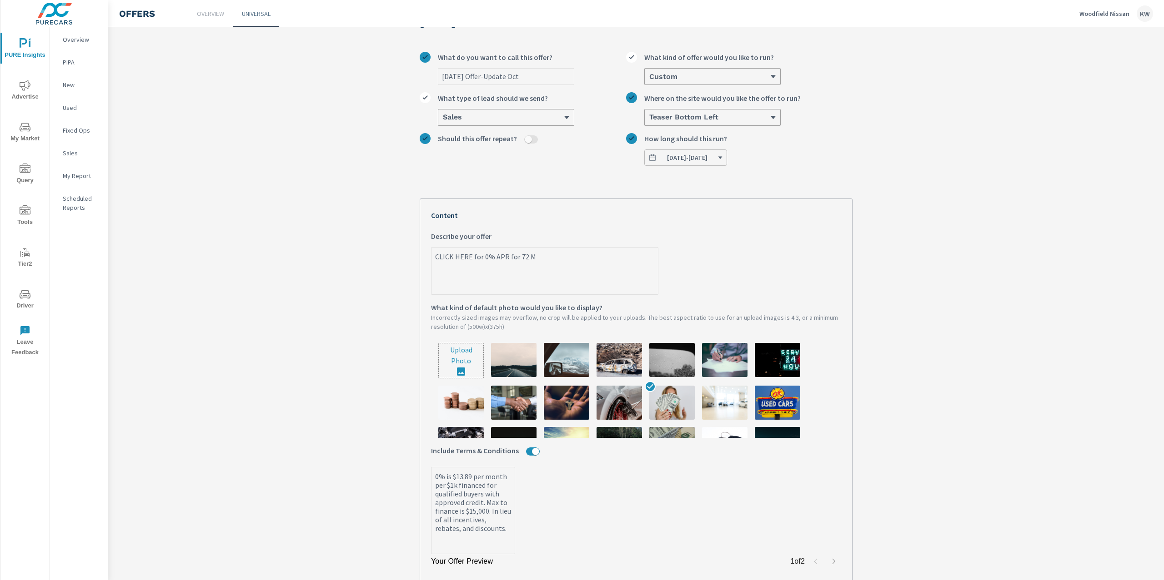
type textarea "x"
type textarea "CLICK HERE for 0% APR for 72"
type textarea "x"
type textarea "CLICK HERE for 0% APR for 7"
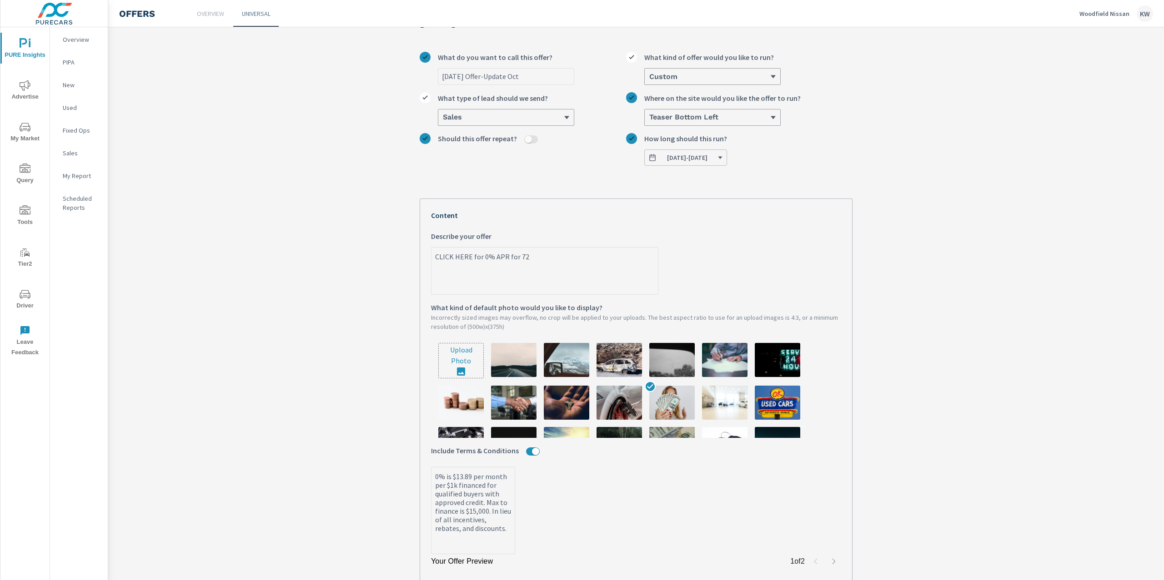
type textarea "x"
type textarea "CLICK HERE for 0% APR for"
type textarea "x"
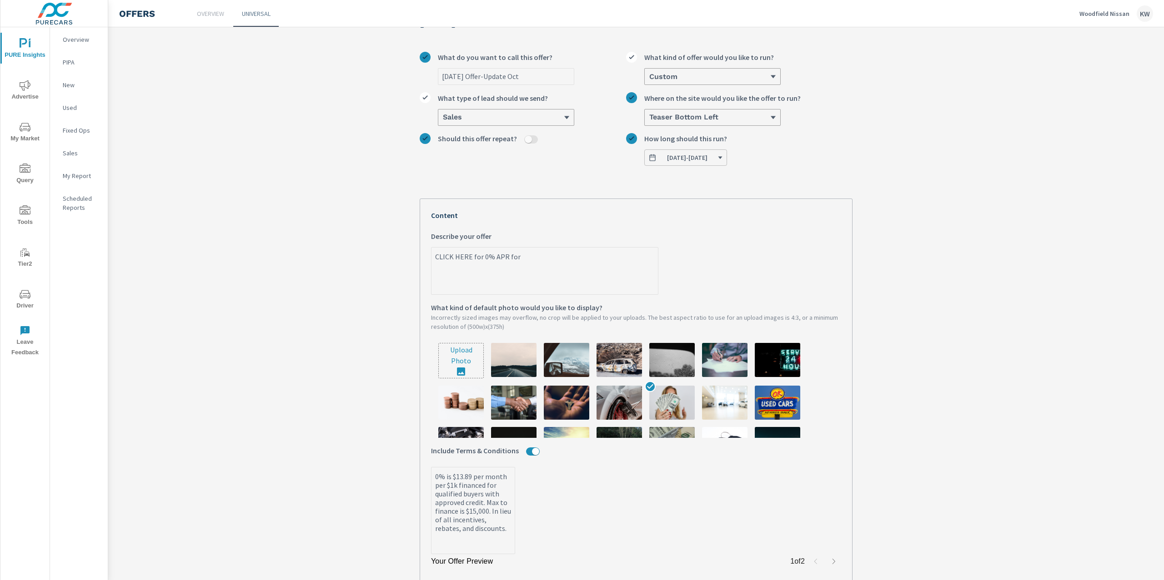
type textarea "CLICK HERE for 0% APR for ^"
type textarea "x"
type textarea "CLICK HERE for 0% APR for ^0"
type textarea "x"
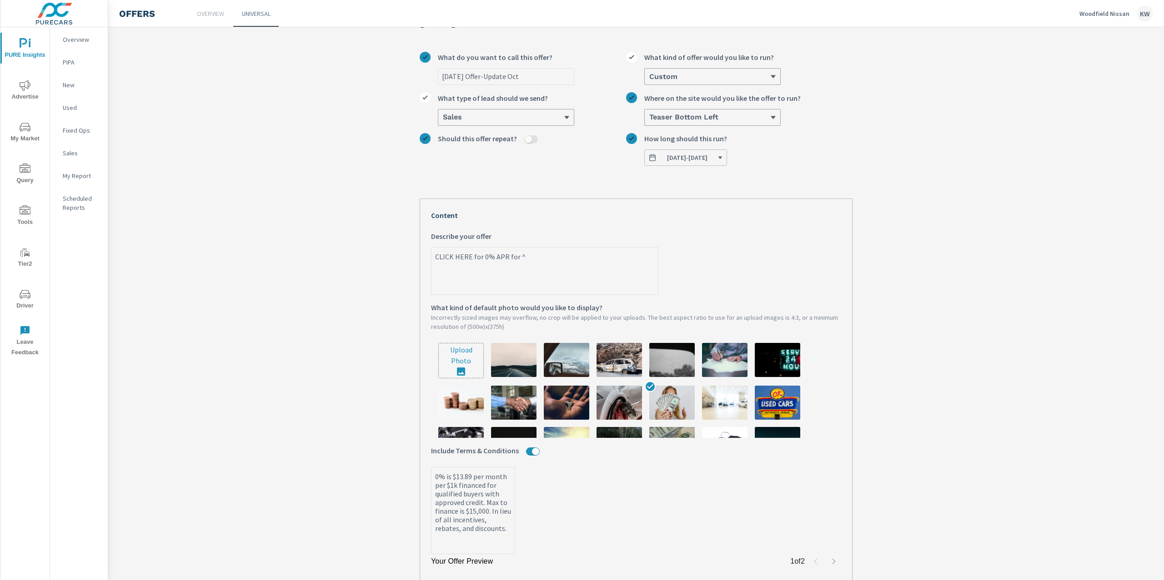
type textarea "x"
type textarea "CLICK HERE for 0% APR for ^"
type textarea "x"
type textarea "CLICK HERE for 0% APR for"
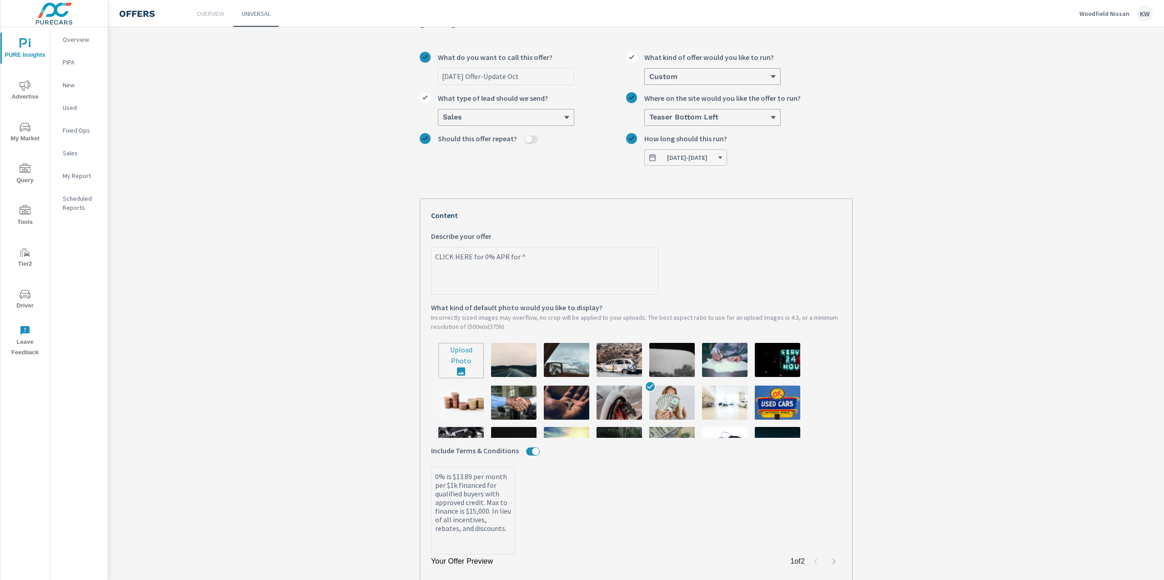
type textarea "x"
type textarea "CLICK HERE for 0% APR for 6"
type textarea "x"
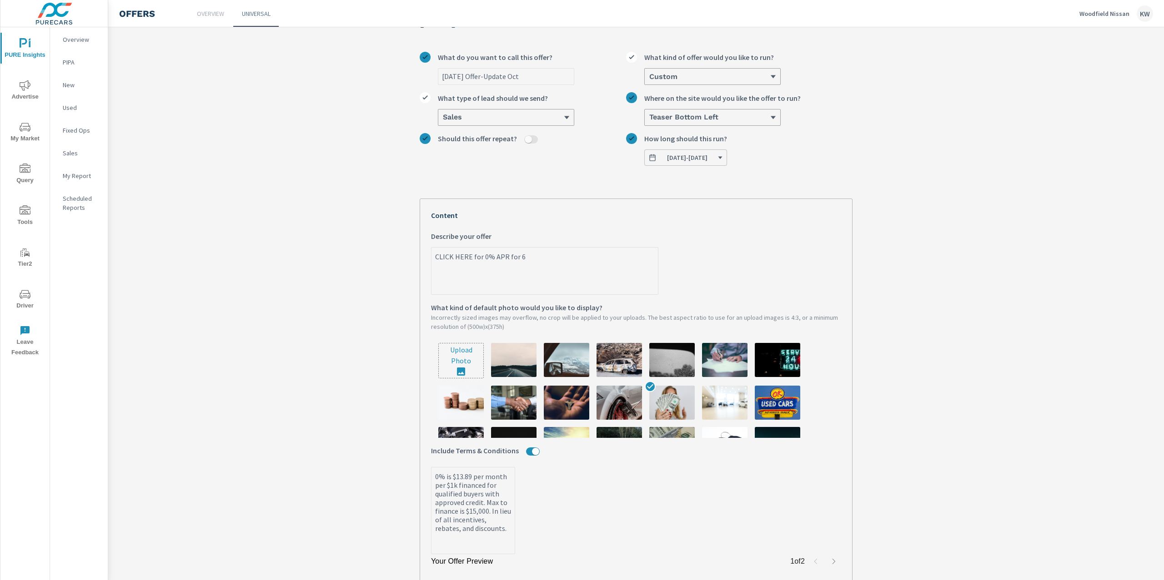
type textarea "CLICK HERE for 0% APR for 60"
type textarea "x"
type textarea "CLICK HERE for 0% APR for 60"
type textarea "x"
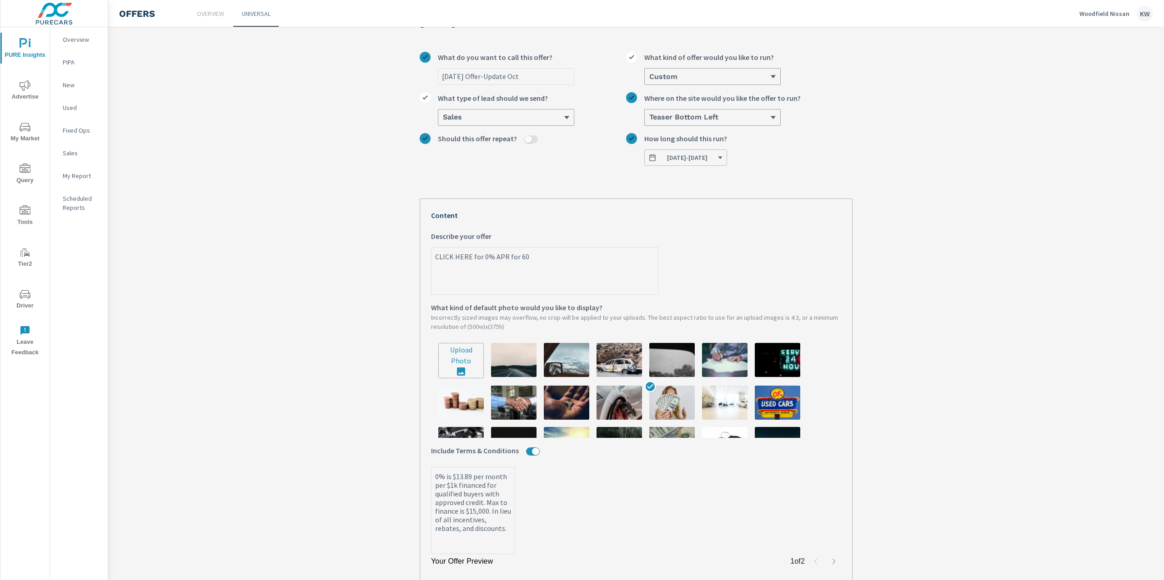
type textarea "x"
type textarea "CLICK HERE for 0% APR for 60 p"
type textarea "x"
type textarea "CLICK HERE for 0% APR for 60"
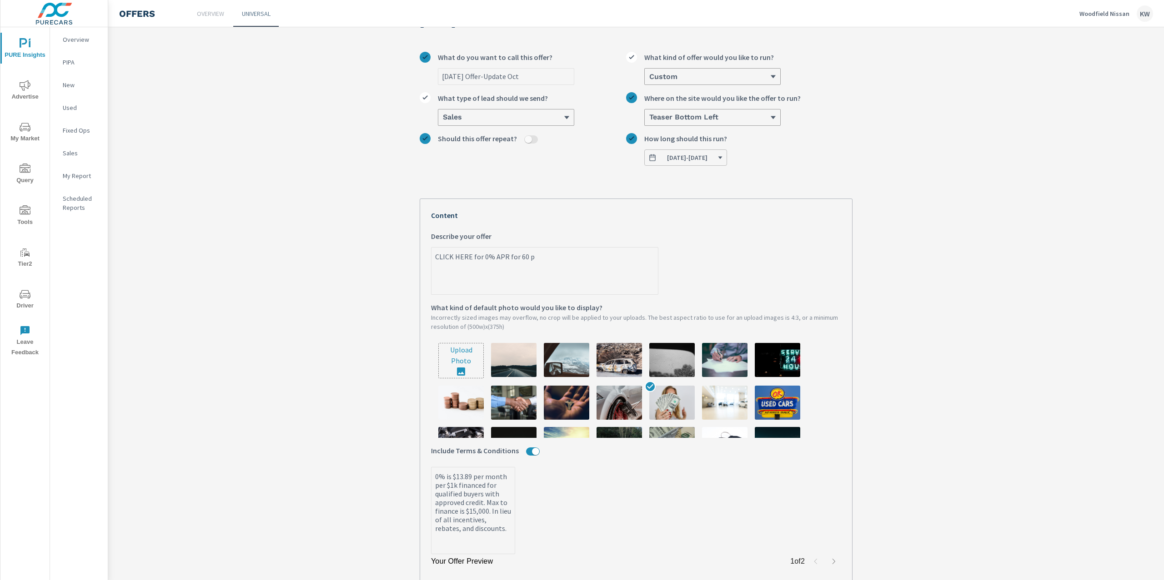
type textarea "x"
type textarea "CLICK HERE for 0% APR for 60 o"
type textarea "x"
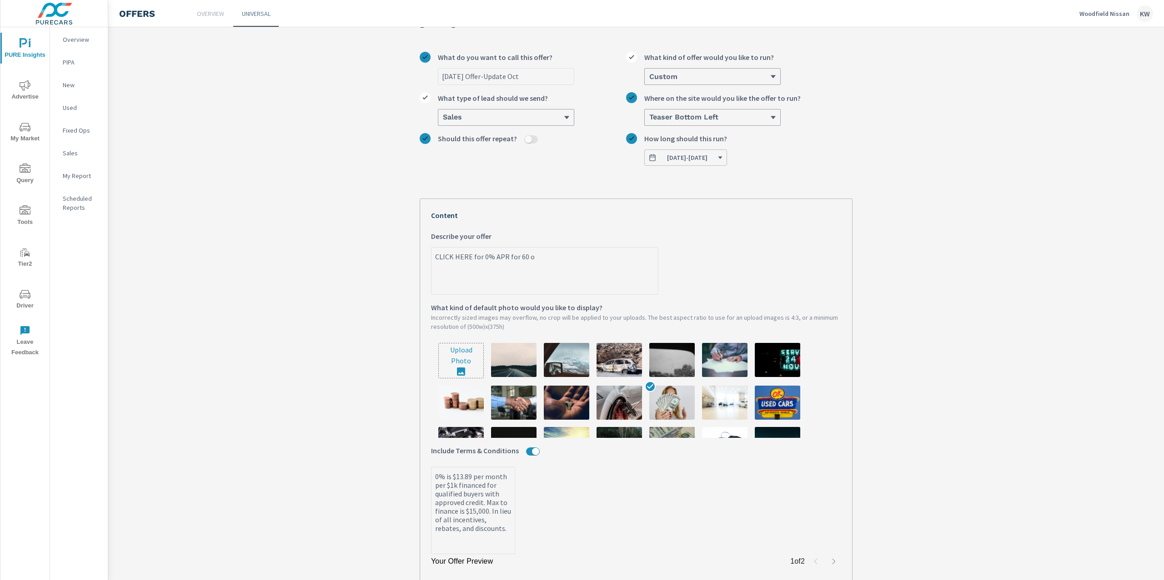
type textarea "CLICK HERE for 0% APR for 60 or"
type textarea "x"
type textarea "CLICK HERE for 0% APR for 60 or"
type textarea "x"
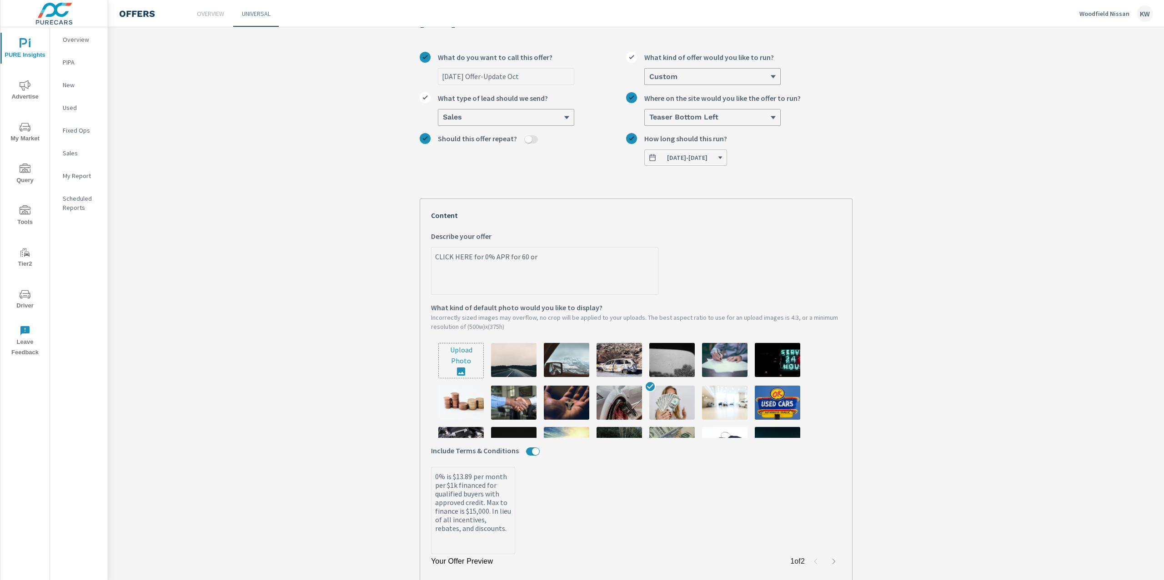
type textarea "x"
type textarea "CLICK HERE for 0% APR for 60 or $"
type textarea "x"
type textarea "CLICK HERE for 0% APR for 60 or $5"
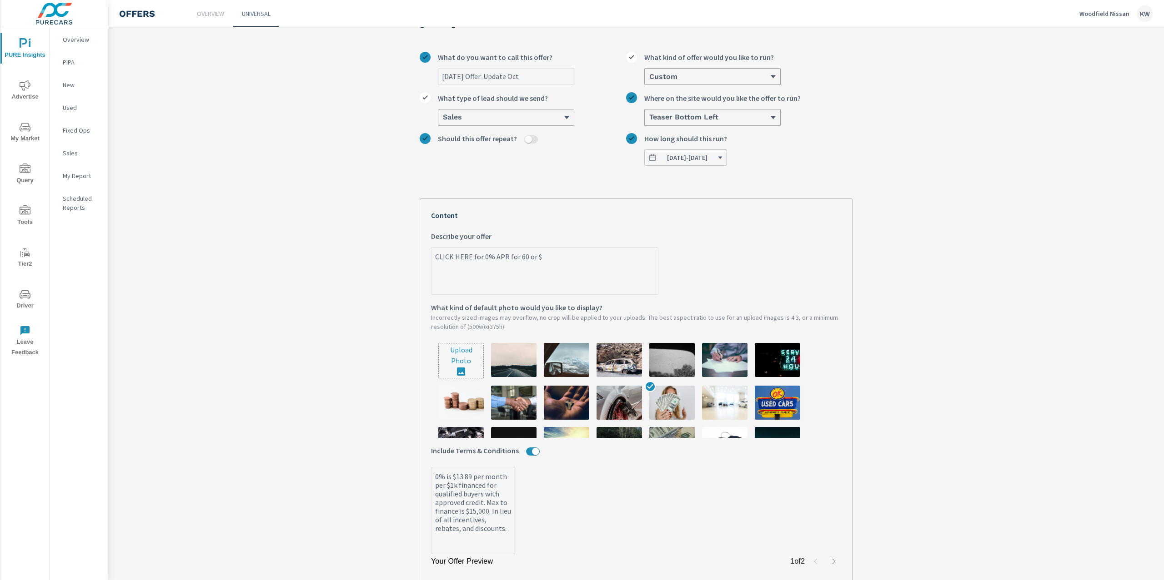
type textarea "x"
type textarea "CLICK HERE for 0% APR for 60 or $5,"
type textarea "x"
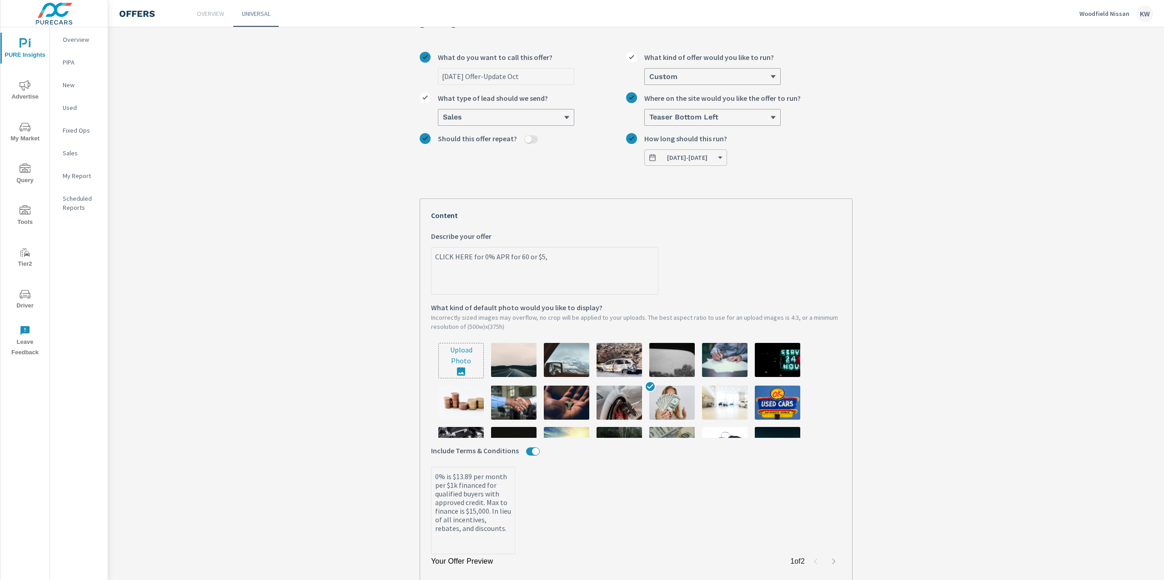
type textarea "CLICK HERE for 0% APR for 60 or $5,0"
type textarea "x"
type textarea "CLICK HERE for 0% APR for 60 or $5,00"
type textarea "x"
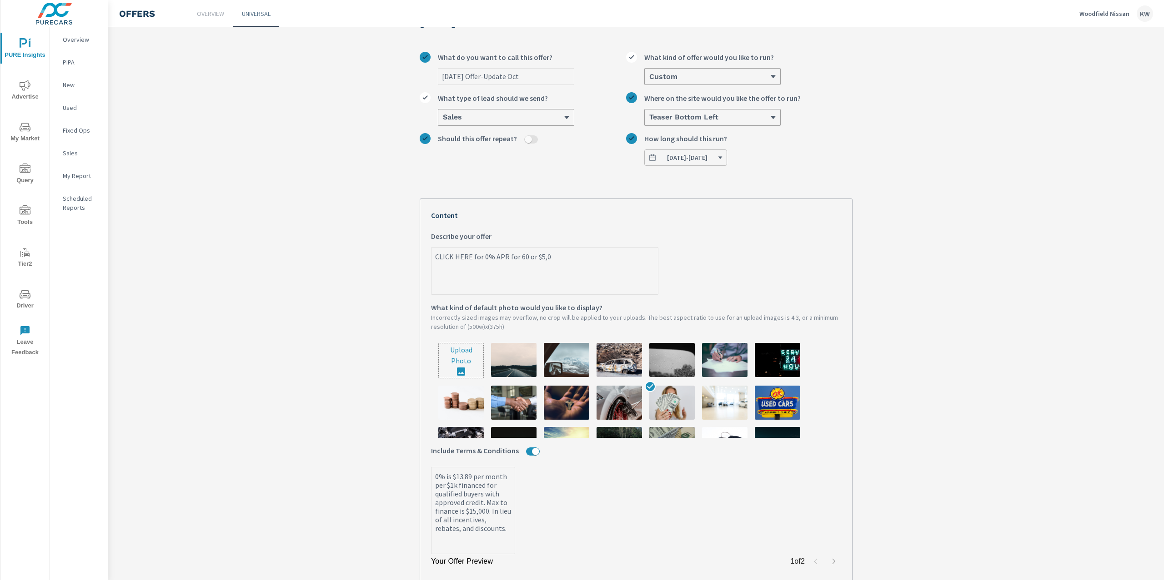
type textarea "x"
type textarea "CLICK HERE for 0% APR for 60 or $5,000"
type textarea "x"
type textarea "CLICK HERE for 0% APR for 60 or $5,000"
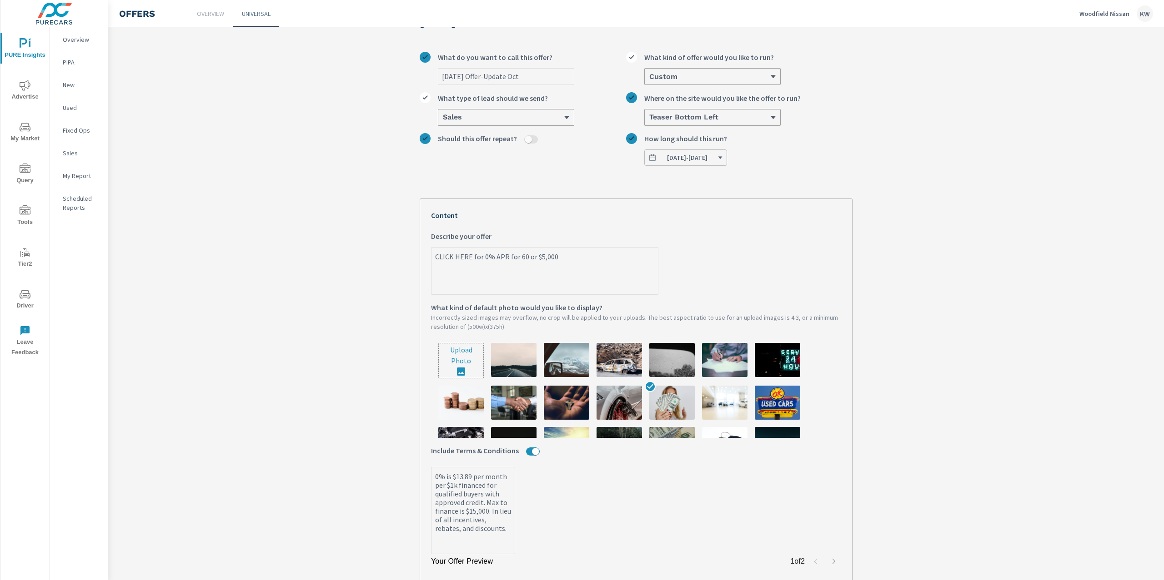
type textarea "x"
type textarea "CLICK HERE for 0% APR for 60 or $5,000 C"
type textarea "x"
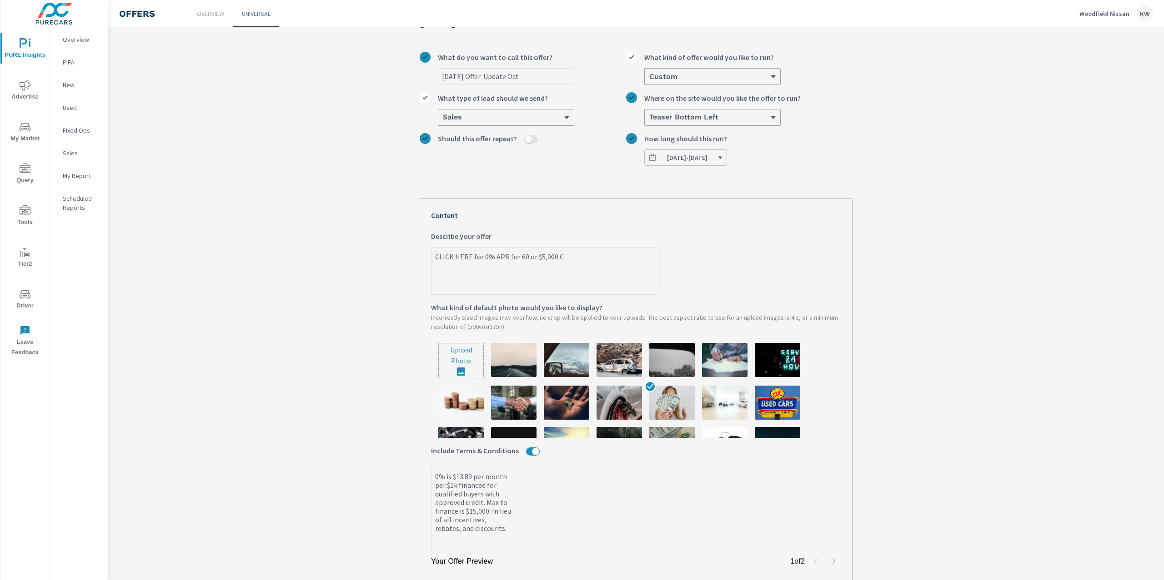
type textarea "CLICK HERE for 0% APR for 60 or $5,000 Cu"
type textarea "x"
type textarea "CLICK HERE for 0% APR for 60 or $5,000 Cus"
type textarea "x"
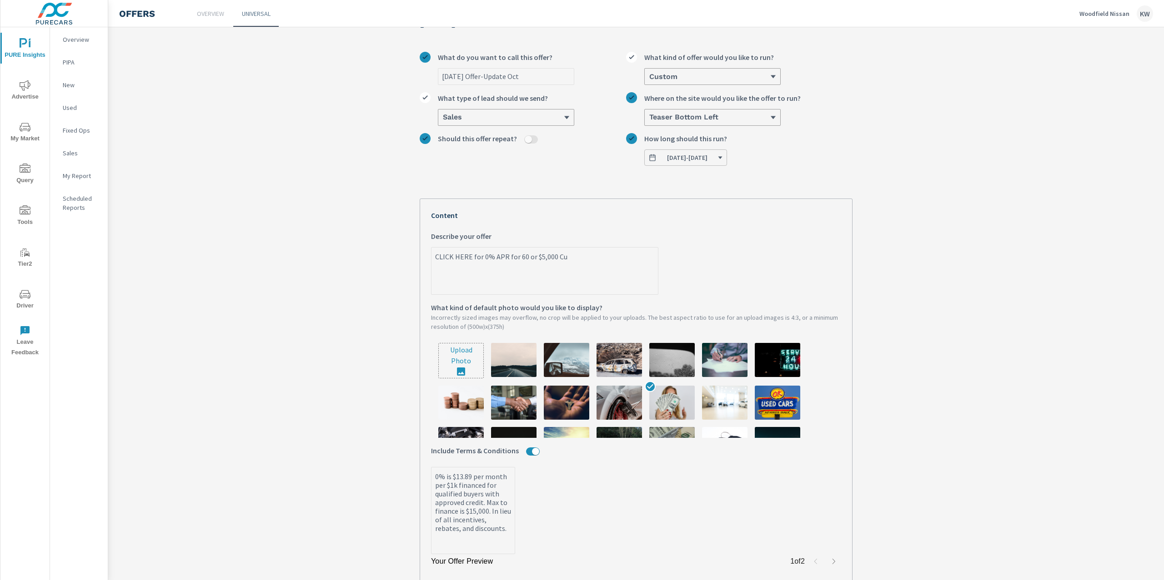
type textarea "x"
type textarea "CLICK HERE for 0% APR for 60 or $5,000 Cust"
type textarea "x"
click at [647, 260] on textarea "CLICK HERE for 0% APR for 60 or $5,000 Customer Cash or 1.9% for 72" at bounding box center [544, 271] width 226 height 45
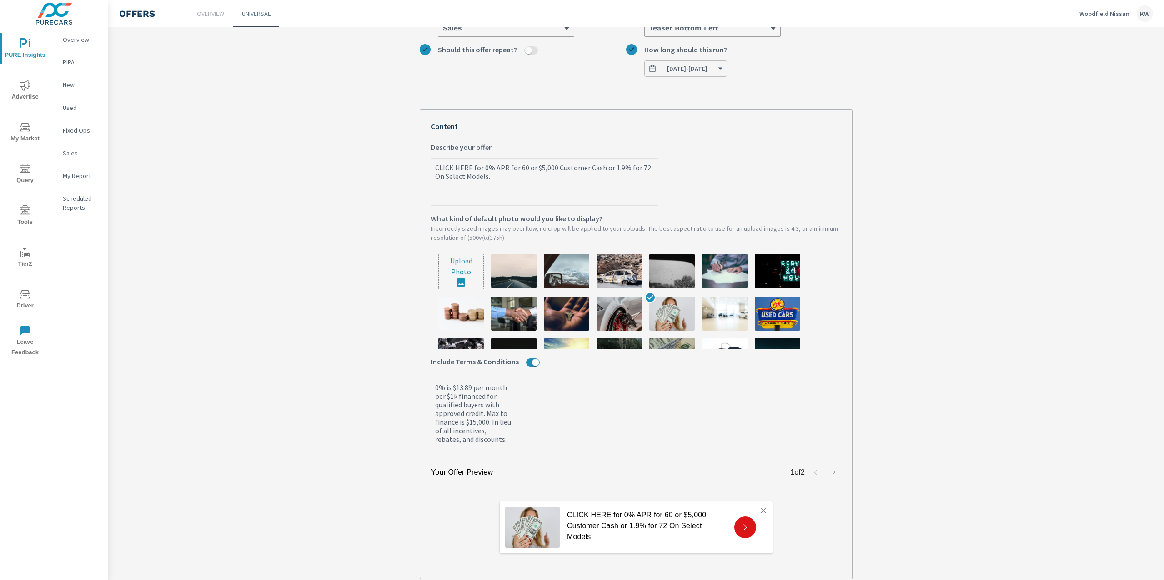
scroll to position [145, 0]
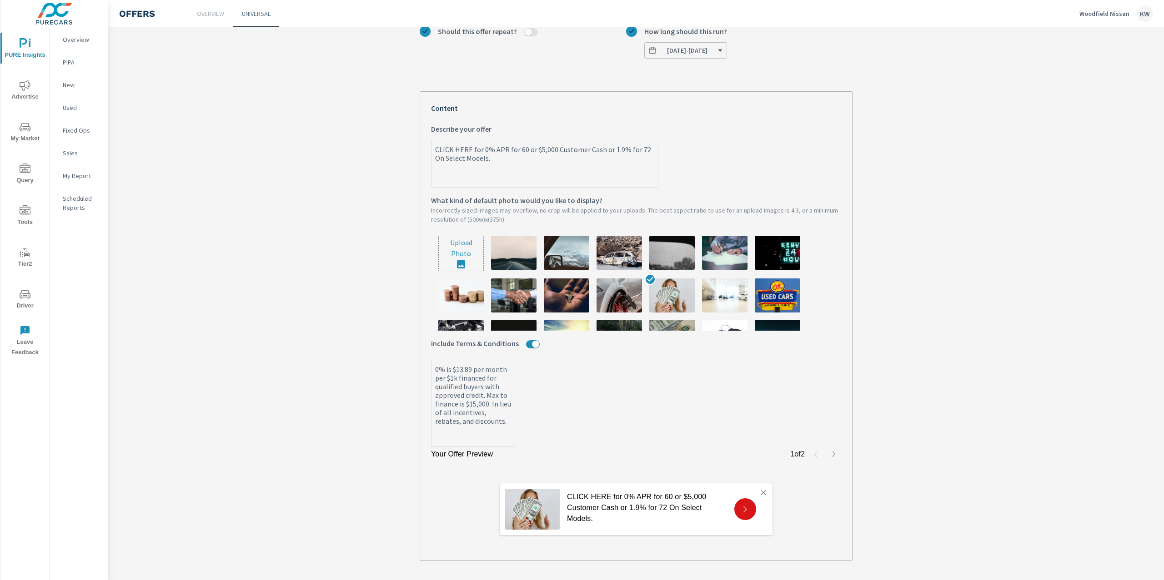
click at [454, 370] on textarea "0% is $13.89 per month per $1k financed for qualified buyers with approved cred…" at bounding box center [472, 404] width 83 height 85
click at [453, 373] on textarea "0% is $13.89 per month per $1k financed for qualified buyers with approved cred…" at bounding box center [472, 404] width 83 height 85
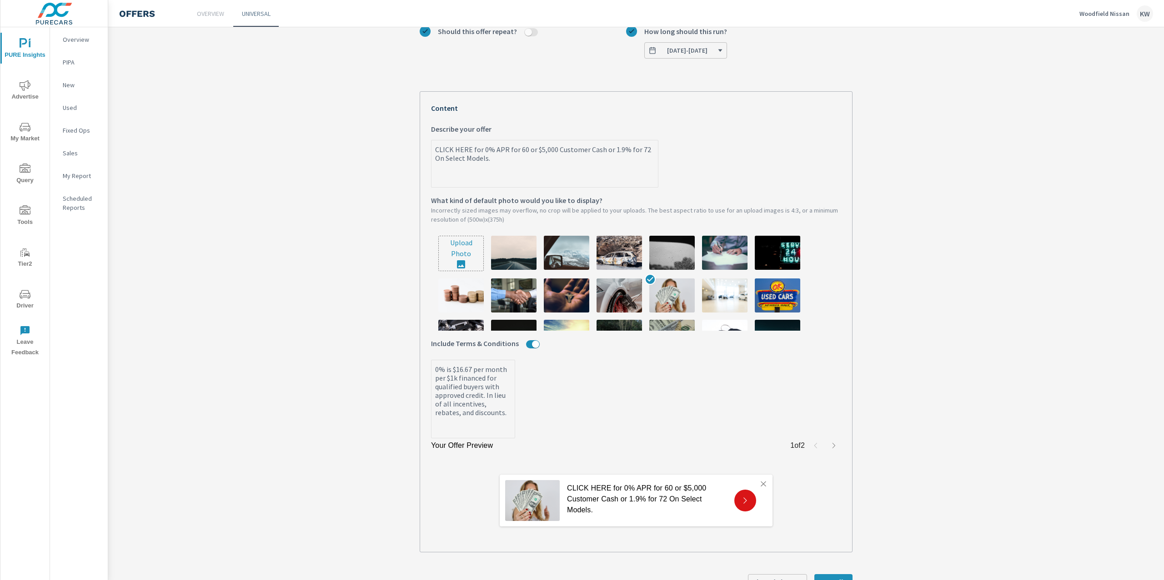
click at [454, 427] on textarea "0% is $16.67 per month per $1k financed for qualified buyers with approved cred…" at bounding box center [472, 400] width 83 height 76
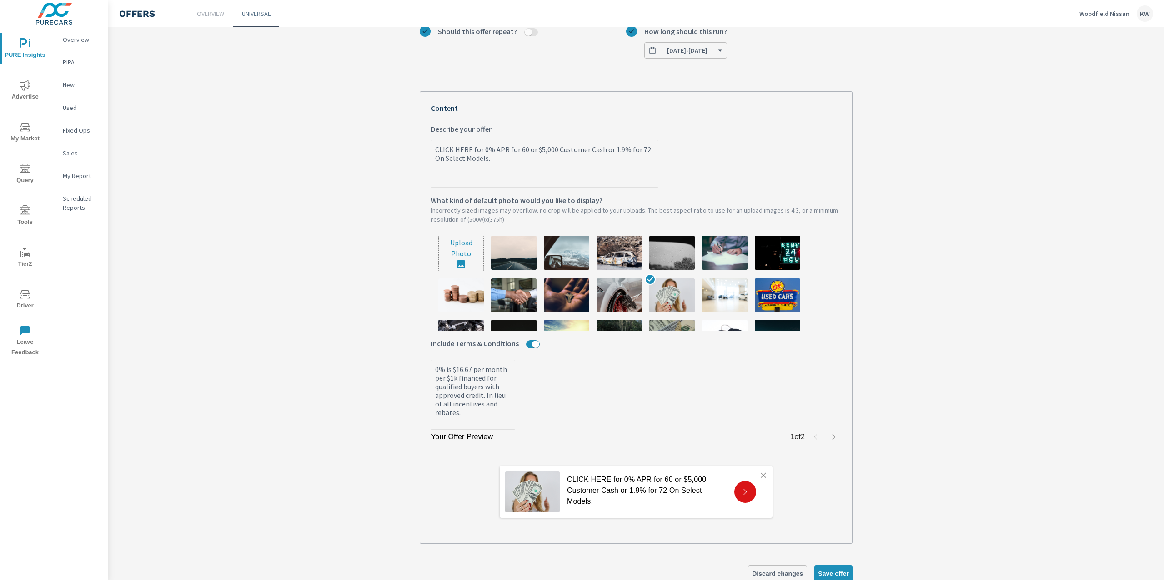
click at [403, 461] on section "Aug 2025 Offer Aug 2025 Offer-Update Oct What do you want to call this offer? C…" at bounding box center [635, 248] width 1055 height 711
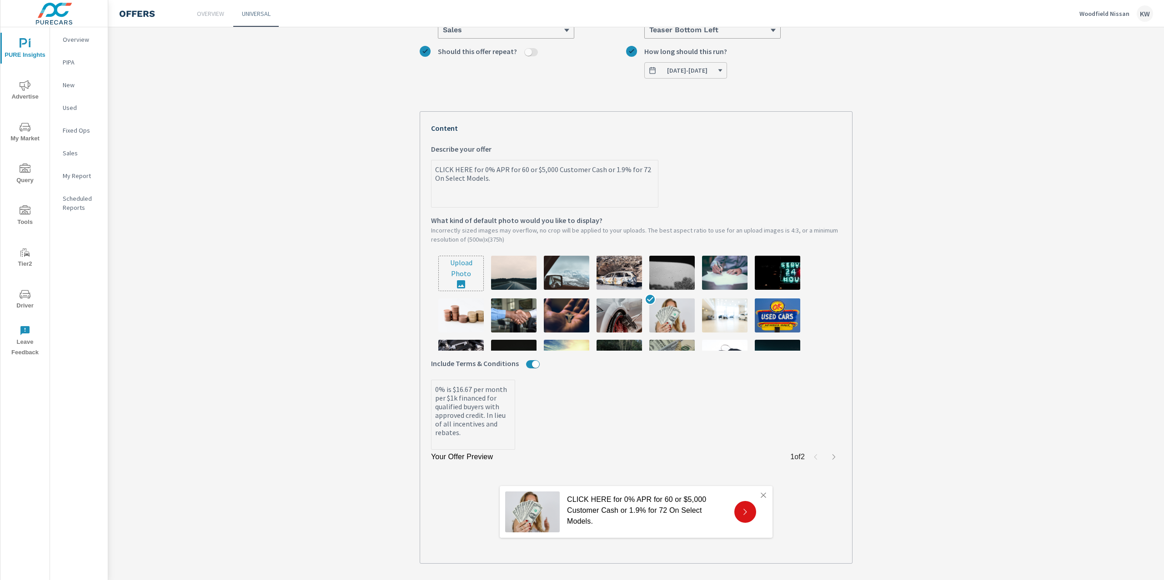
scroll to position [115, 0]
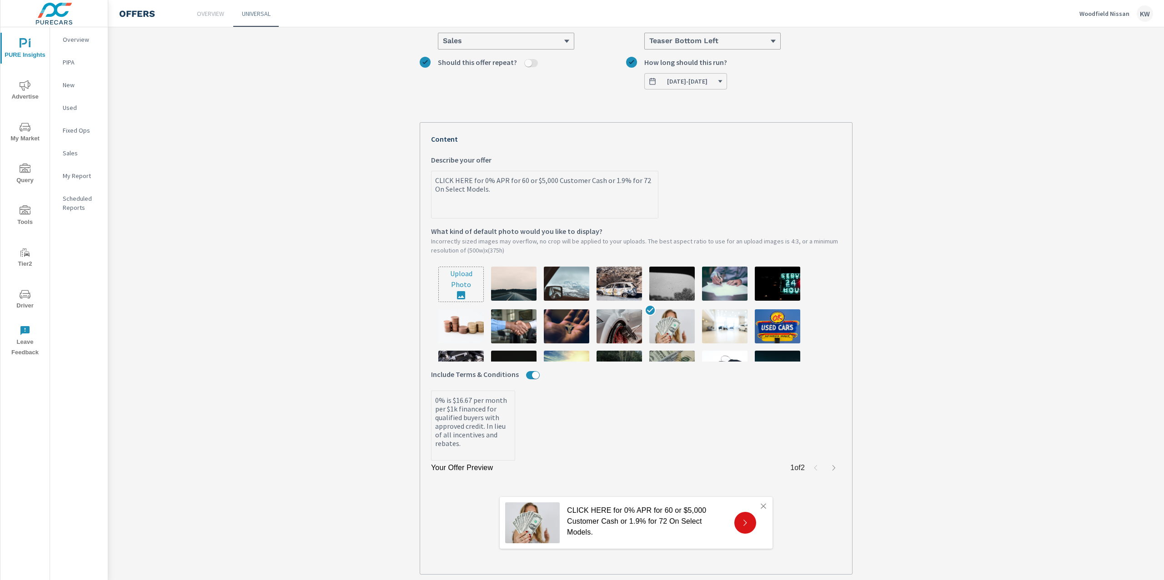
click at [723, 85] on span "09/03/2025 - 10/01/2025" at bounding box center [685, 81] width 75 height 8
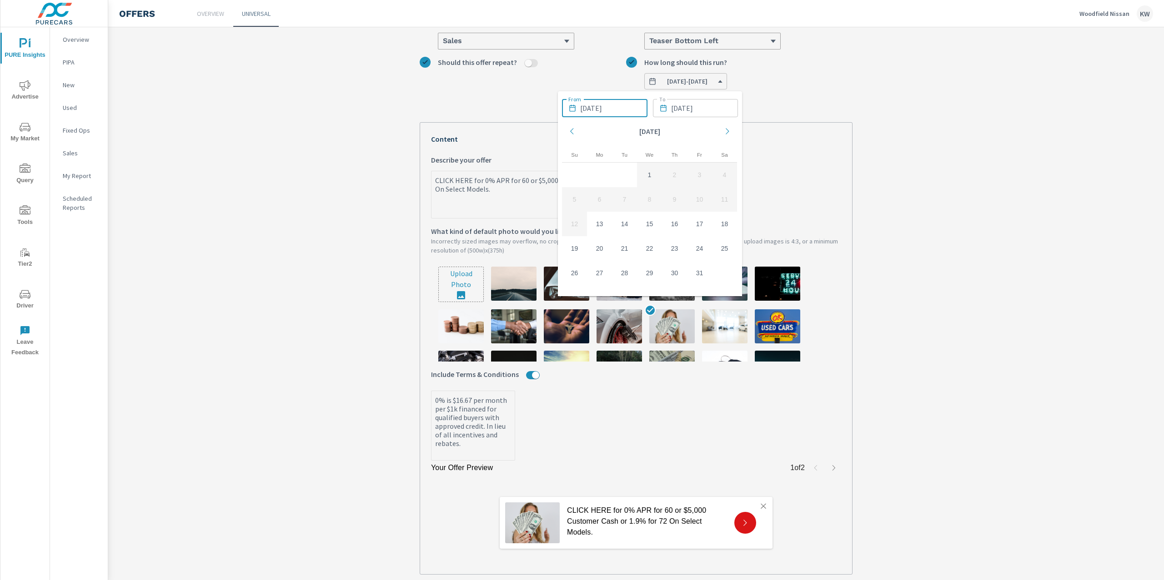
click at [597, 111] on input "09/03/2025" at bounding box center [613, 108] width 67 height 18
click at [598, 219] on td "13" at bounding box center [599, 224] width 25 height 25
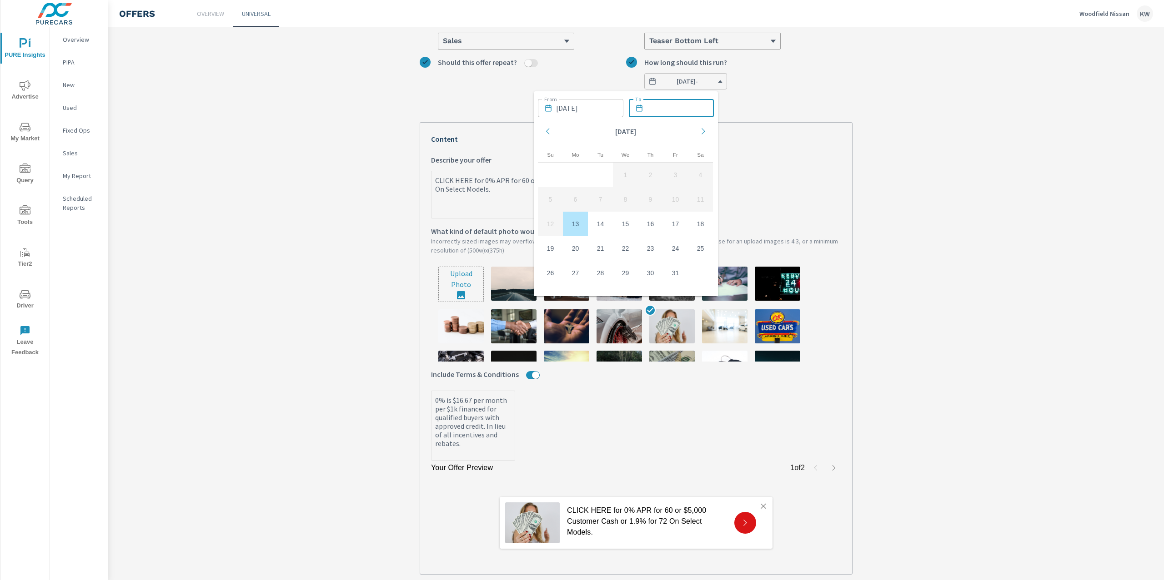
click at [669, 107] on input "text" at bounding box center [680, 108] width 67 height 18
click at [702, 131] on icon "Move forward to switch to the next month." at bounding box center [703, 131] width 8 height 8
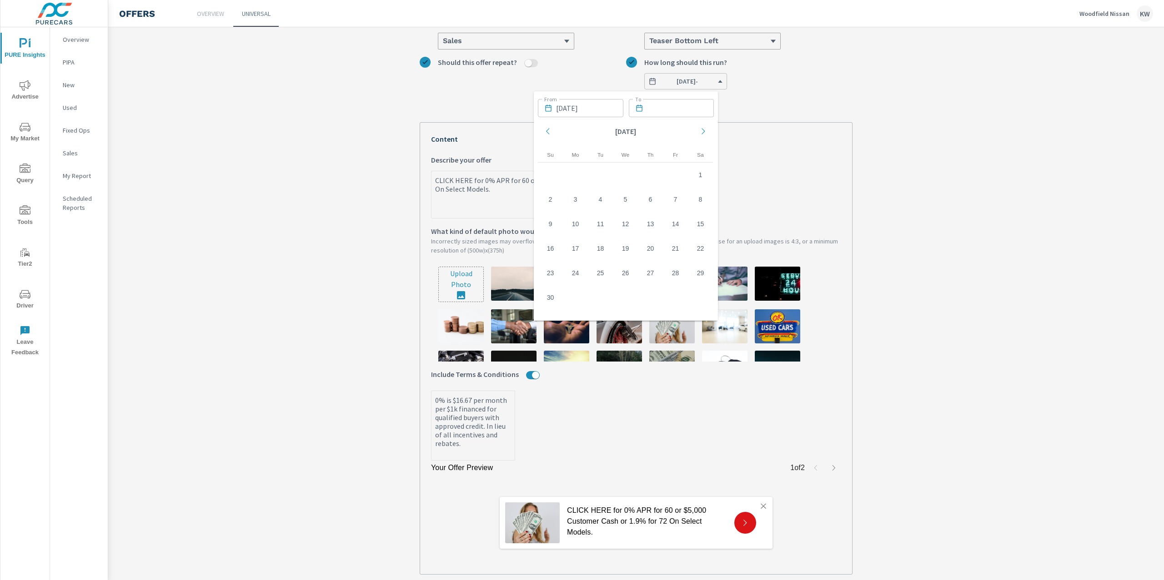
click at [550, 133] on icon "Move backward to switch to the previous month." at bounding box center [548, 131] width 8 height 8
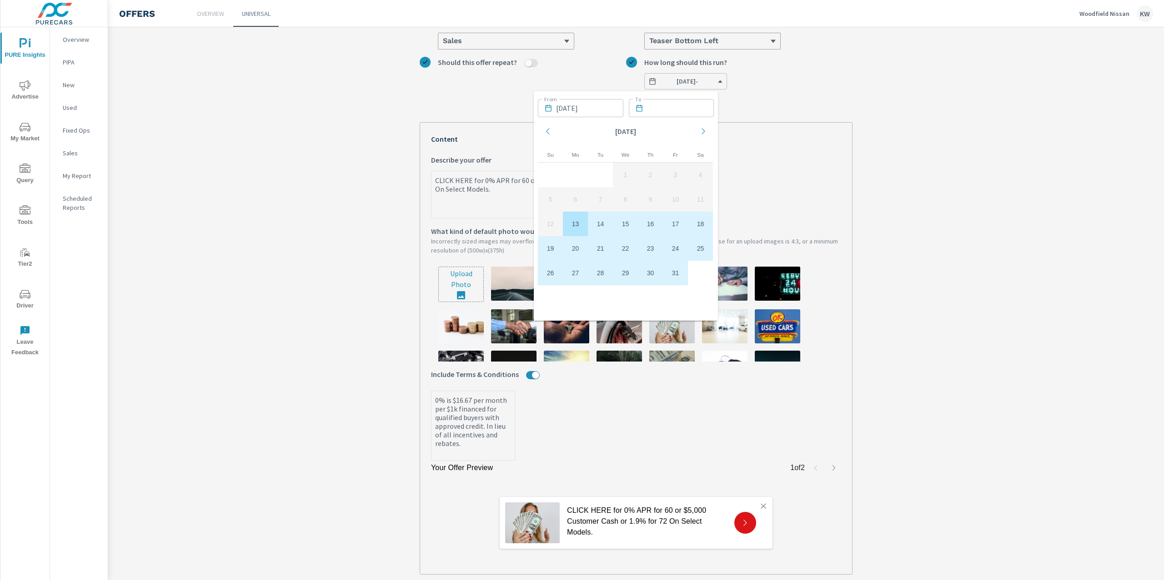
click at [676, 270] on td "31" at bounding box center [675, 273] width 25 height 25
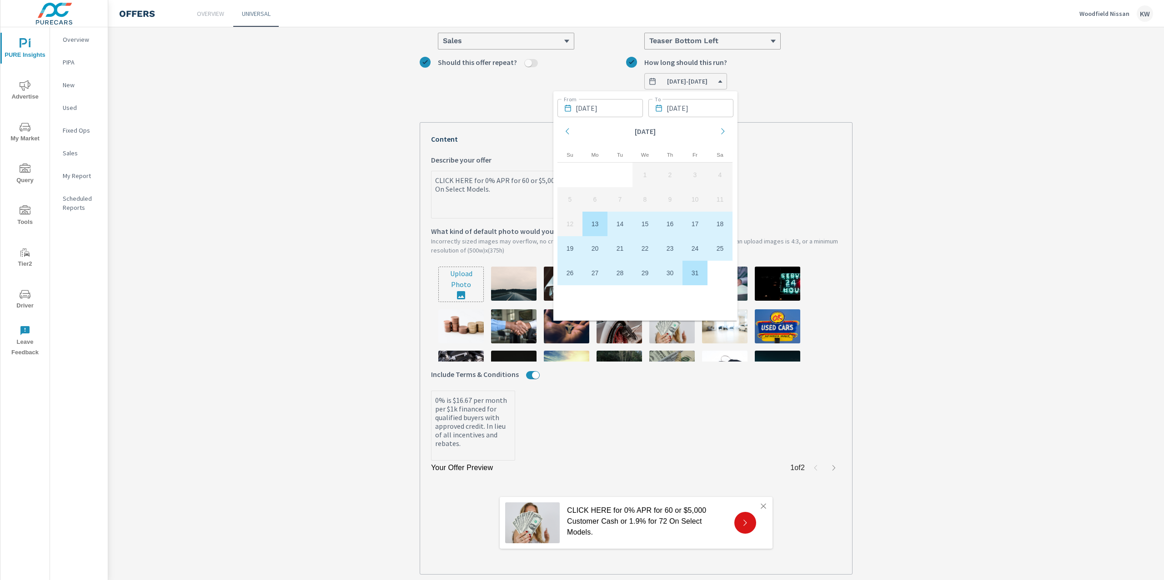
click at [971, 243] on section "Aug 2025 Offer Aug 2025 Offer-Update Oct What do you want to call this offer? C…" at bounding box center [635, 279] width 1055 height 711
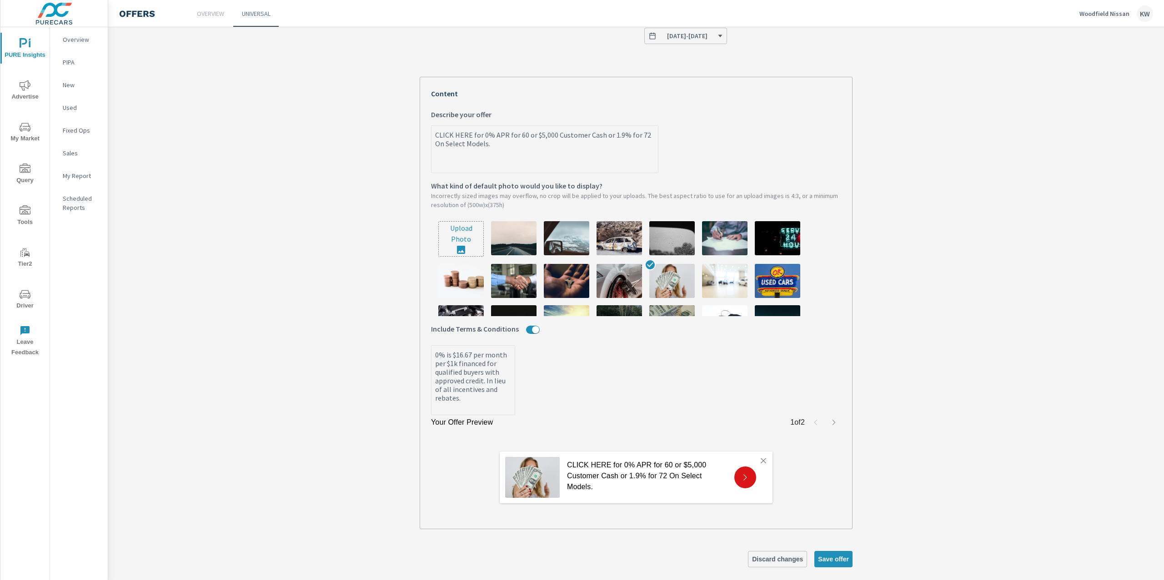
scroll to position [171, 0]
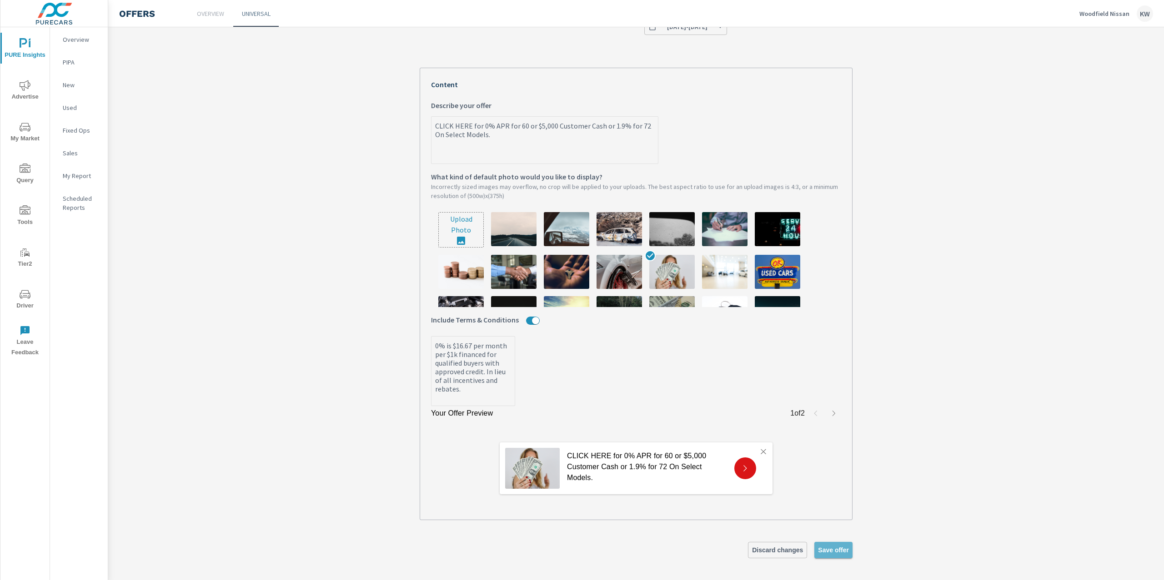
click at [829, 551] on span "Save offer" at bounding box center [833, 550] width 31 height 8
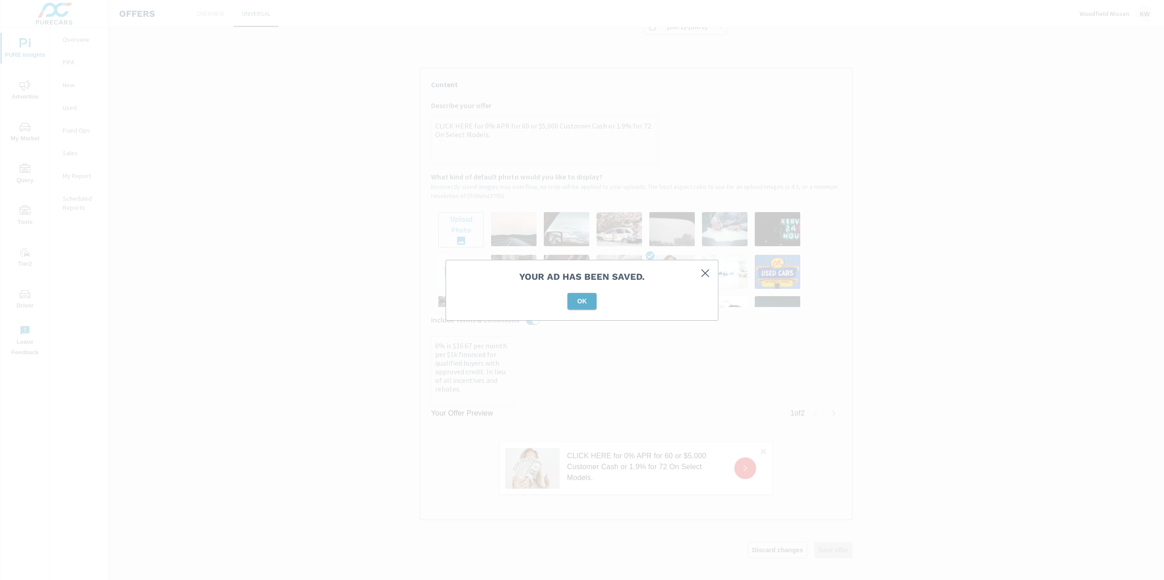
click at [575, 301] on span "OK" at bounding box center [582, 301] width 22 height 8
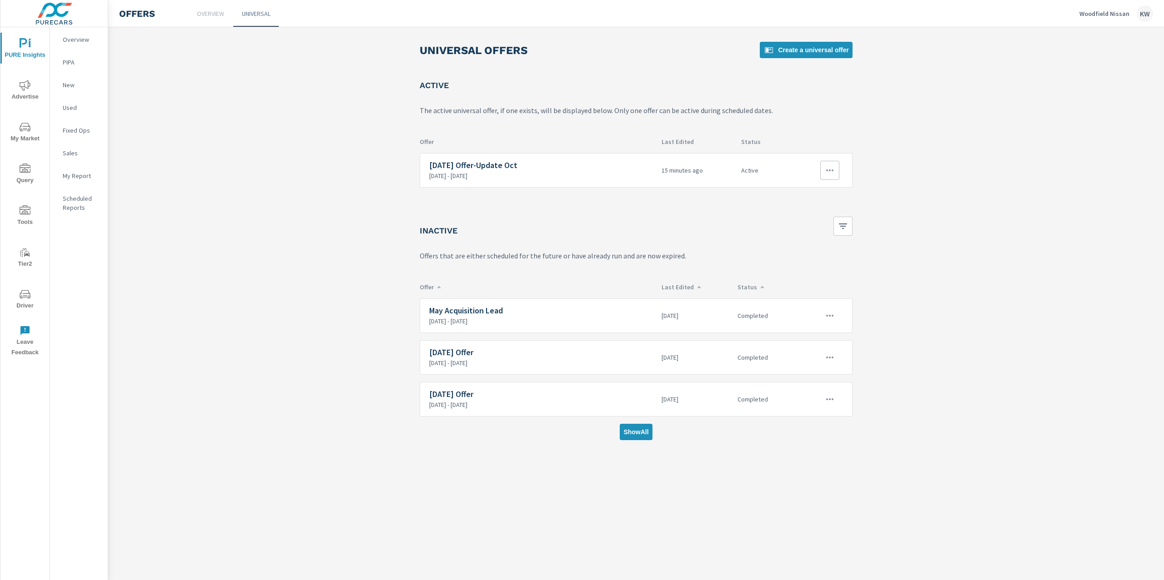
click at [829, 170] on icon "button" at bounding box center [829, 171] width 7 height 2
click at [827, 169] on div at bounding box center [582, 290] width 1164 height 580
click at [828, 170] on icon "button" at bounding box center [829, 170] width 11 height 11
click at [820, 190] on link "Edit" at bounding box center [812, 192] width 50 height 22
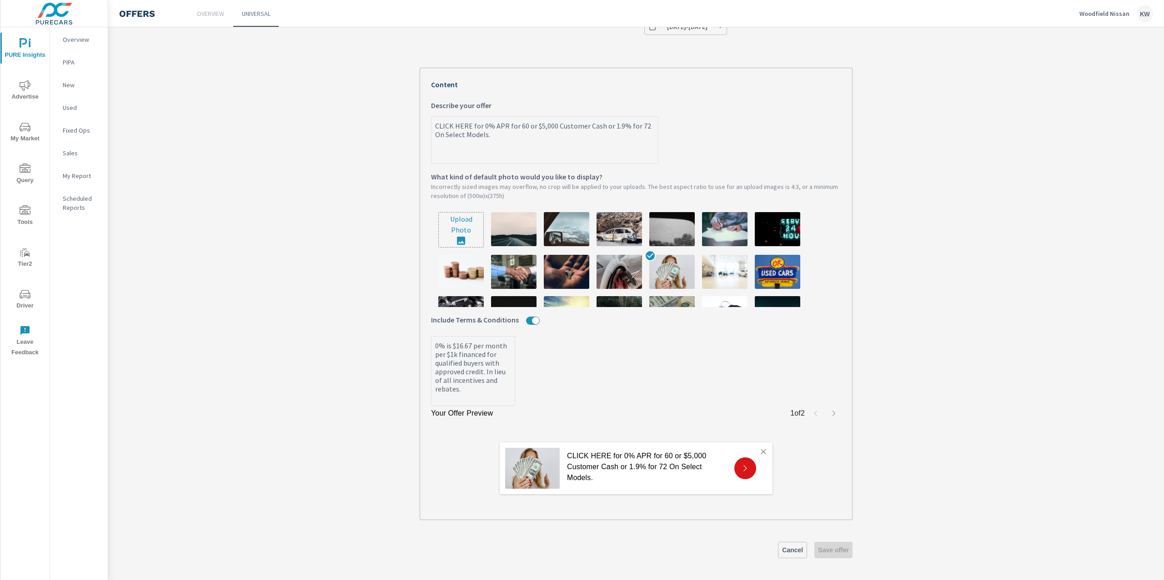
scroll to position [171, 0]
click at [460, 363] on textarea "0% is $16.67 per month per $1k financed for qualified buyers with approved cred…" at bounding box center [472, 372] width 83 height 68
click at [458, 363] on textarea "0% is $16.67 per month per $1k financed for qualified buyers with approved cred…" at bounding box center [472, 372] width 83 height 68
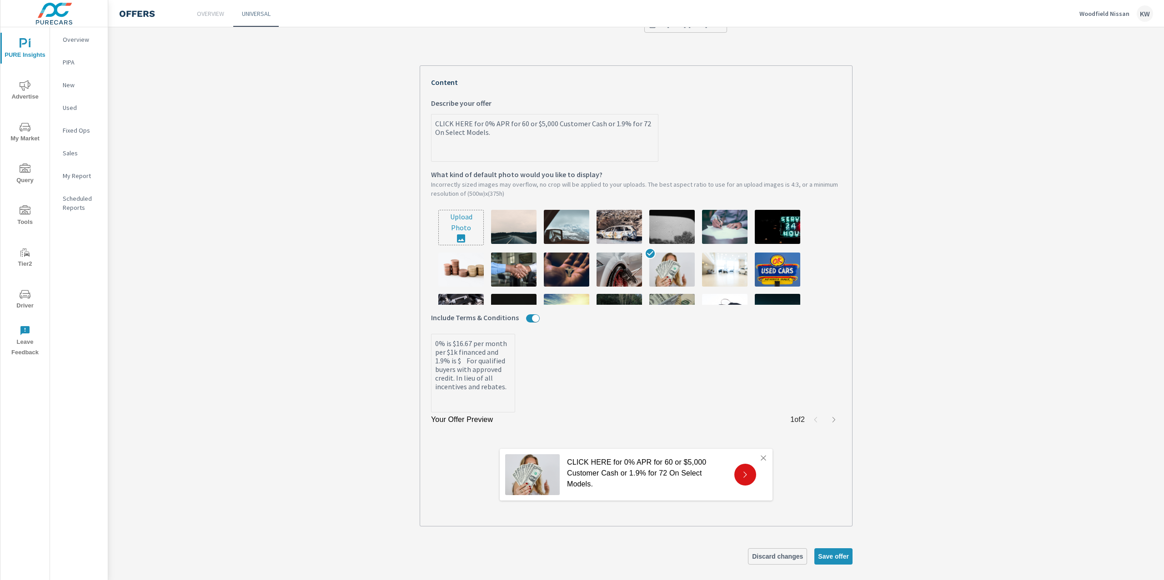
click at [434, 373] on textarea "0% is $16.67 per month per $1k financed and 1.9% is $ For qualified buyers with…" at bounding box center [472, 374] width 83 height 76
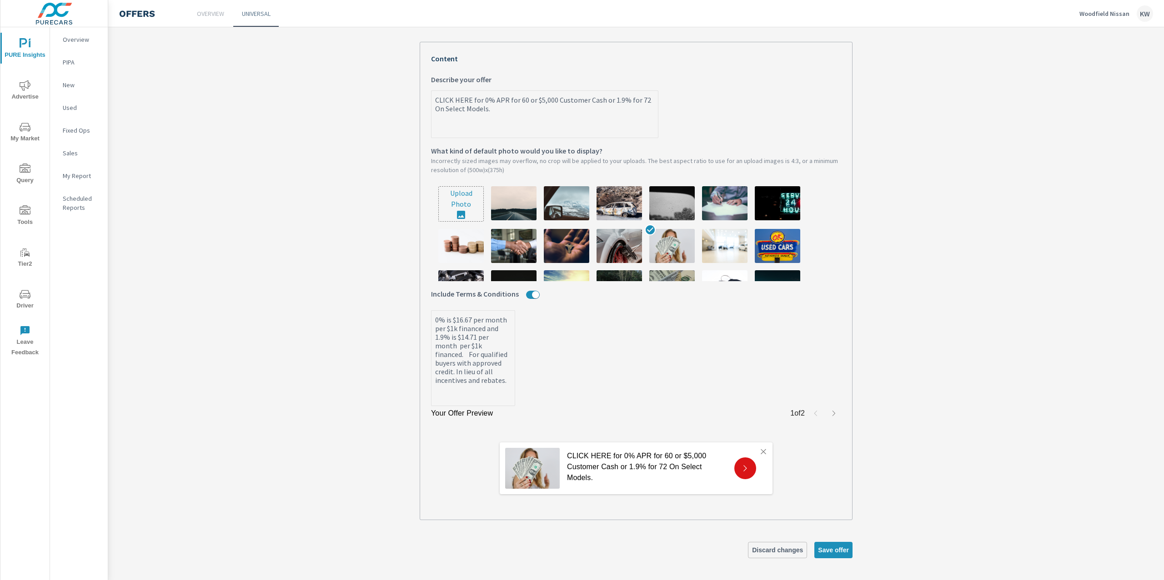
scroll to position [197, 0]
click at [821, 550] on span "Save offer" at bounding box center [833, 550] width 31 height 8
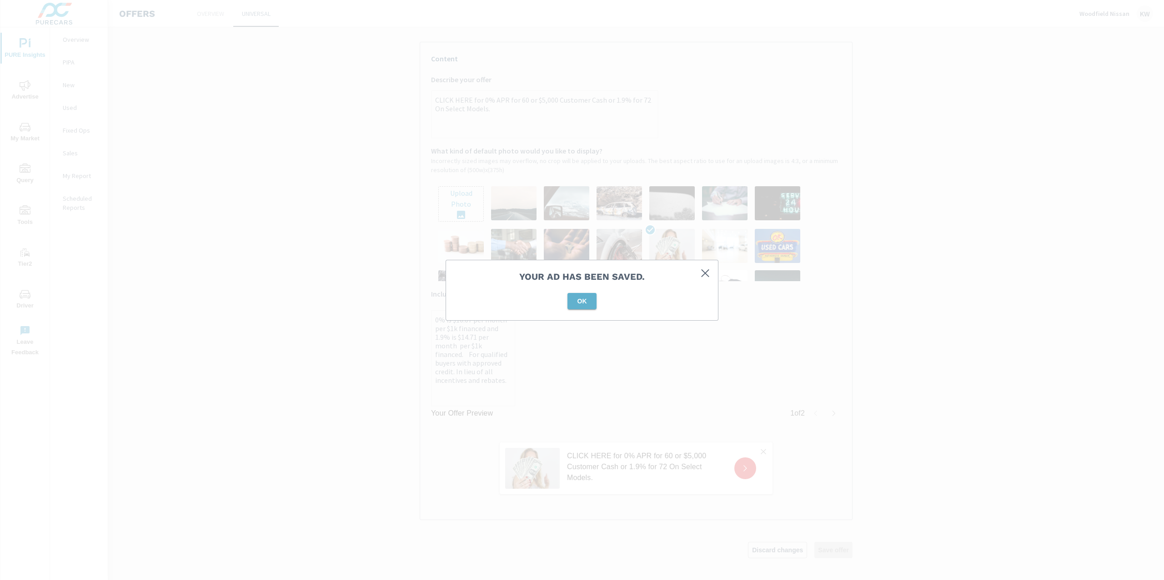
click at [588, 302] on span "OK" at bounding box center [582, 301] width 22 height 8
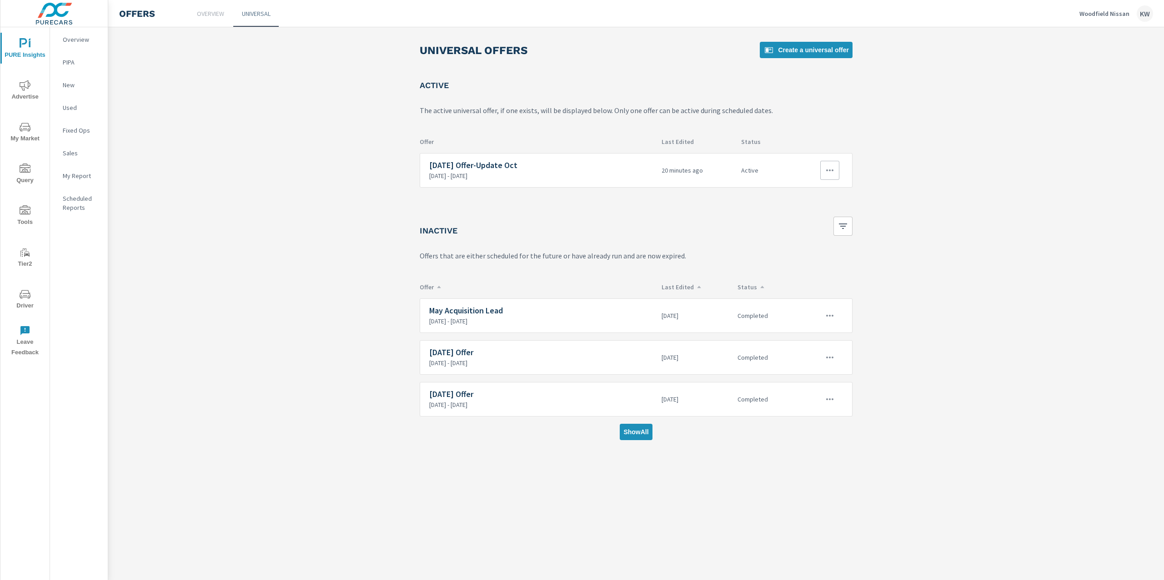
click at [825, 175] on icon "button" at bounding box center [829, 170] width 11 height 11
click at [820, 192] on link "Edit" at bounding box center [812, 192] width 50 height 22
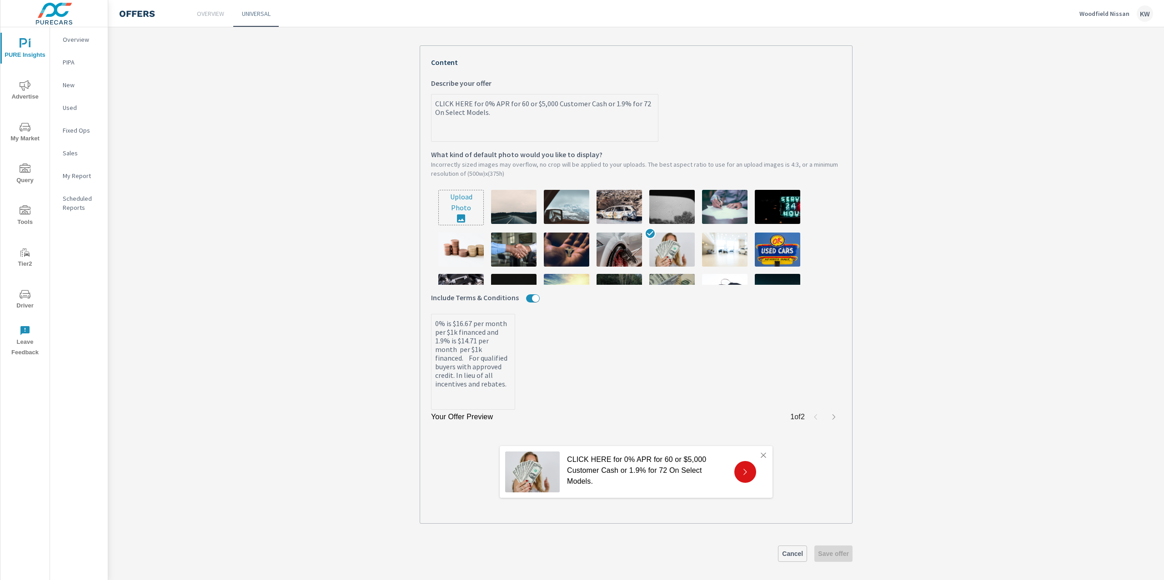
scroll to position [191, 0]
click at [793, 559] on span "Cancel" at bounding box center [792, 554] width 21 height 8
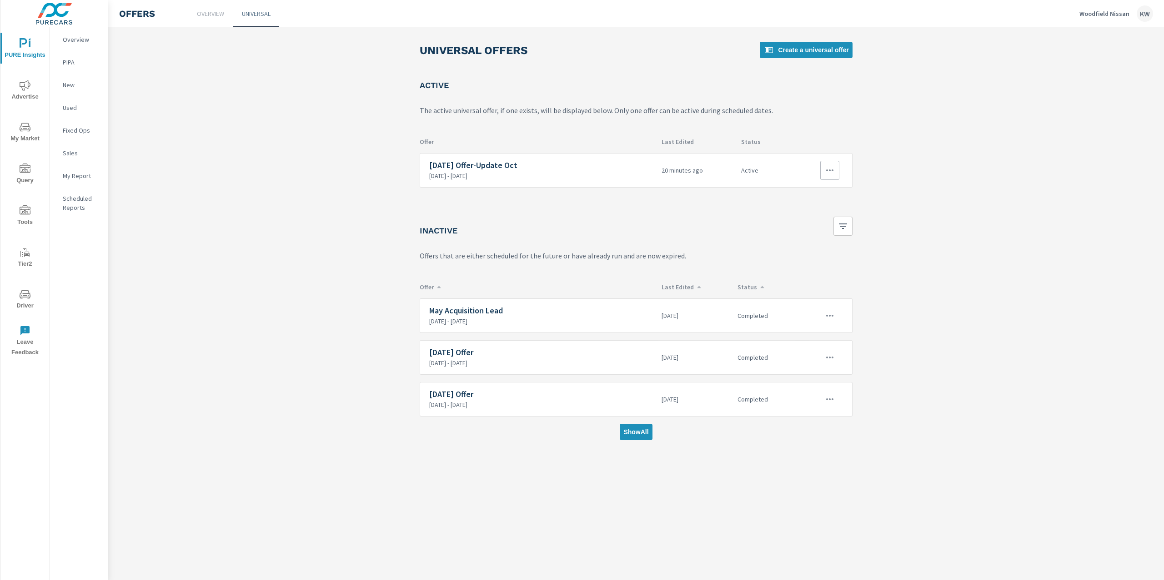
click at [840, 168] on div at bounding box center [819, 170] width 45 height 19
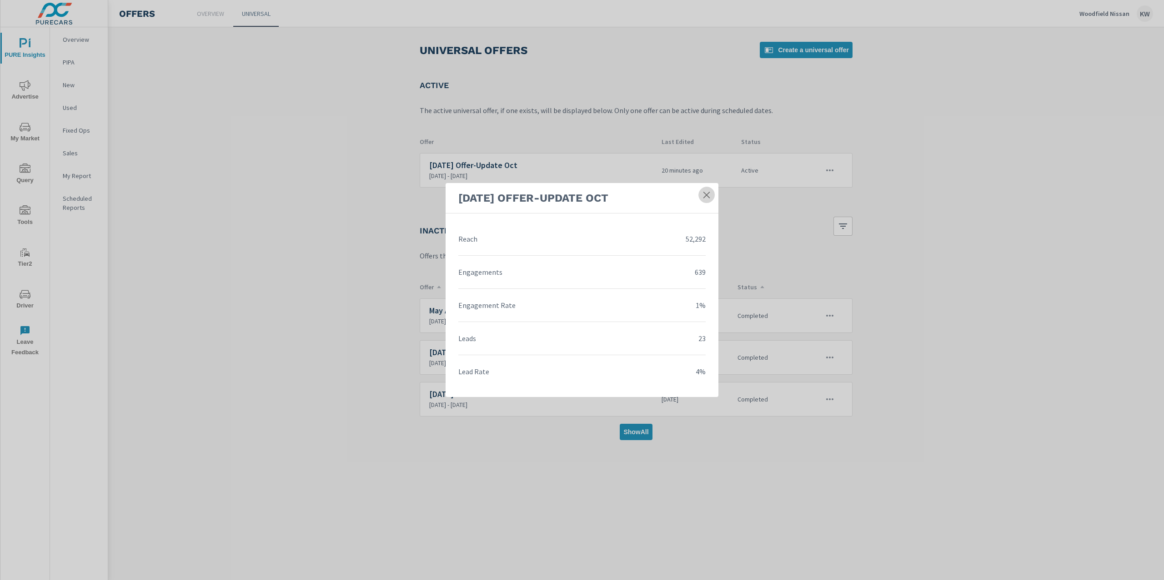
click at [702, 197] on icon at bounding box center [706, 194] width 9 height 9
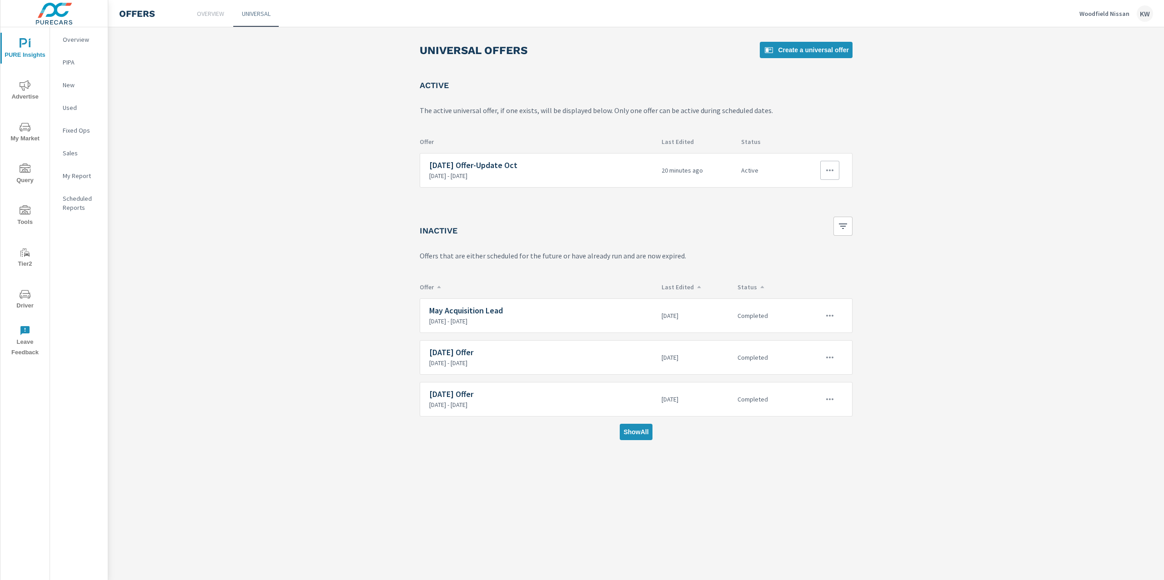
click at [830, 176] on button "button" at bounding box center [829, 170] width 19 height 19
click at [813, 192] on link "Edit" at bounding box center [812, 192] width 50 height 22
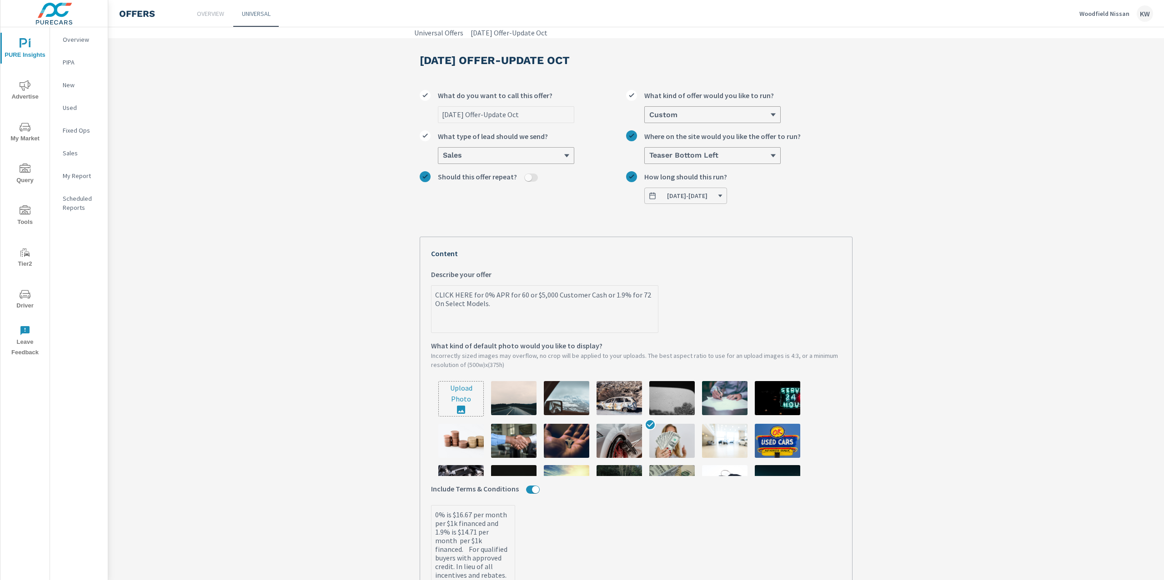
drag, startPoint x: 428, startPoint y: 294, endPoint x: 595, endPoint y: 304, distance: 166.7
click at [595, 304] on textarea "CLICK HERE for 0% APR for 60 or $5,000 Customer Cash or 1.9% for 72 On Select M…" at bounding box center [544, 309] width 226 height 45
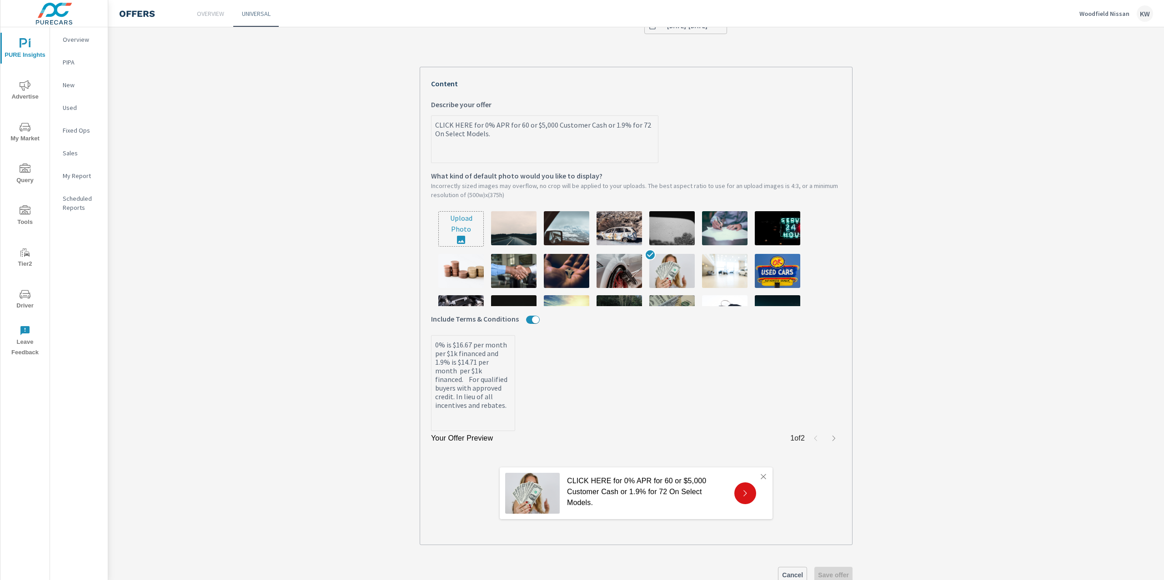
scroll to position [188, 0]
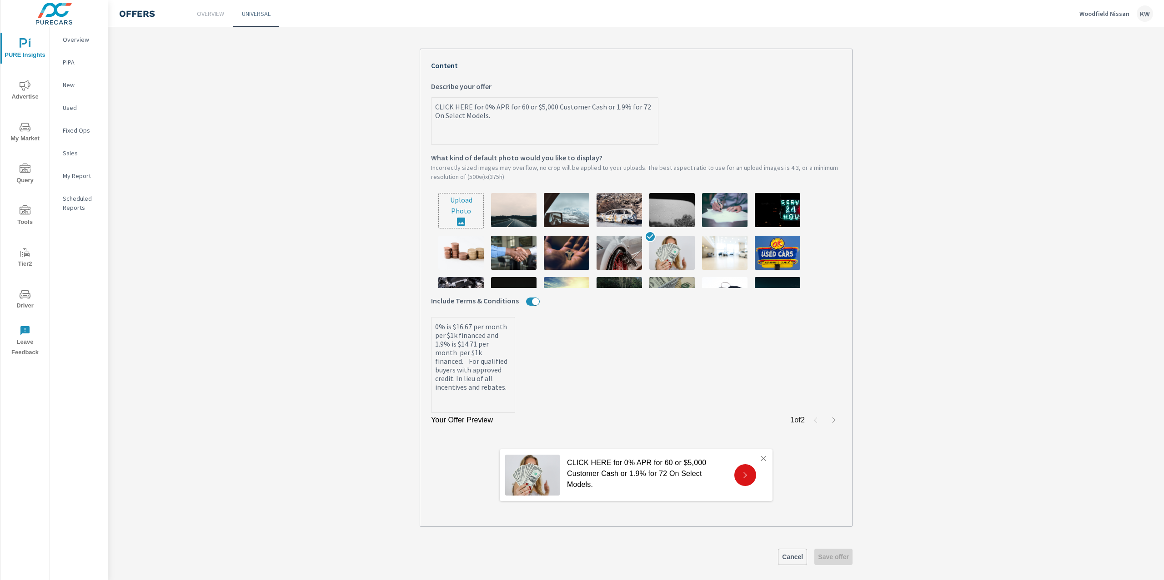
drag, startPoint x: 429, startPoint y: 330, endPoint x: 490, endPoint y: 422, distance: 110.8
click at [490, 422] on div "Your Offer Preview 1 of 2 CLICK HERE for 0% APR for 60 or $5,000 Customer Cash …" at bounding box center [636, 288] width 433 height 479
click at [793, 553] on link "Cancel" at bounding box center [792, 557] width 29 height 16
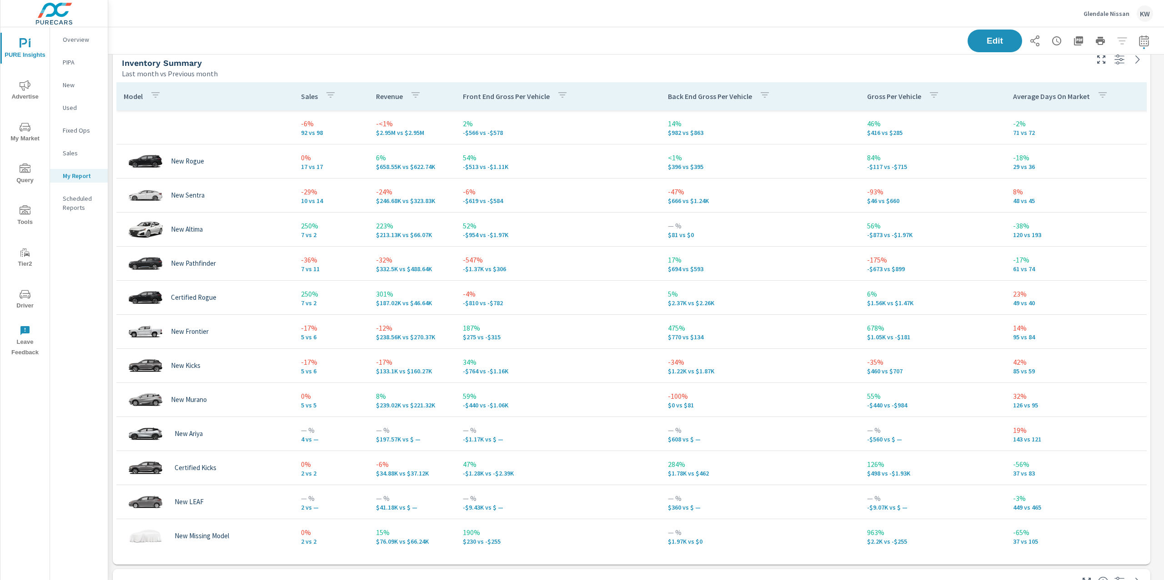
scroll to position [955, 0]
click at [819, 79] on div "Model Sales Revenue Front End Gross Per Vehicle Back End Gross Per Vehicle Gros…" at bounding box center [631, 319] width 1037 height 486
click at [822, 69] on div "Last month vs Previous month" at bounding box center [604, 71] width 964 height 11
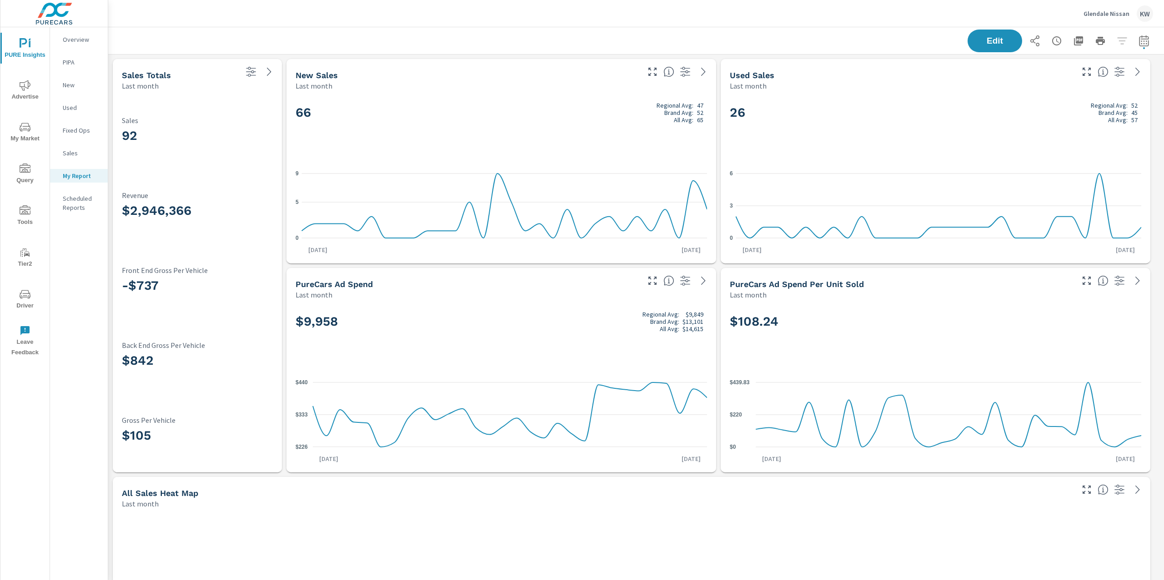
scroll to position [3996, 1065]
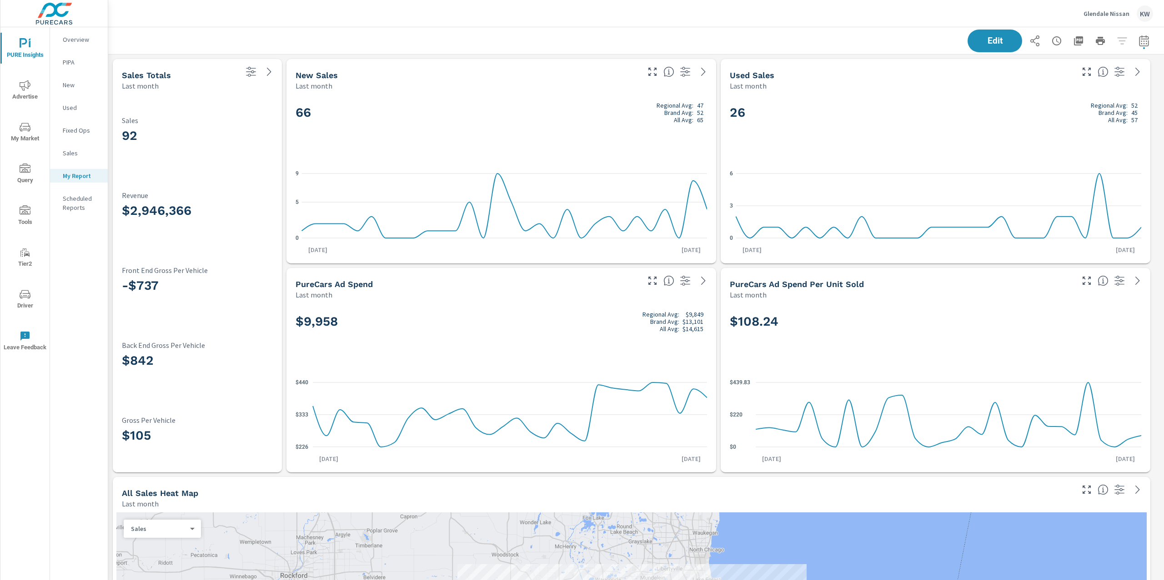
click at [25, 213] on icon "nav menu" at bounding box center [25, 210] width 11 height 11
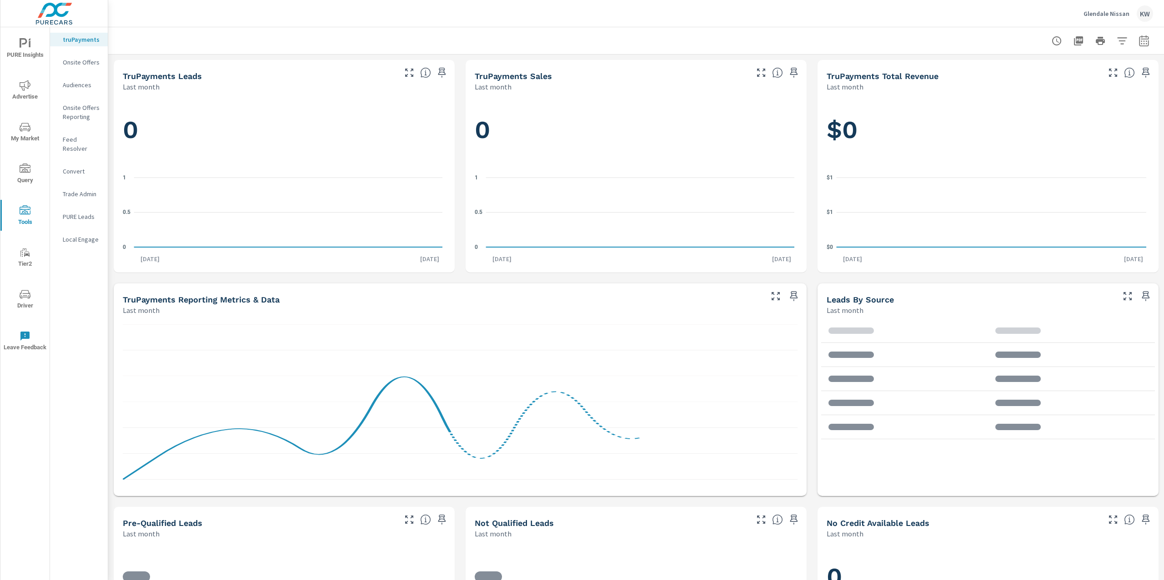
click at [97, 67] on div "Onsite Offers" at bounding box center [79, 62] width 58 height 14
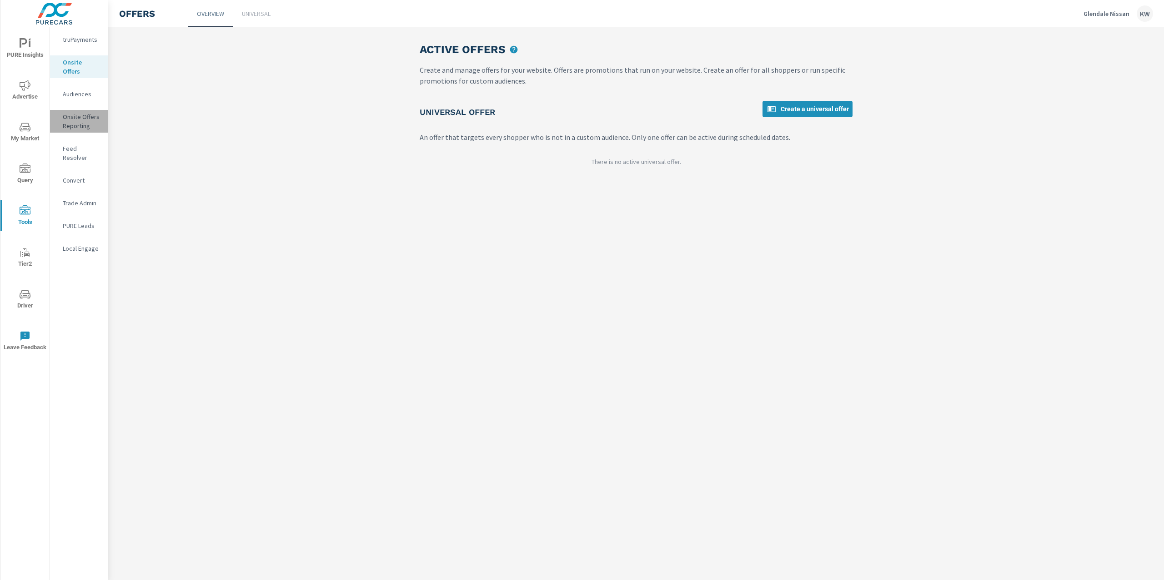
click at [85, 117] on p "Onsite Offers Reporting" at bounding box center [82, 121] width 38 height 18
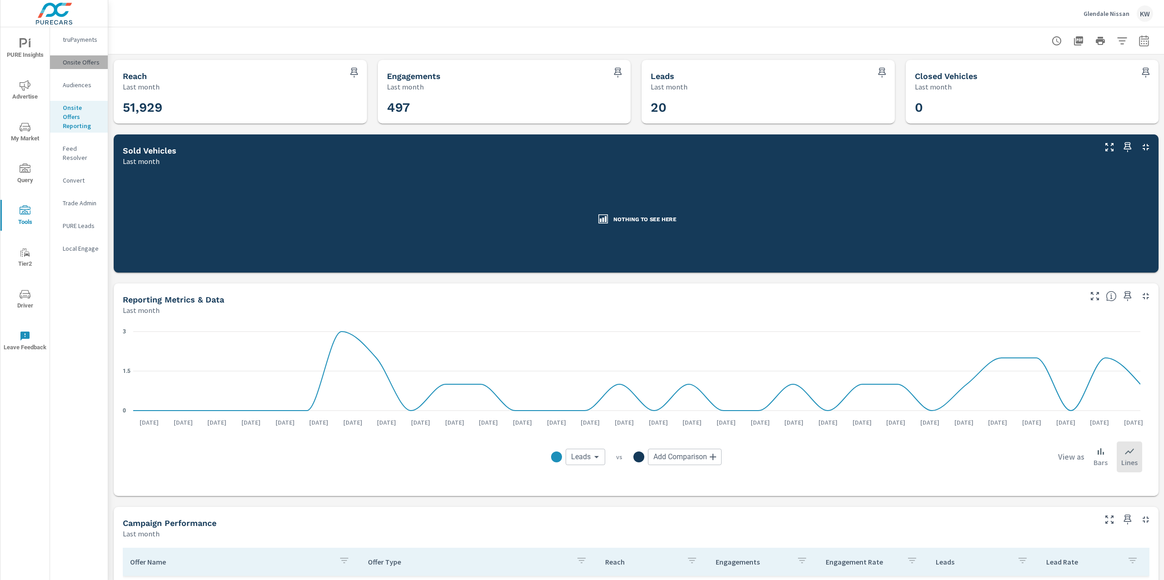
click at [78, 61] on p "Onsite Offers" at bounding box center [82, 62] width 38 height 9
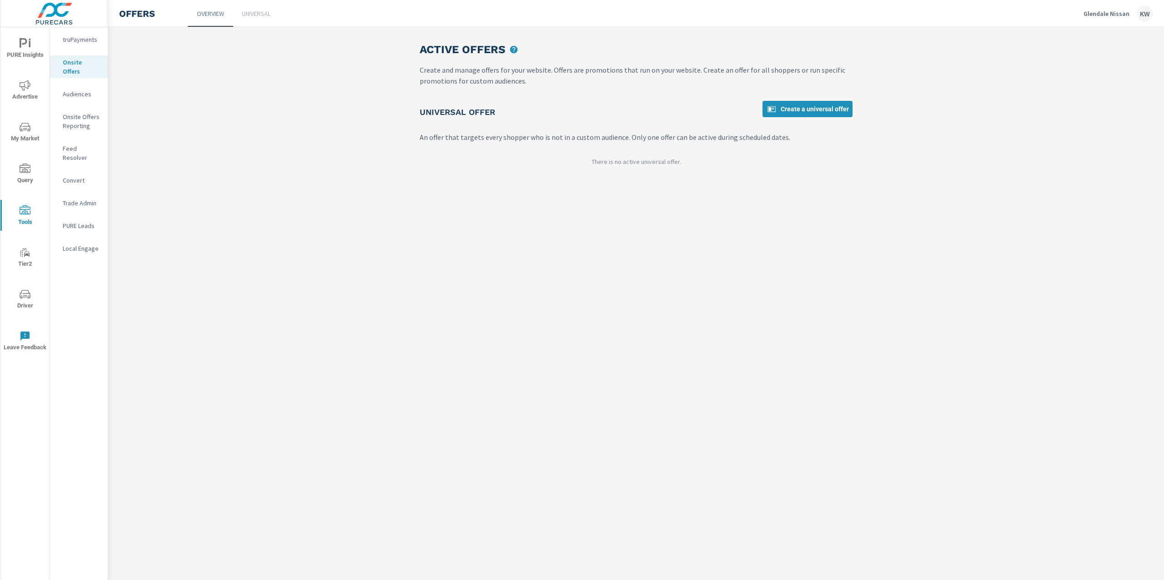
click at [266, 16] on p "Universal" at bounding box center [256, 13] width 29 height 9
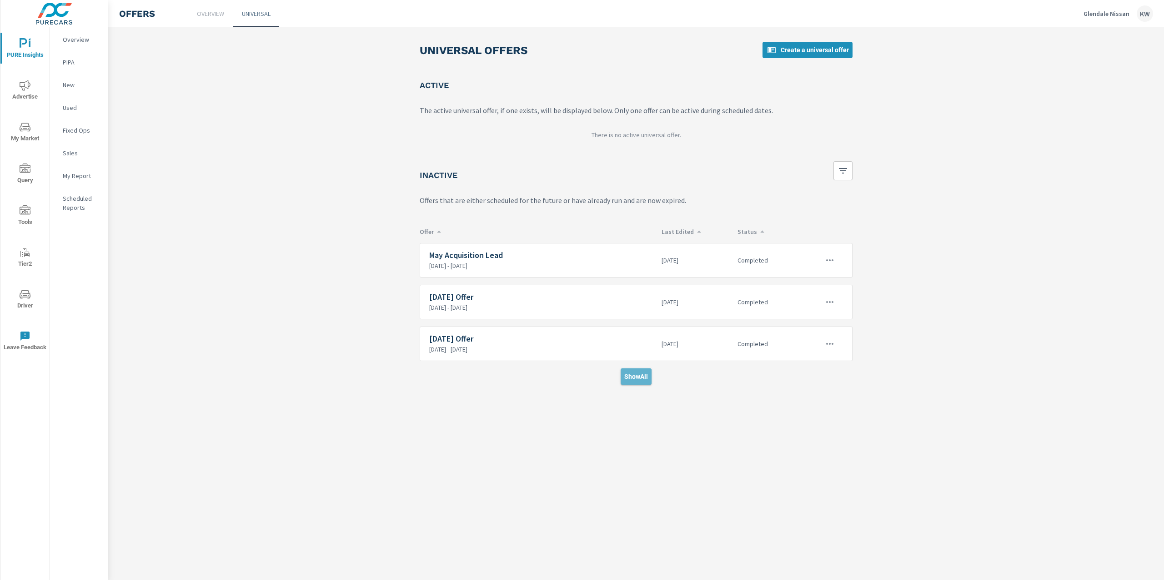
click at [634, 380] on span "Show All" at bounding box center [636, 377] width 24 height 8
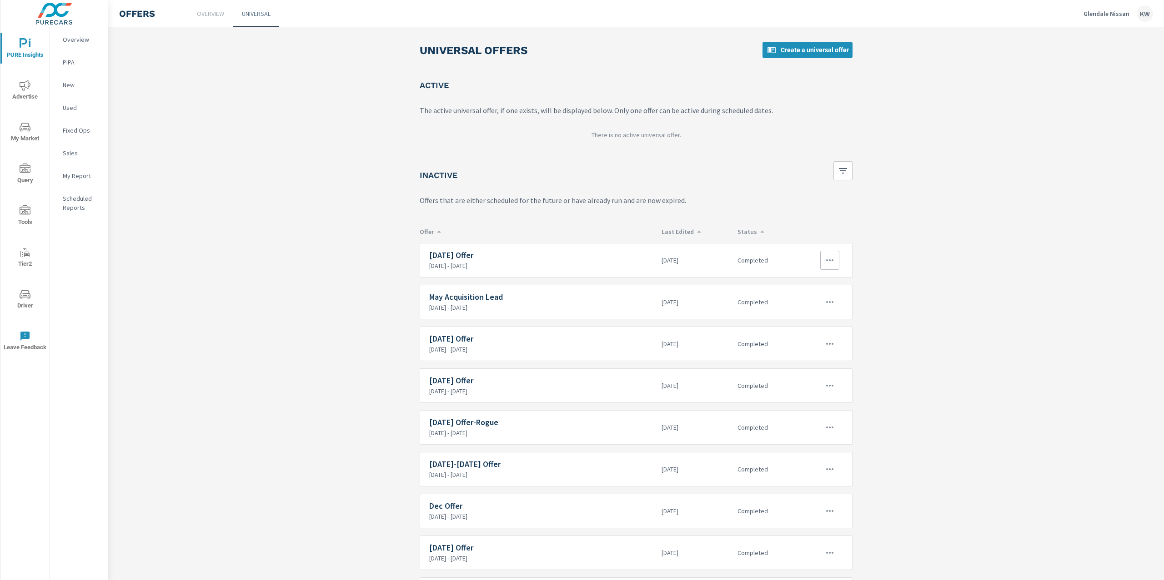
click at [825, 264] on icon "button" at bounding box center [829, 260] width 11 height 11
click at [814, 275] on link "Edit" at bounding box center [807, 282] width 49 height 22
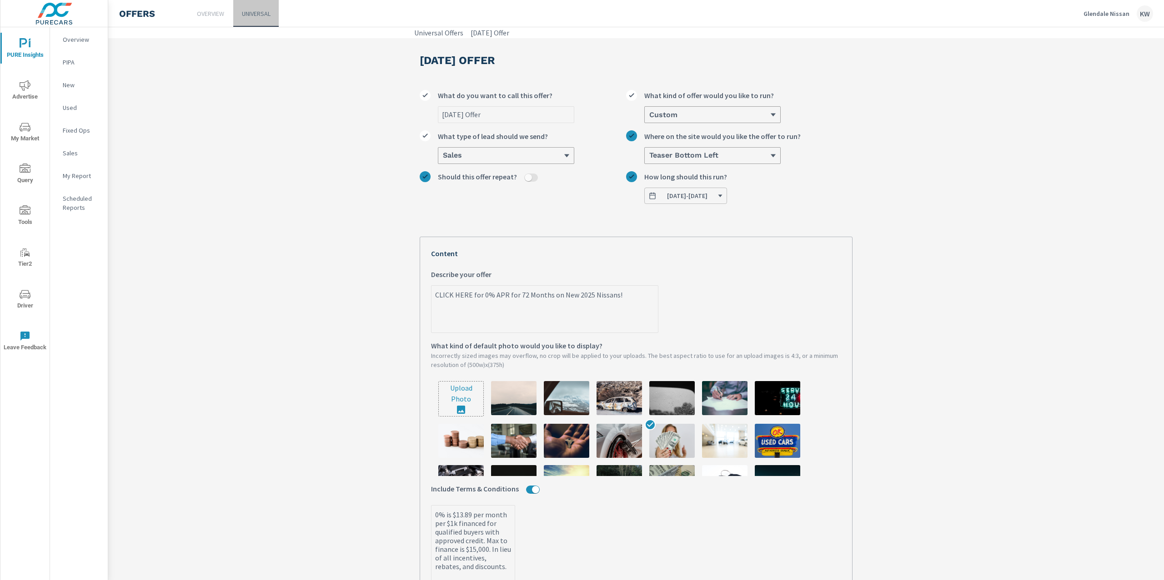
click at [265, 14] on p "Universal" at bounding box center [256, 13] width 29 height 9
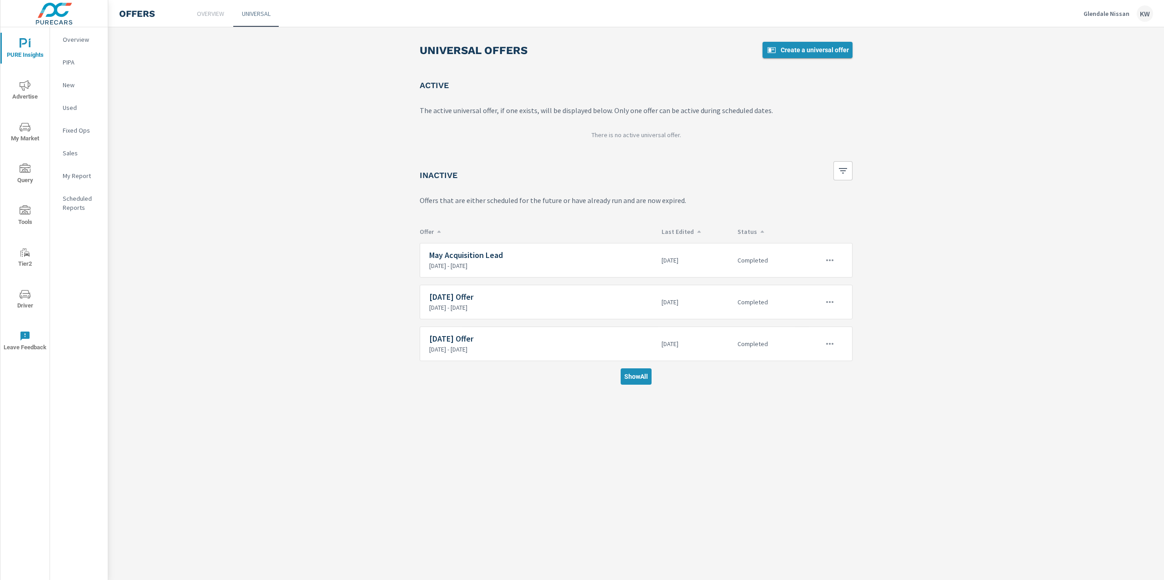
click at [824, 51] on span "Create a universal offer" at bounding box center [807, 50] width 83 height 11
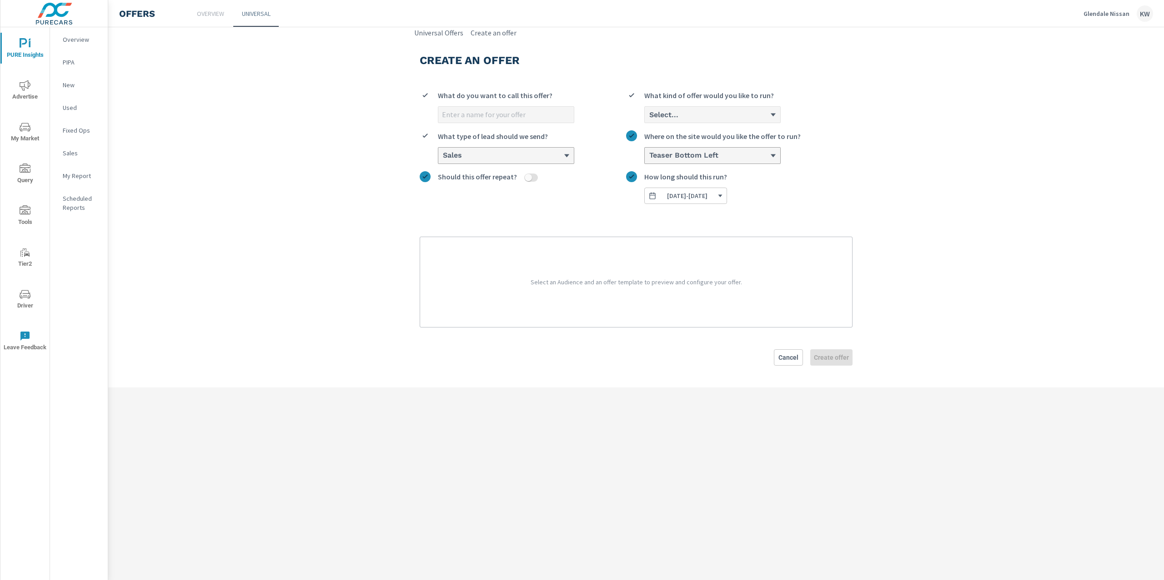
click at [545, 113] on input "What do you want to call this offer?" at bounding box center [505, 115] width 135 height 16
type input "Oct Offer"
click at [742, 122] on div "Select..." at bounding box center [712, 115] width 135 height 16
click at [649, 119] on input "option Cash focused, 1 of 3. 3 results available. Use Up and Down to choose opt…" at bounding box center [648, 114] width 1 height 9
click at [730, 147] on li "Custom" at bounding box center [712, 149] width 135 height 17
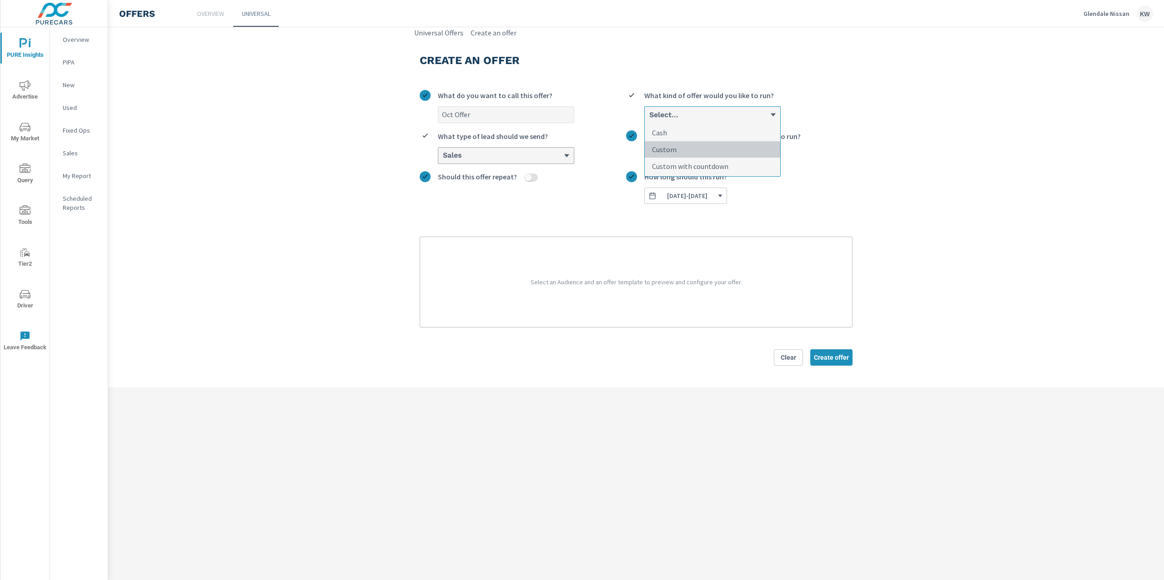
click at [649, 119] on input "option Custom focused, 2 of 3. 3 results available. Use Up and Down to choose o…" at bounding box center [648, 114] width 1 height 9
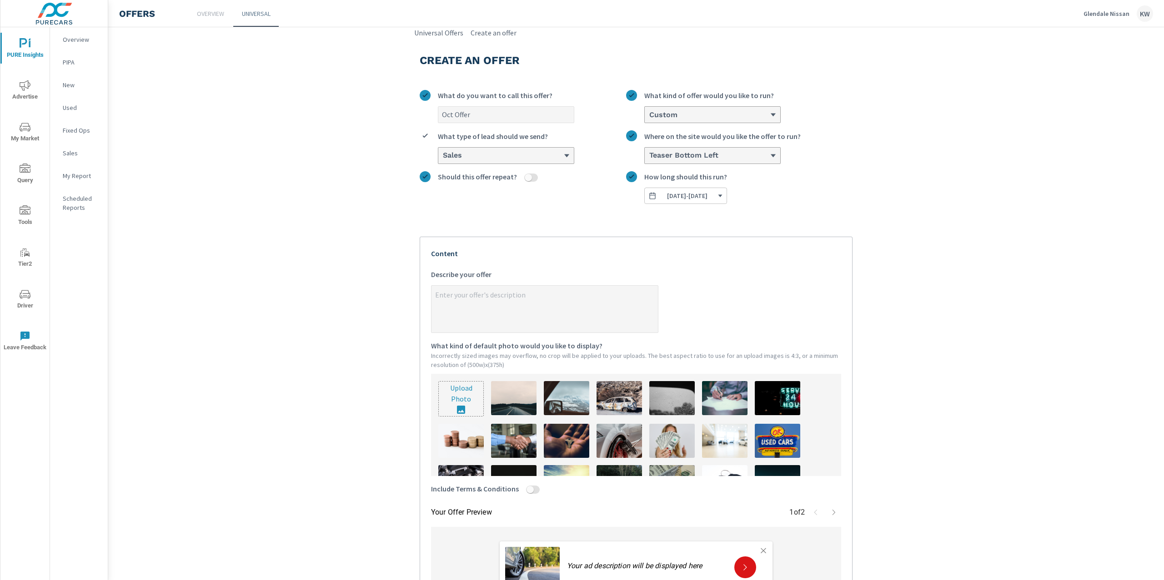
type textarea "x"
paste textarea "CLICK HERE for 0% APR for 60 or $5,000 Customer Cash or 1.9% for 72 On Select M…"
type textarea "CLICK HERE for 0% APR for 60 or $5,000 Customer Cash or 1.9% for 72 On Select M…"
type textarea "x"
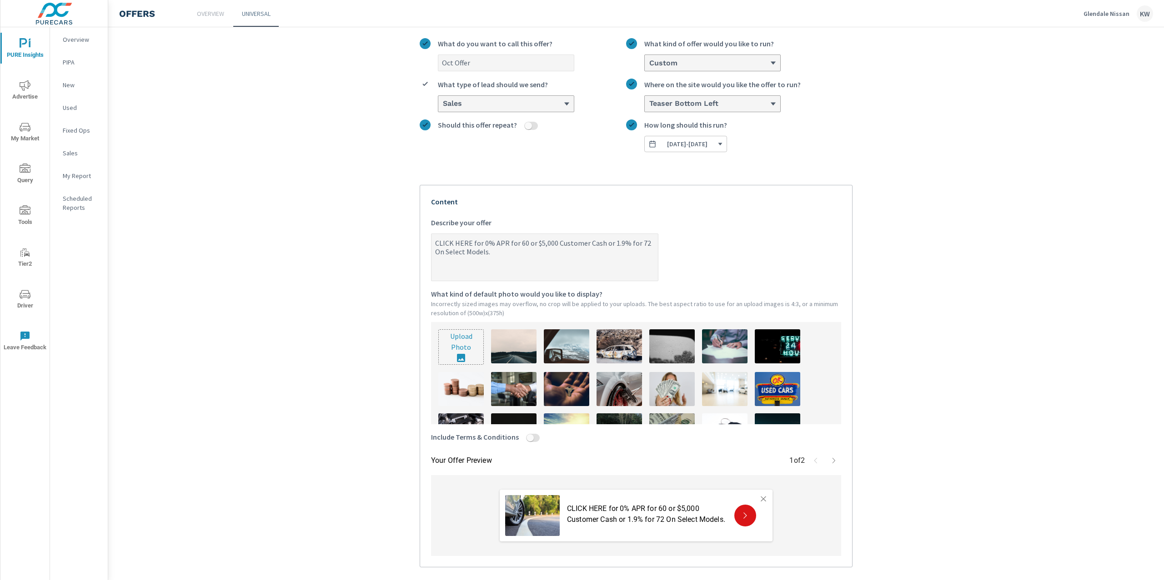
scroll to position [90, 0]
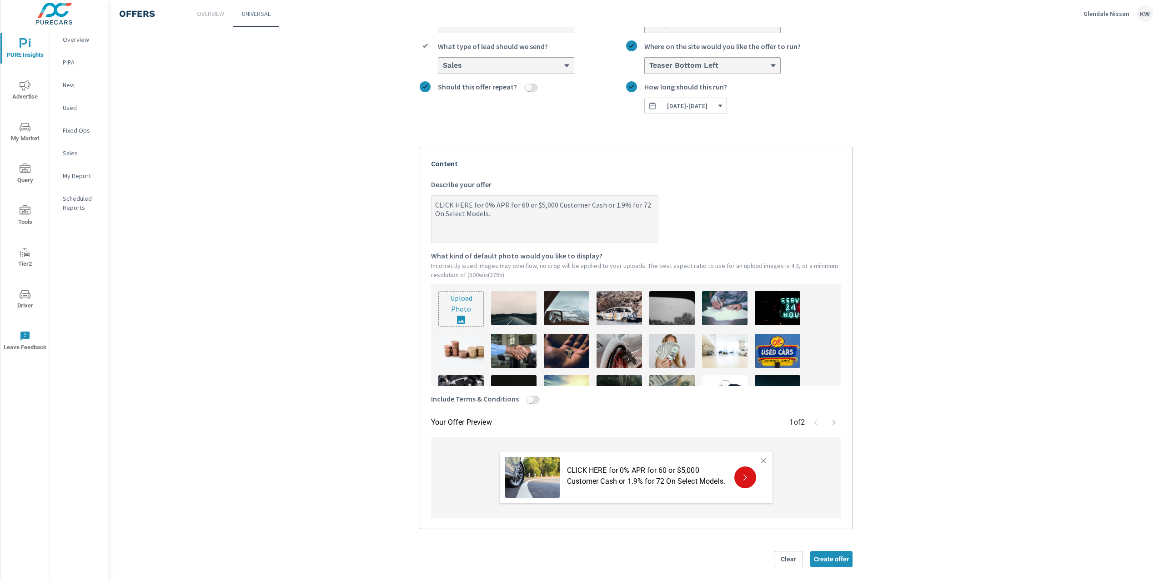
type textarea "CLICK HERE for 0% APR for 60 or $5,000 Customer Cash or 1.9% for 72 On Select M…"
type textarea "x"
click at [532, 401] on input "Include Terms & Conditions" at bounding box center [530, 400] width 22 height 8
checkbox input "true"
type textarea "x"
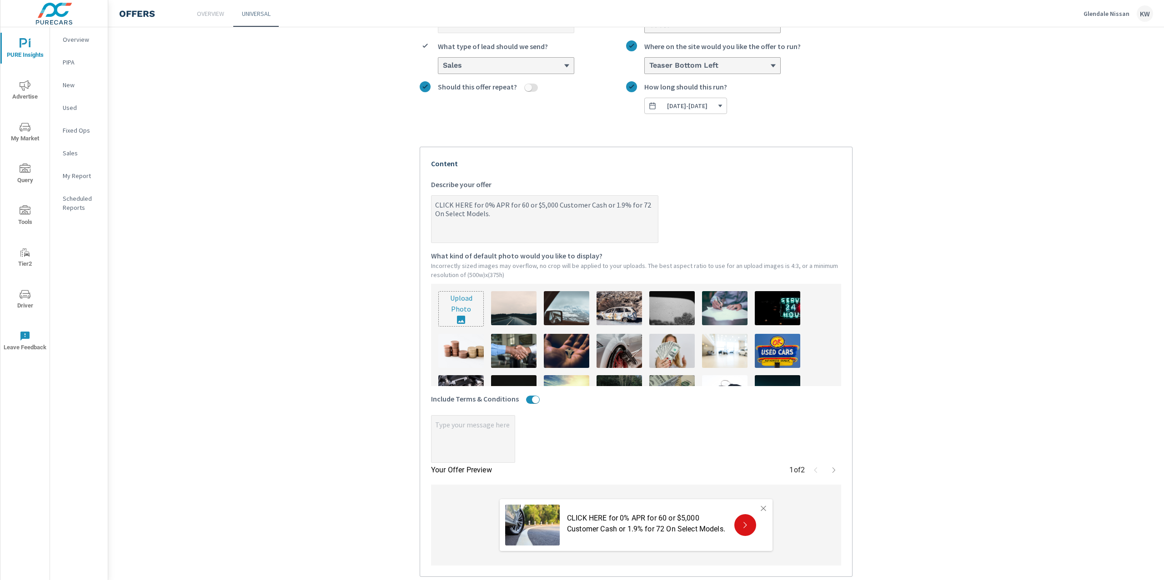
type textarea "x"
paste textarea "0% is $16.67 per month per $1k financed and 1.9% is $14.71 per month per $1k fi…"
type textarea "x"
type textarea "0% is $16.67 per month per $1k financed and 1.9% is $14.71 per month per $1k fi…"
type textarea "x"
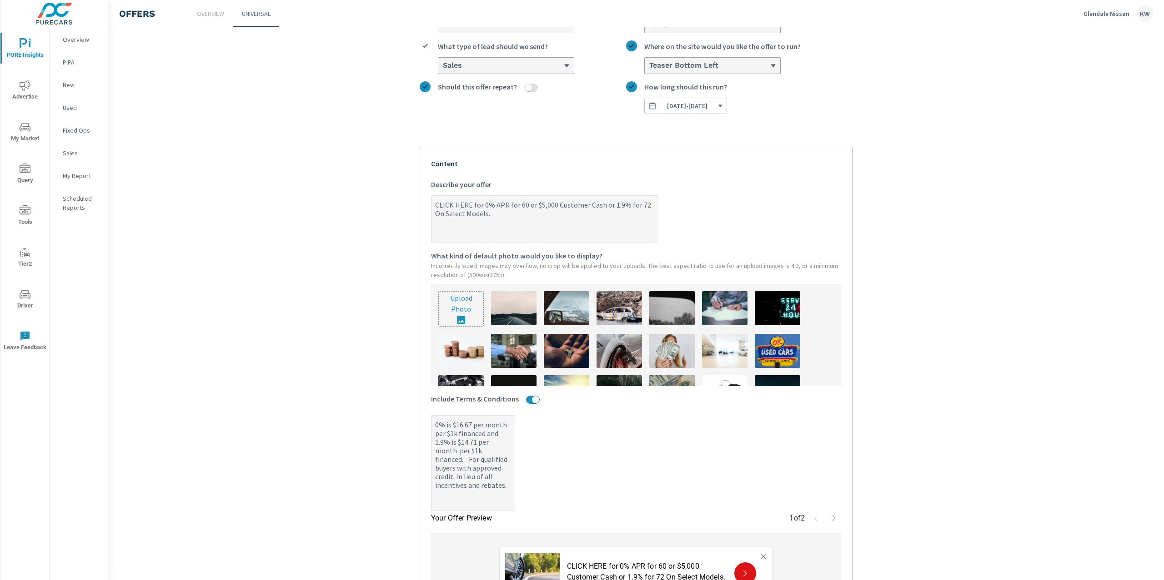
type textarea "0% is $16.67 per month per $1k financed and 1.9% is $14.71 per month per $1k fi…"
type textarea "x"
click at [376, 408] on section "Create an offer Oct Offer What do you want to call this offer? Custom What kind…" at bounding box center [635, 316] width 1055 height 737
click at [678, 354] on img at bounding box center [671, 351] width 45 height 34
type textarea "x"
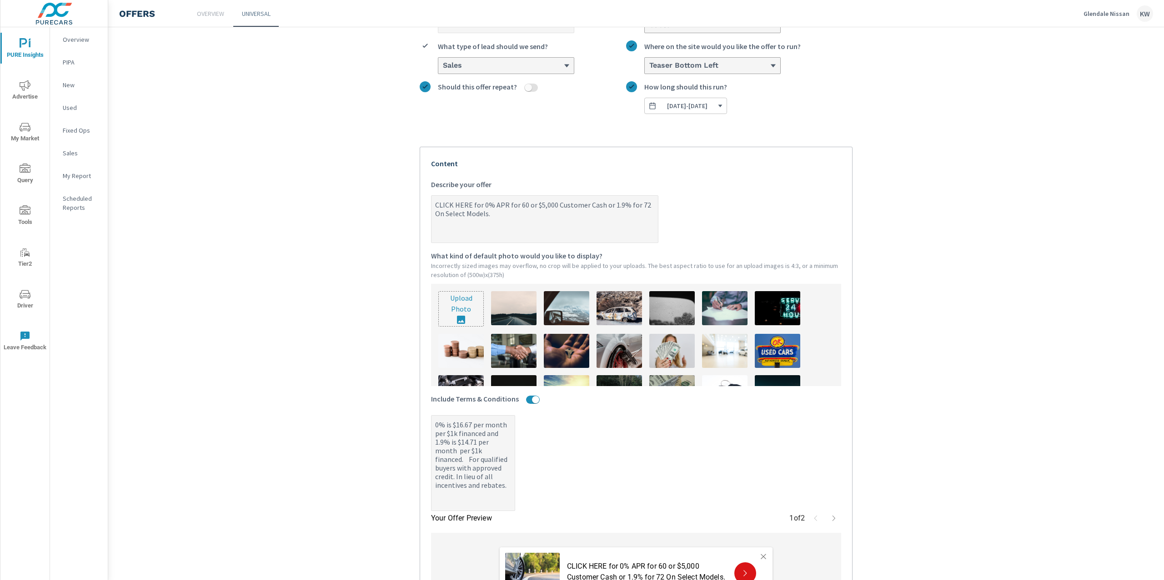
type textarea "x"
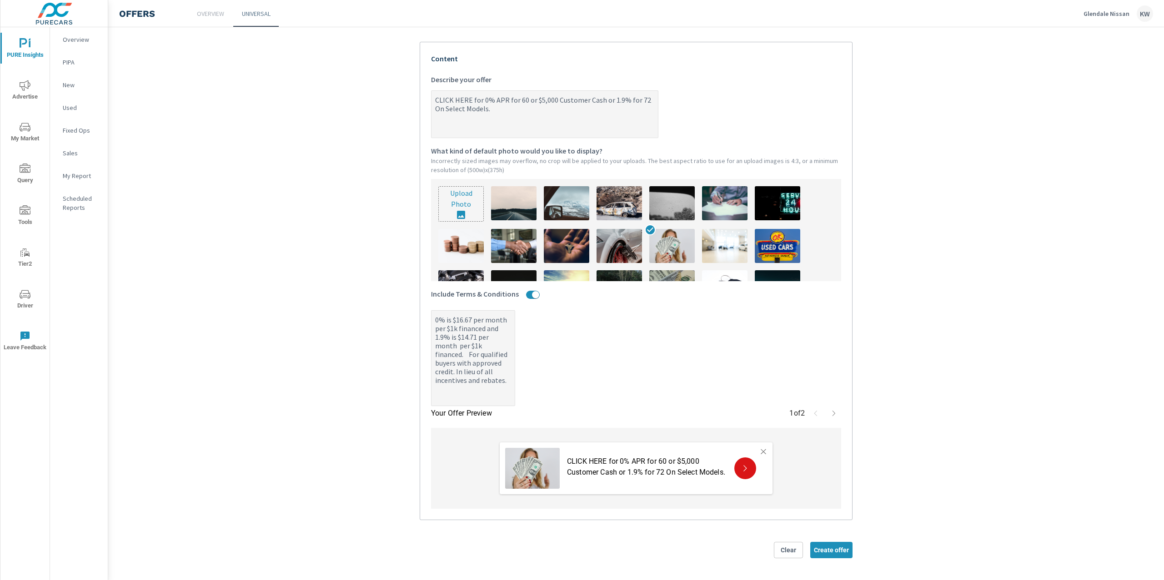
scroll to position [197, 0]
click at [817, 549] on span "Create offer" at bounding box center [831, 550] width 35 height 8
type textarea "x"
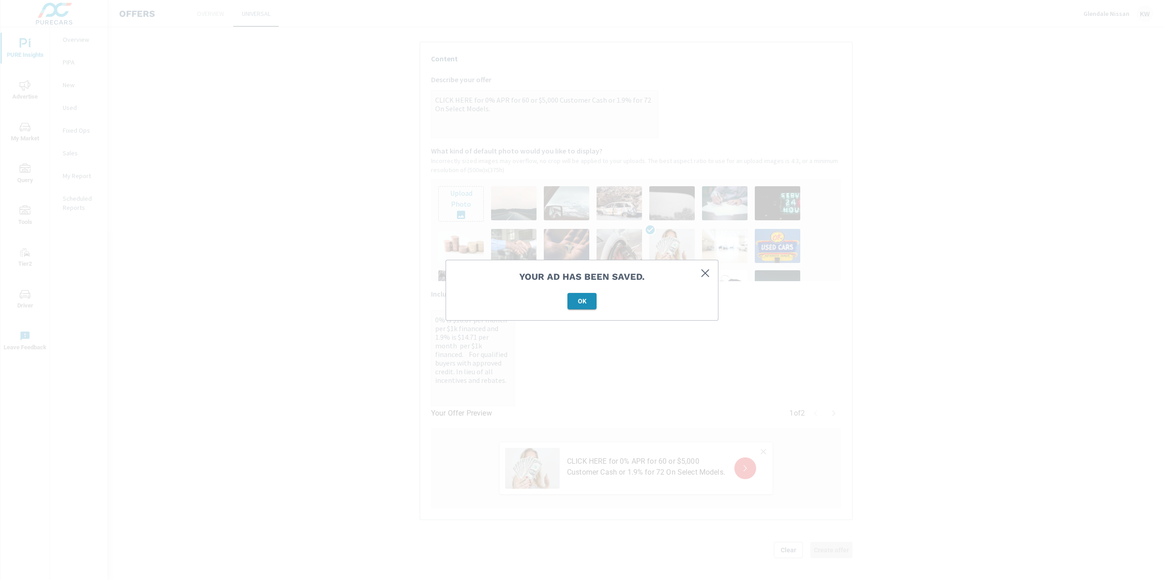
click at [587, 307] on button "OK" at bounding box center [581, 301] width 29 height 16
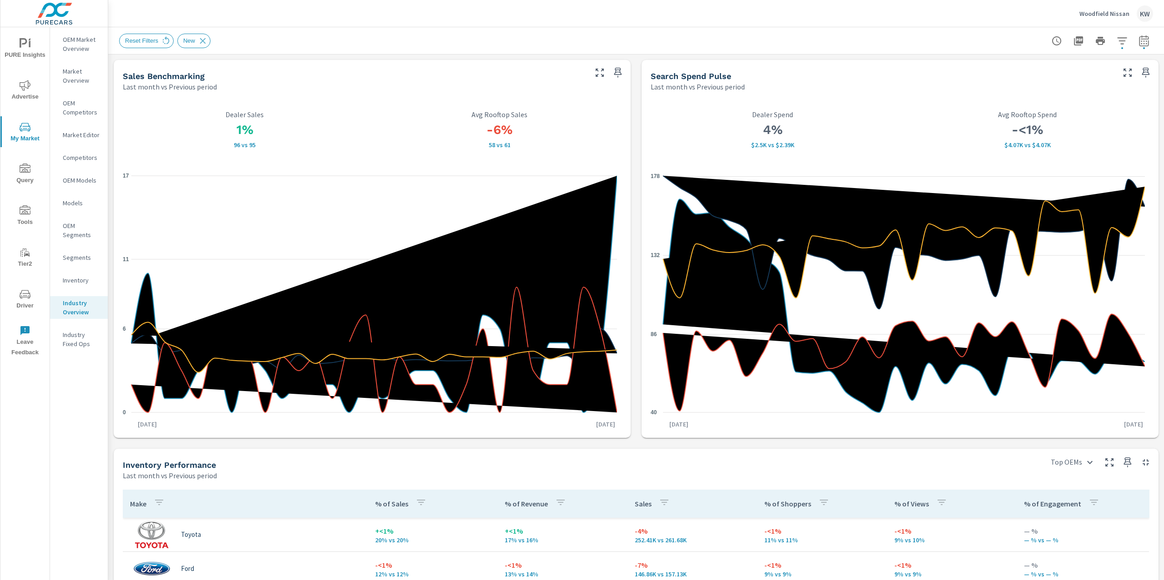
scroll to position [400, 0]
